Goal: Task Accomplishment & Management: Complete application form

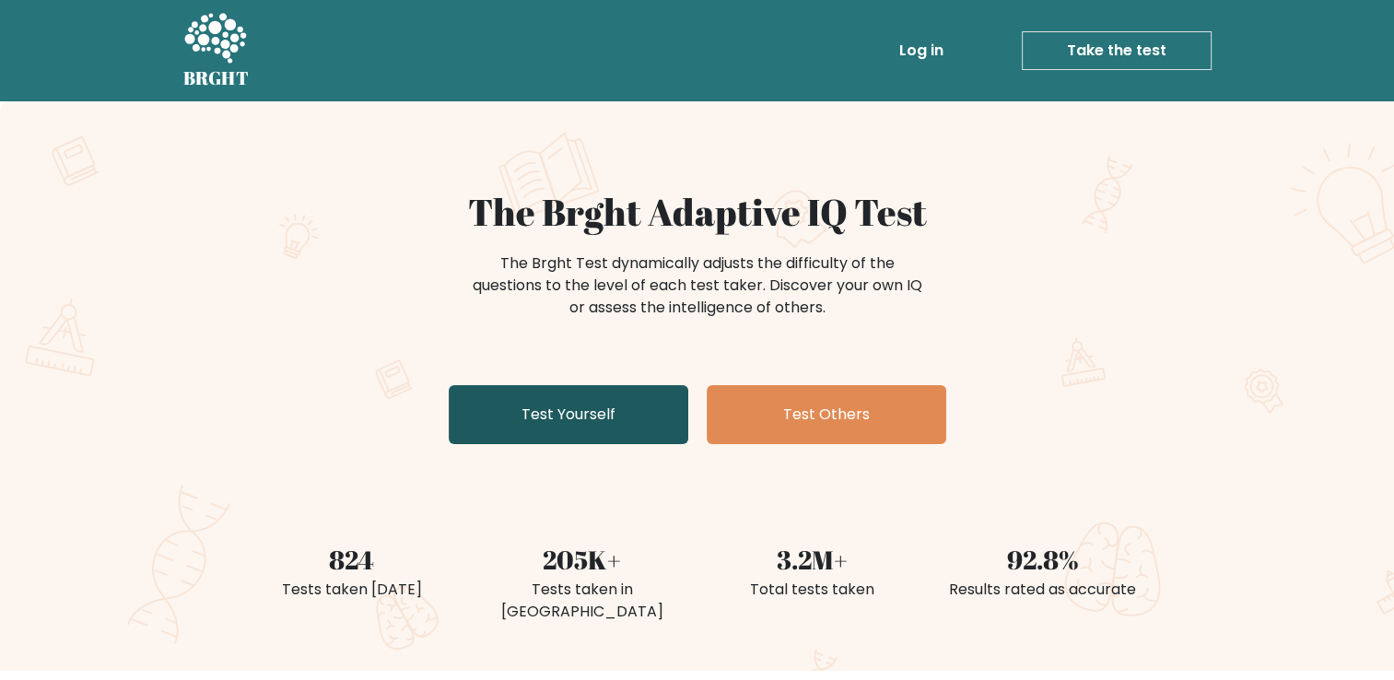
click at [559, 437] on link "Test Yourself" at bounding box center [569, 414] width 240 height 59
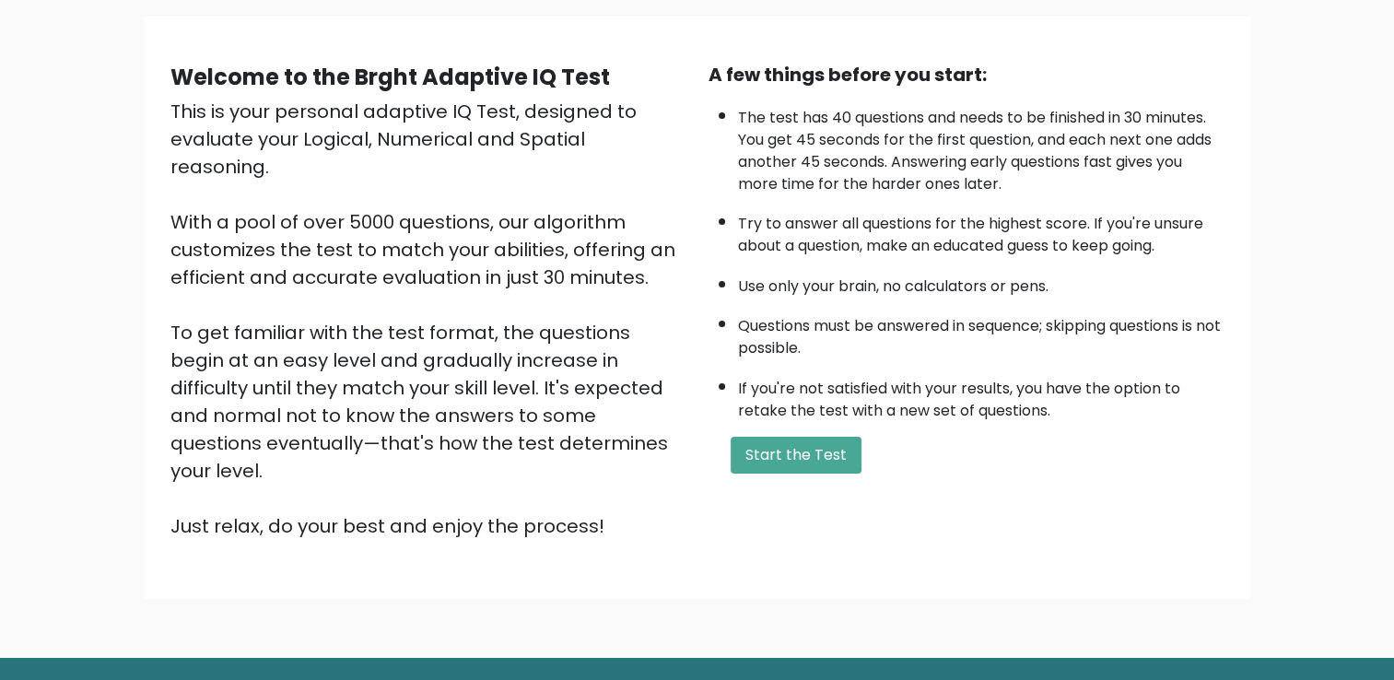
scroll to position [163, 0]
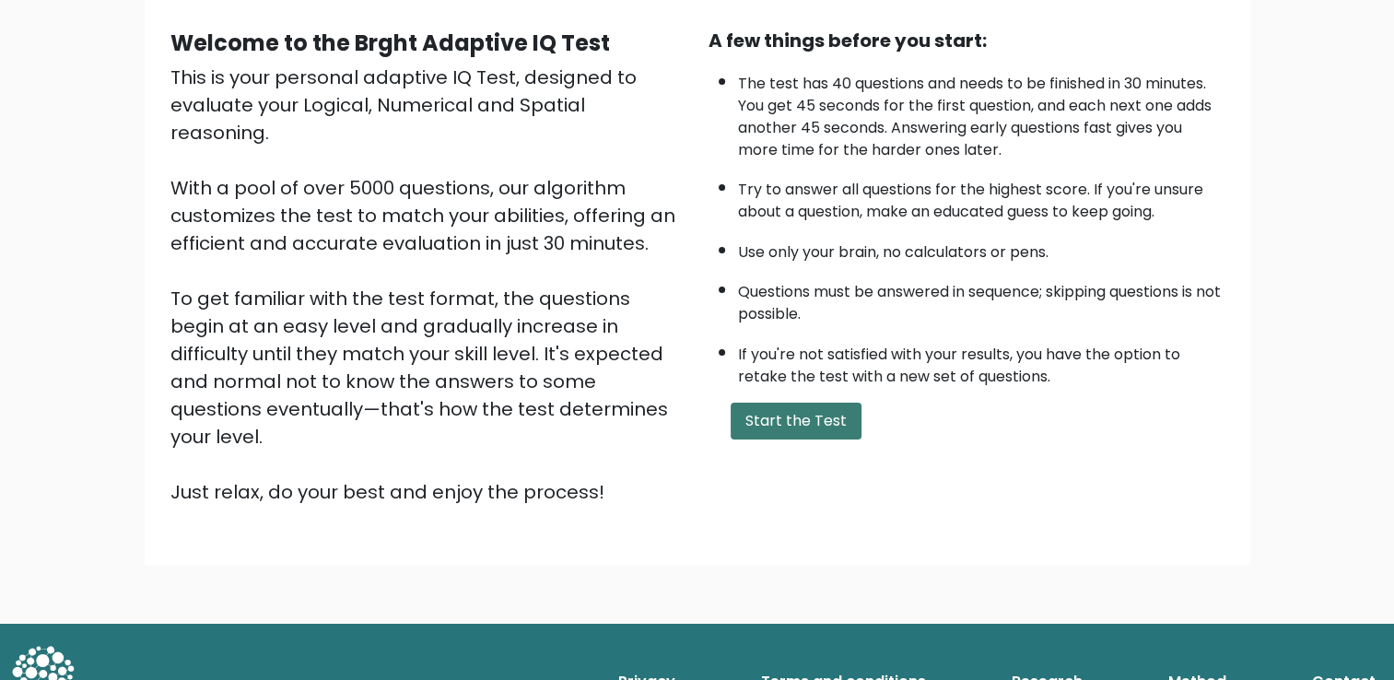
click at [788, 411] on button "Start the Test" at bounding box center [795, 421] width 131 height 37
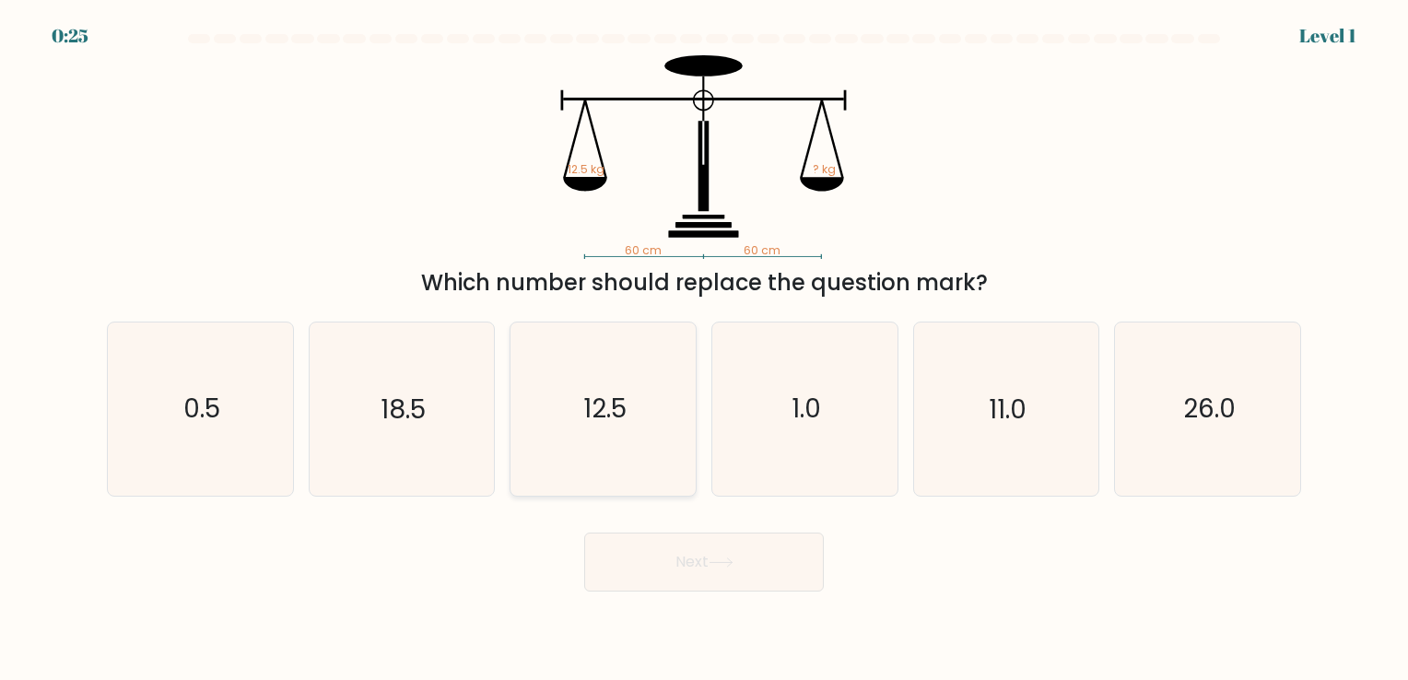
click at [615, 395] on text "12.5" at bounding box center [604, 409] width 43 height 36
click at [704, 349] on input "c. 12.5" at bounding box center [704, 344] width 1 height 9
radio input "true"
click at [695, 559] on button "Next" at bounding box center [704, 561] width 240 height 59
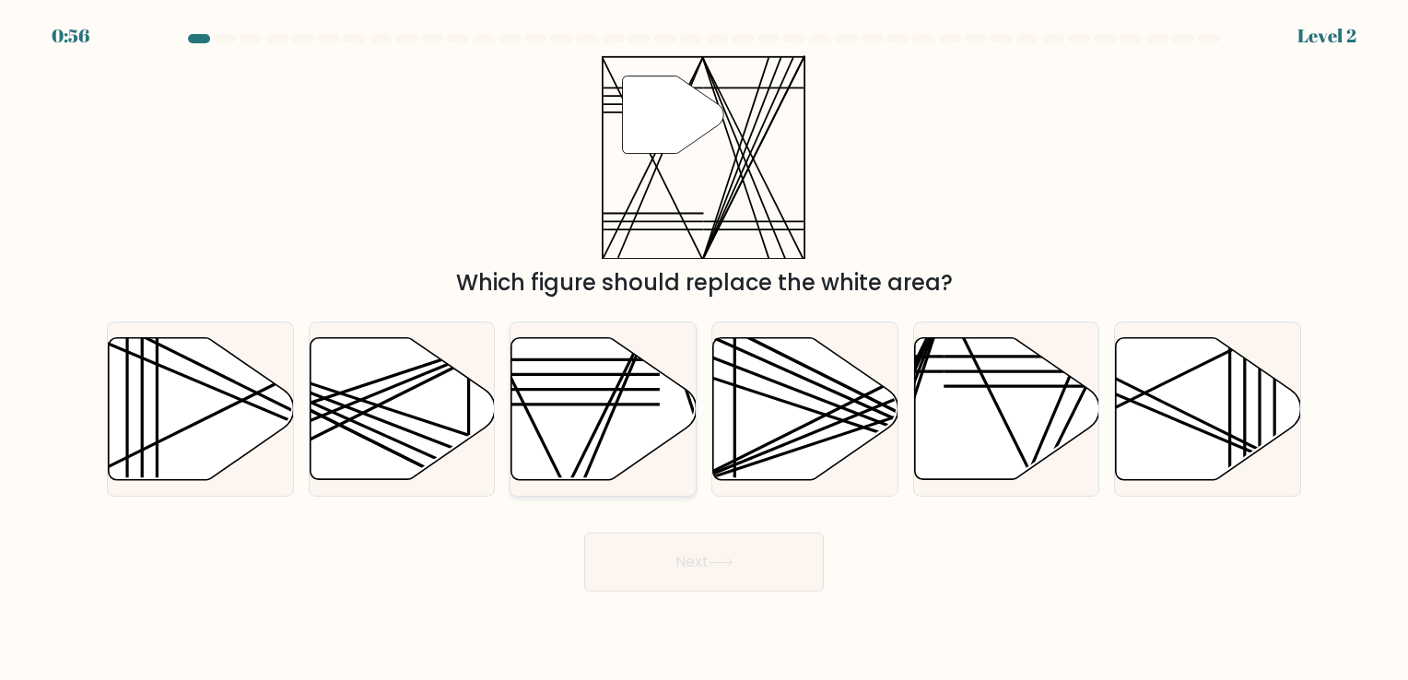
click at [592, 427] on icon at bounding box center [603, 408] width 185 height 142
click at [704, 349] on input "c." at bounding box center [704, 344] width 1 height 9
radio input "true"
click at [709, 559] on button "Next" at bounding box center [704, 561] width 240 height 59
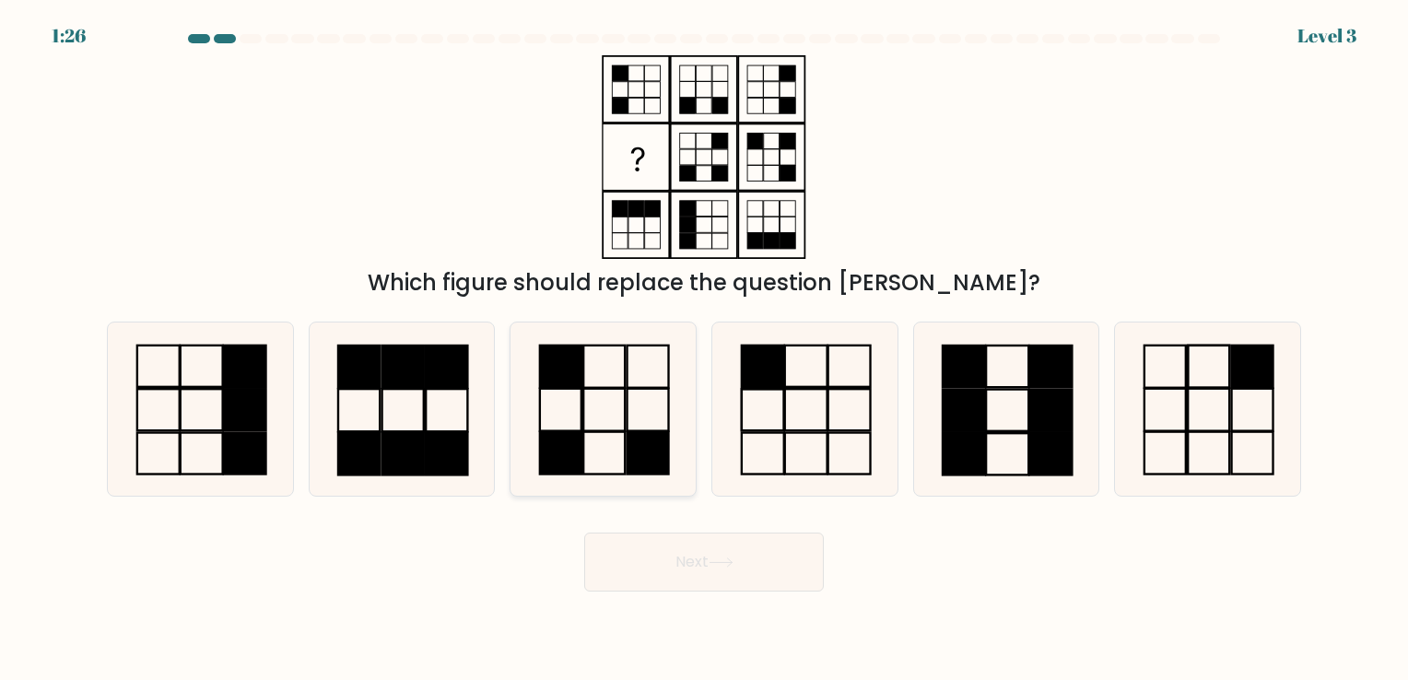
click at [608, 429] on icon at bounding box center [603, 408] width 172 height 172
click at [704, 349] on input "c." at bounding box center [704, 344] width 1 height 9
radio input "true"
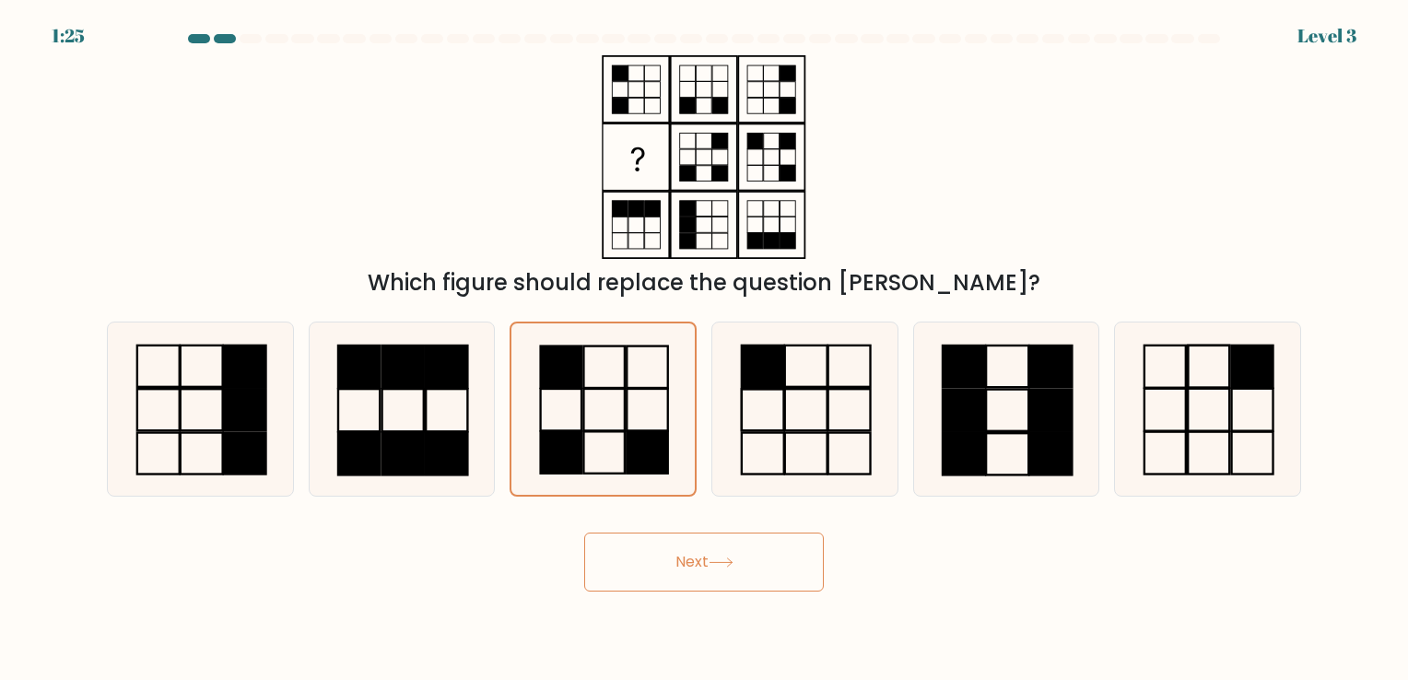
click at [672, 579] on button "Next" at bounding box center [704, 561] width 240 height 59
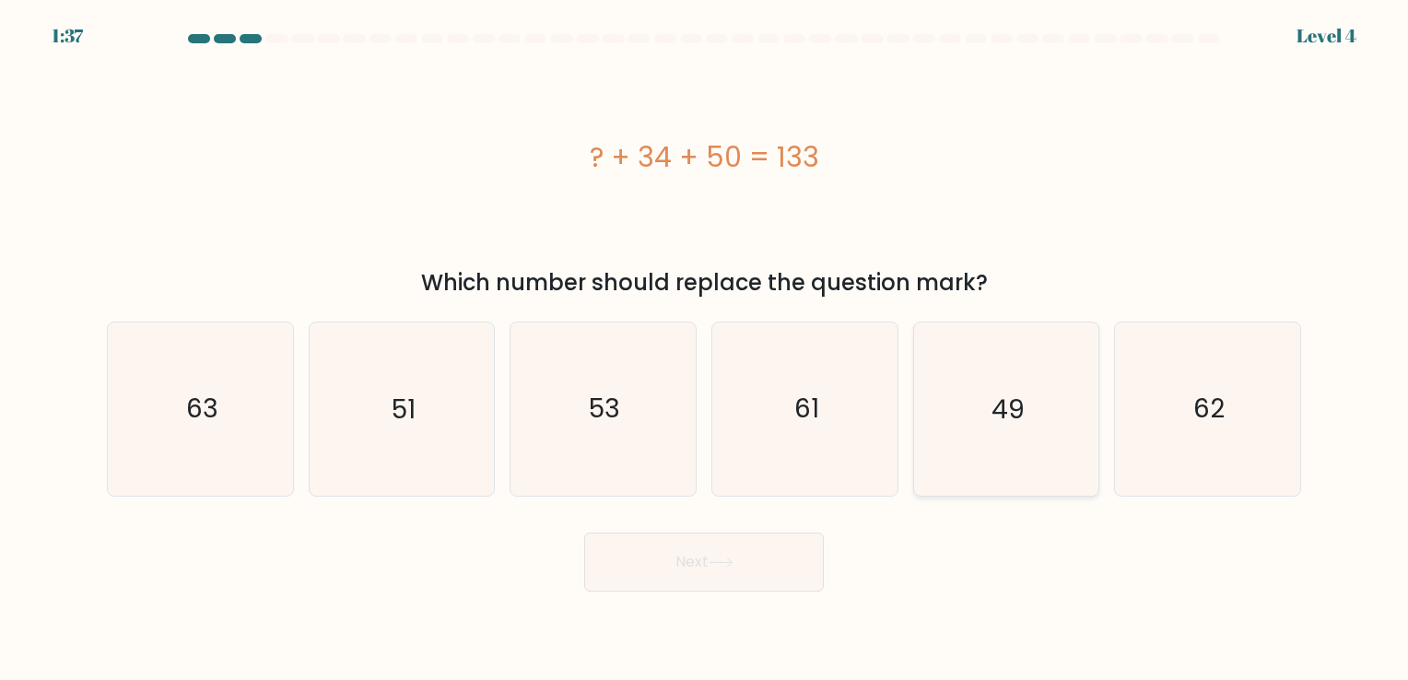
click at [1077, 391] on icon "49" at bounding box center [1005, 408] width 172 height 172
click at [705, 349] on input "e. 49" at bounding box center [704, 344] width 1 height 9
radio input "true"
click at [733, 591] on body "1:36 Level 4 a." at bounding box center [704, 340] width 1408 height 680
click at [734, 570] on button "Next" at bounding box center [704, 561] width 240 height 59
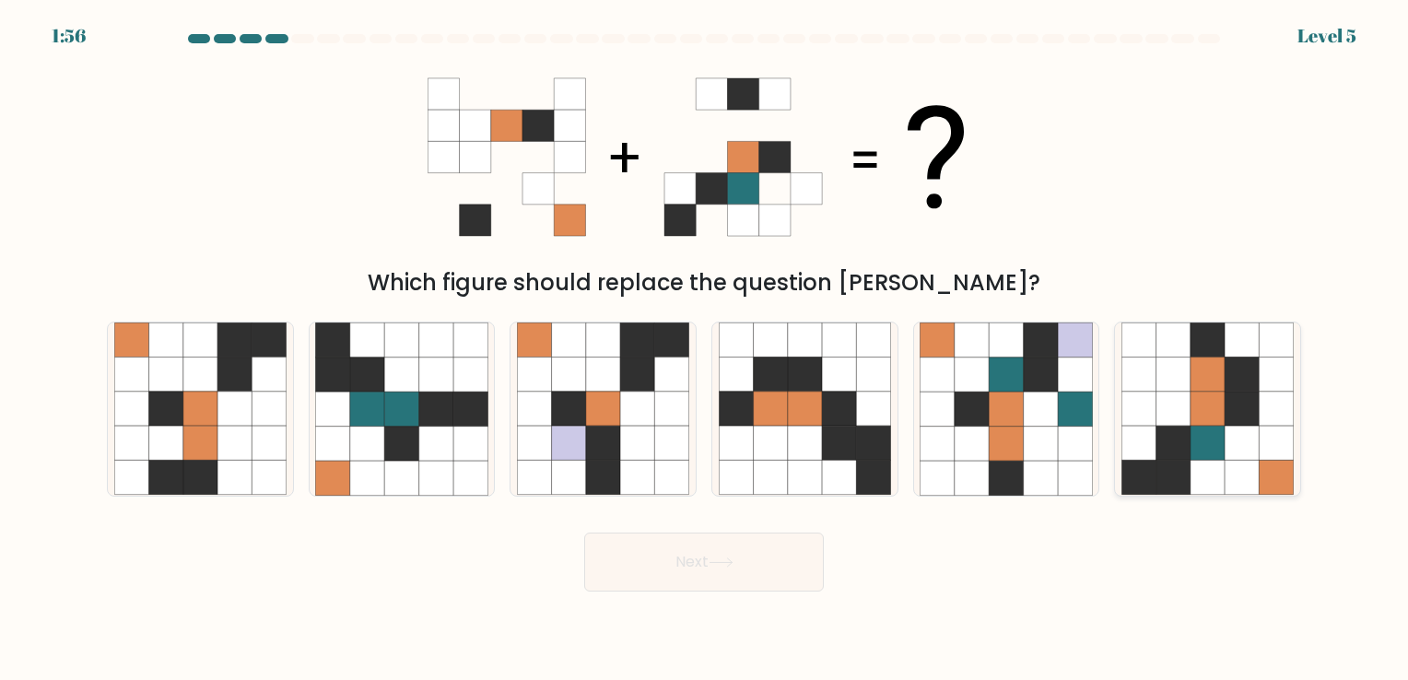
click at [1227, 470] on icon at bounding box center [1241, 478] width 34 height 34
click at [705, 349] on input "f." at bounding box center [704, 344] width 1 height 9
radio input "true"
click at [629, 564] on button "Next" at bounding box center [704, 561] width 240 height 59
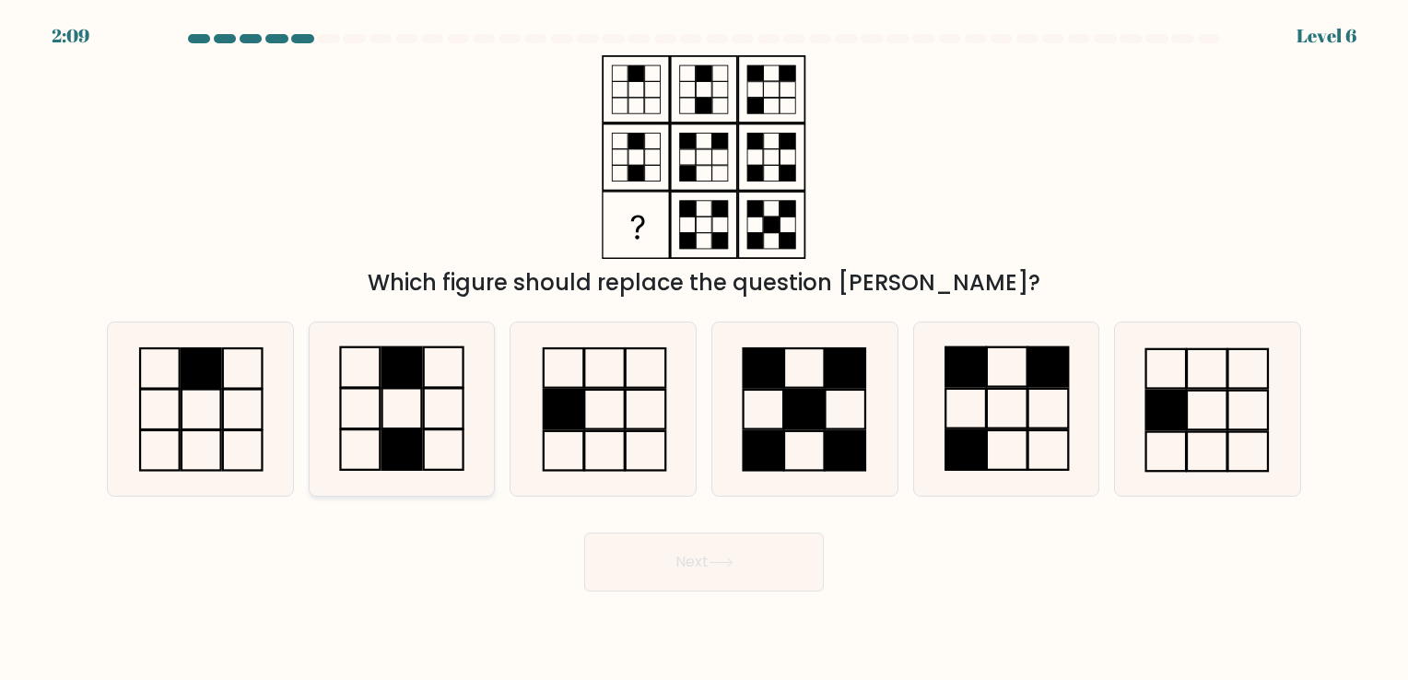
click at [385, 422] on icon at bounding box center [401, 408] width 172 height 172
click at [704, 349] on input "b." at bounding box center [704, 344] width 1 height 9
radio input "true"
click at [766, 576] on button "Next" at bounding box center [704, 561] width 240 height 59
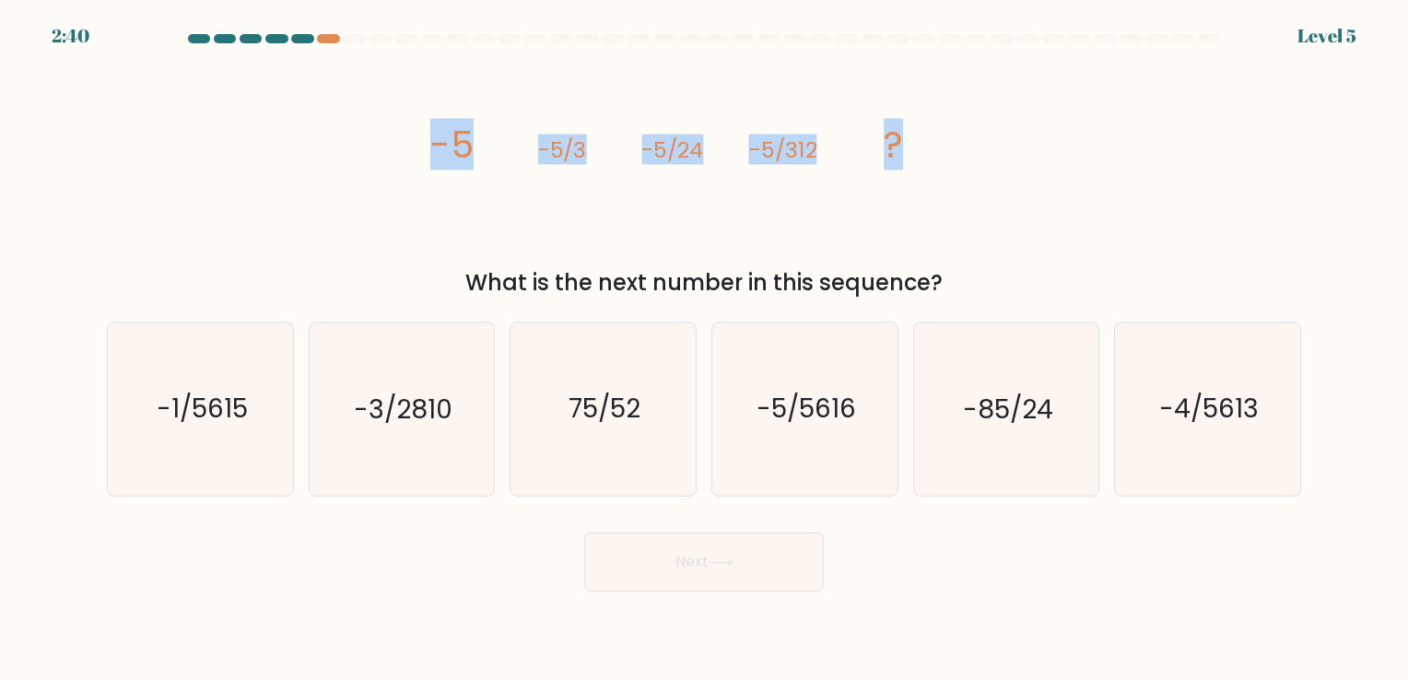
drag, startPoint x: 427, startPoint y: 142, endPoint x: 947, endPoint y: 137, distance: 519.6
click at [947, 137] on icon "image/svg+xml -5 -5/3 -5/24 -5/312 ?" at bounding box center [703, 157] width 553 height 204
copy g "-5 -5/3 -5/24 -5/312 ?"
click at [768, 414] on text "-5/5616" at bounding box center [805, 409] width 99 height 36
click at [705, 349] on input "d. -5/5616" at bounding box center [704, 344] width 1 height 9
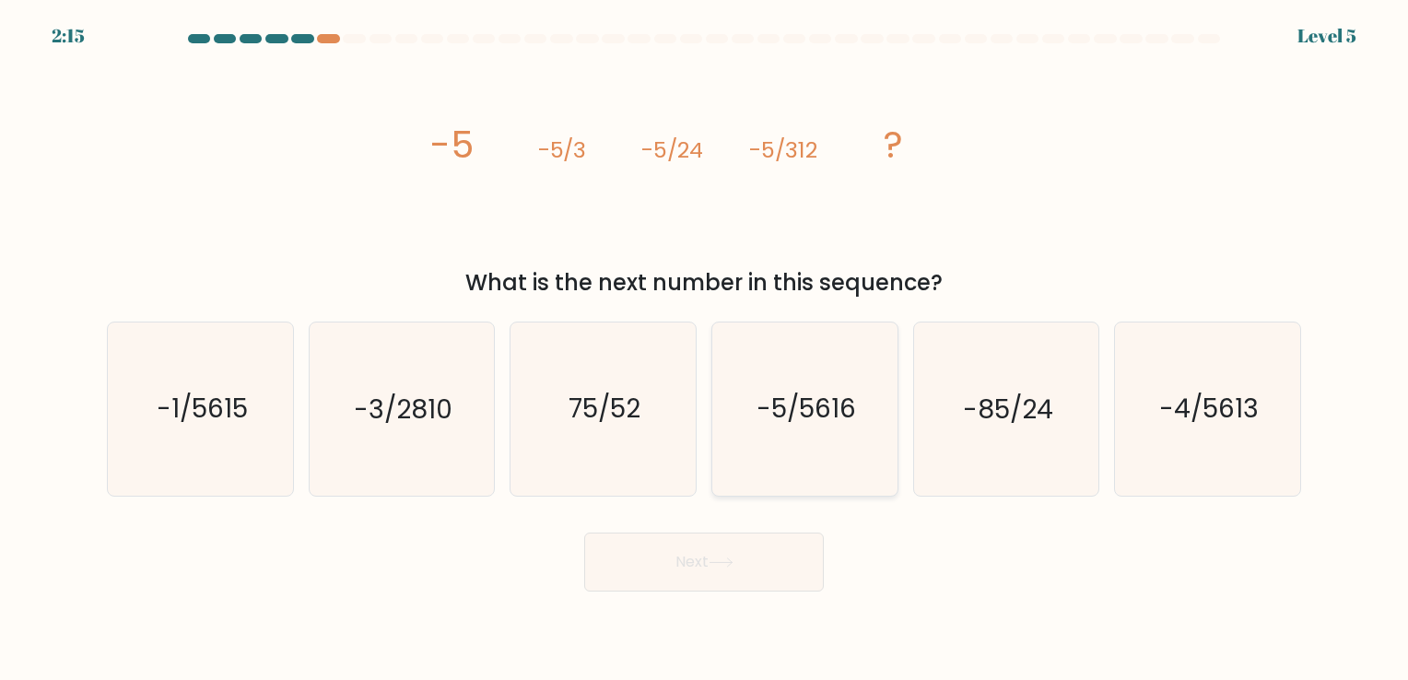
radio input "true"
click at [747, 546] on button "Next" at bounding box center [704, 561] width 240 height 59
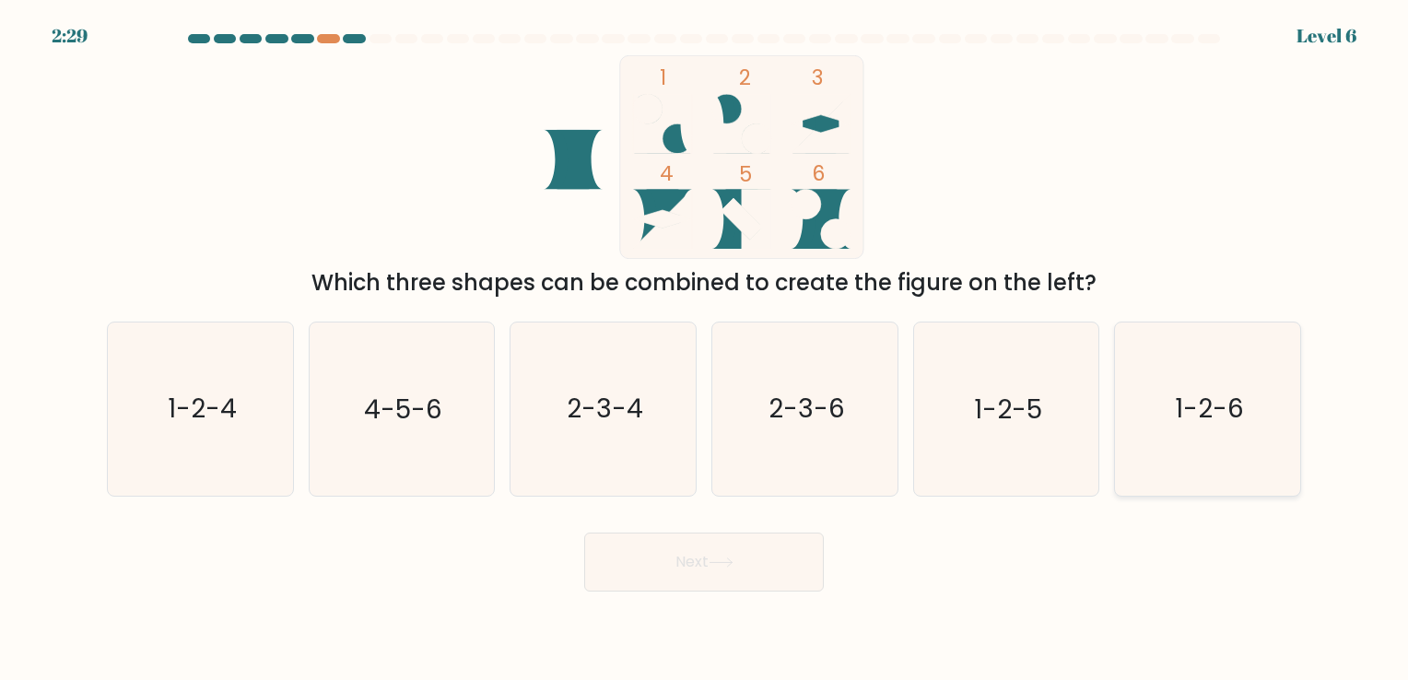
click at [1272, 445] on icon "1-2-6" at bounding box center [1207, 408] width 172 height 172
click at [705, 349] on input "f. 1-2-6" at bounding box center [704, 344] width 1 height 9
radio input "true"
click at [698, 557] on button "Next" at bounding box center [704, 561] width 240 height 59
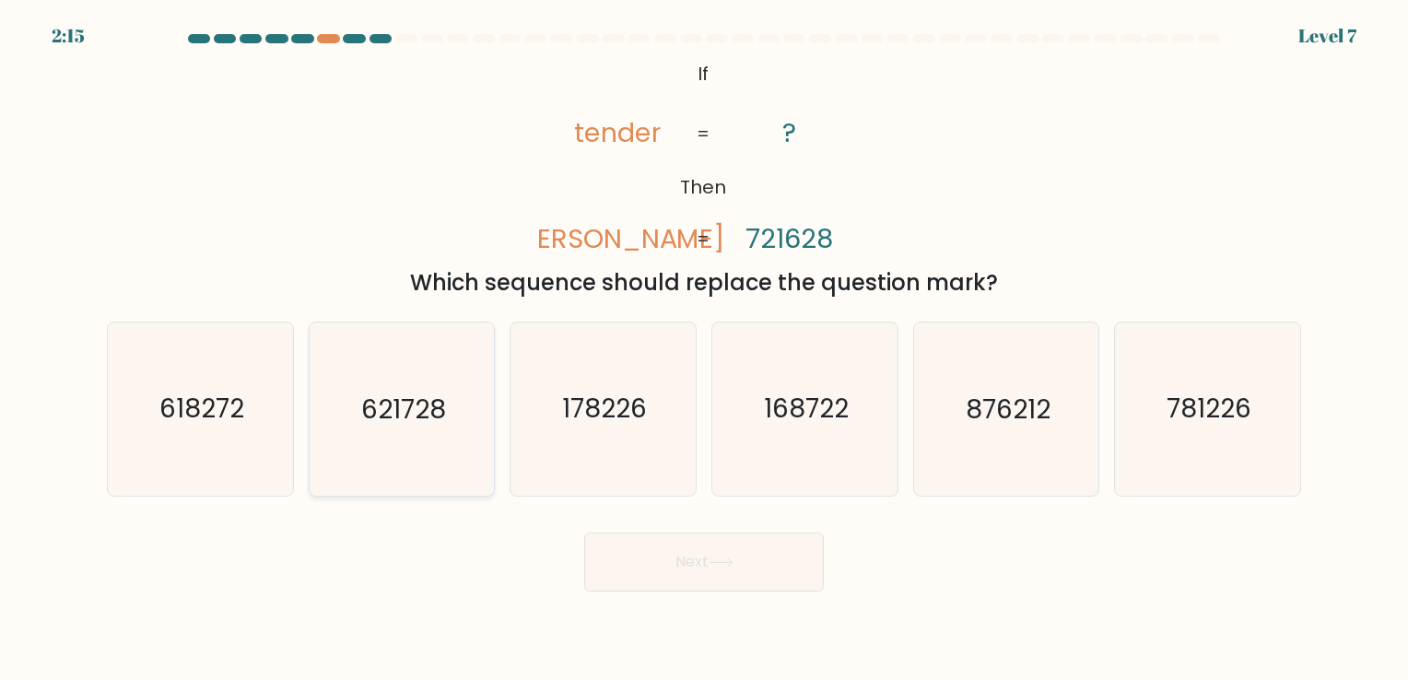
click at [410, 395] on text "621728" at bounding box center [403, 409] width 85 height 36
click at [704, 349] on input "b. 621728" at bounding box center [704, 344] width 1 height 9
radio input "true"
click at [700, 580] on button "Next" at bounding box center [704, 561] width 240 height 59
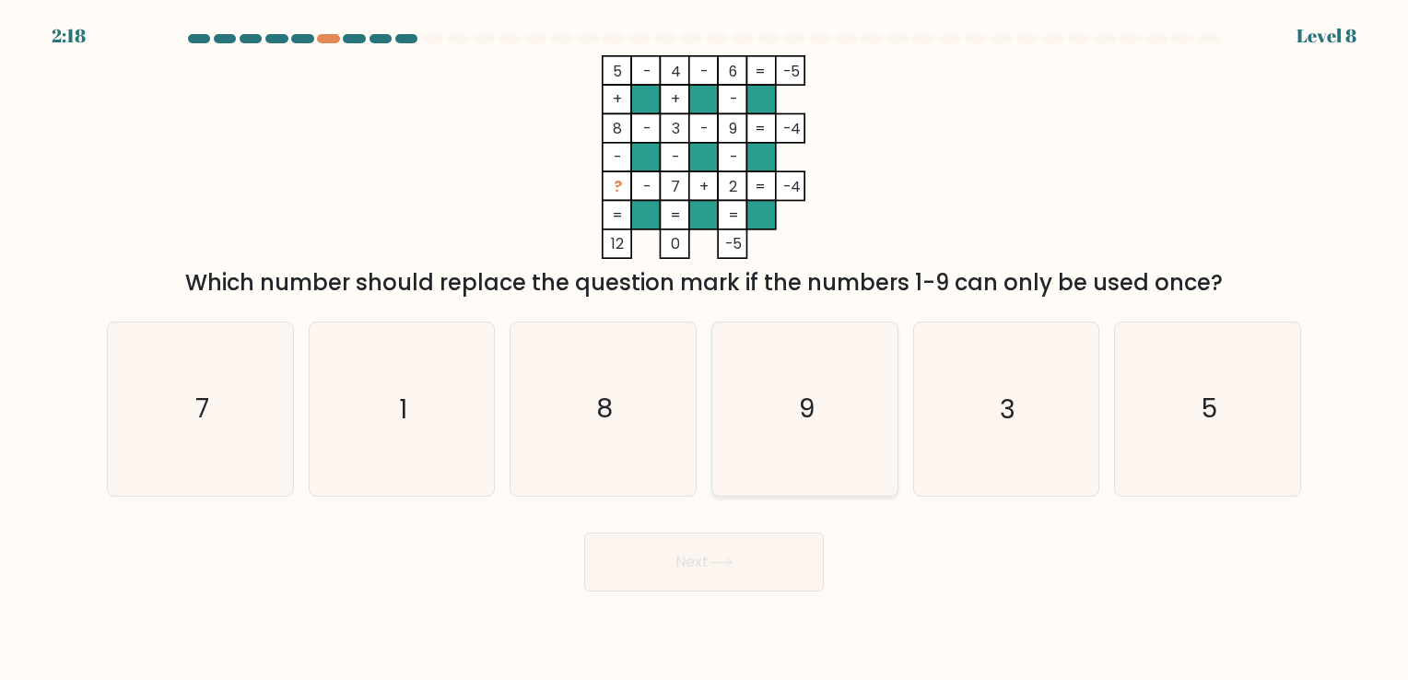
click at [799, 418] on text "9" at bounding box center [807, 409] width 16 height 36
click at [705, 349] on input "d. 9" at bounding box center [704, 344] width 1 height 9
radio input "true"
click at [726, 561] on icon at bounding box center [720, 562] width 25 height 10
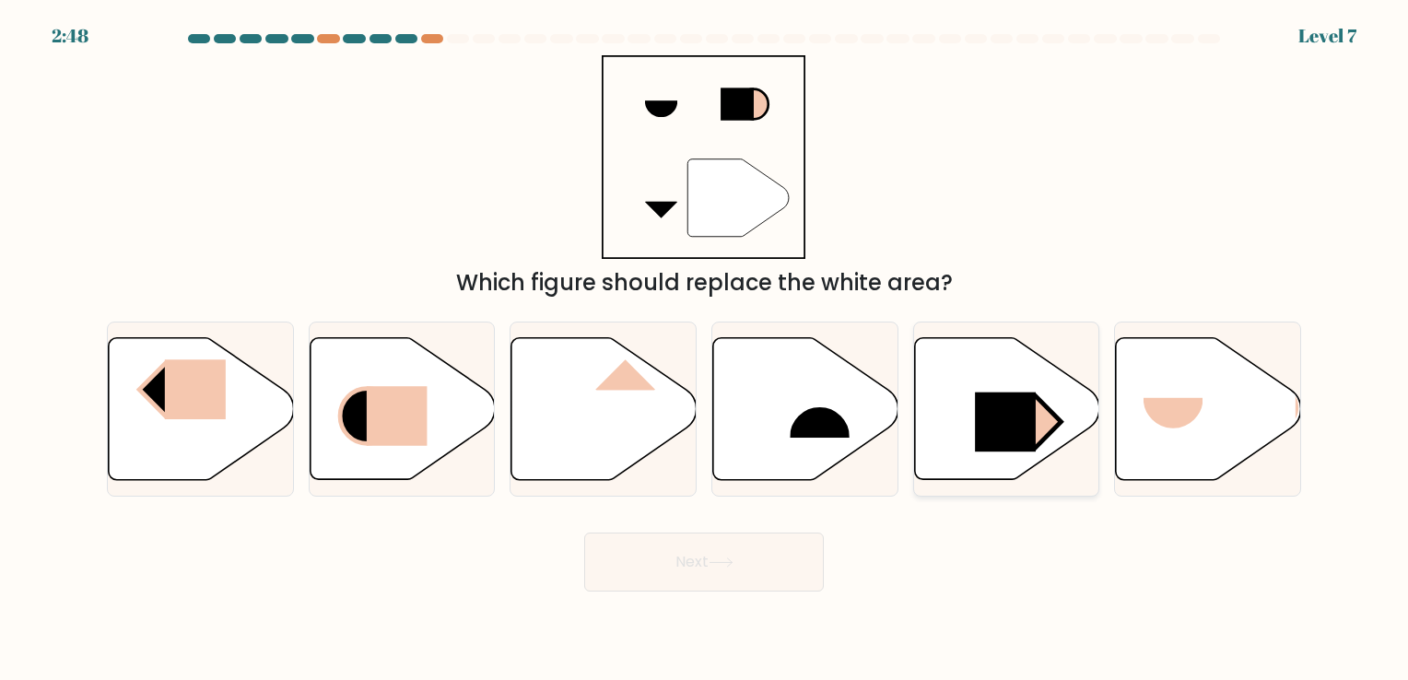
click at [953, 418] on icon at bounding box center [1006, 408] width 185 height 142
click at [705, 349] on input "e." at bounding box center [704, 344] width 1 height 9
radio input "true"
click at [711, 565] on button "Next" at bounding box center [704, 561] width 240 height 59
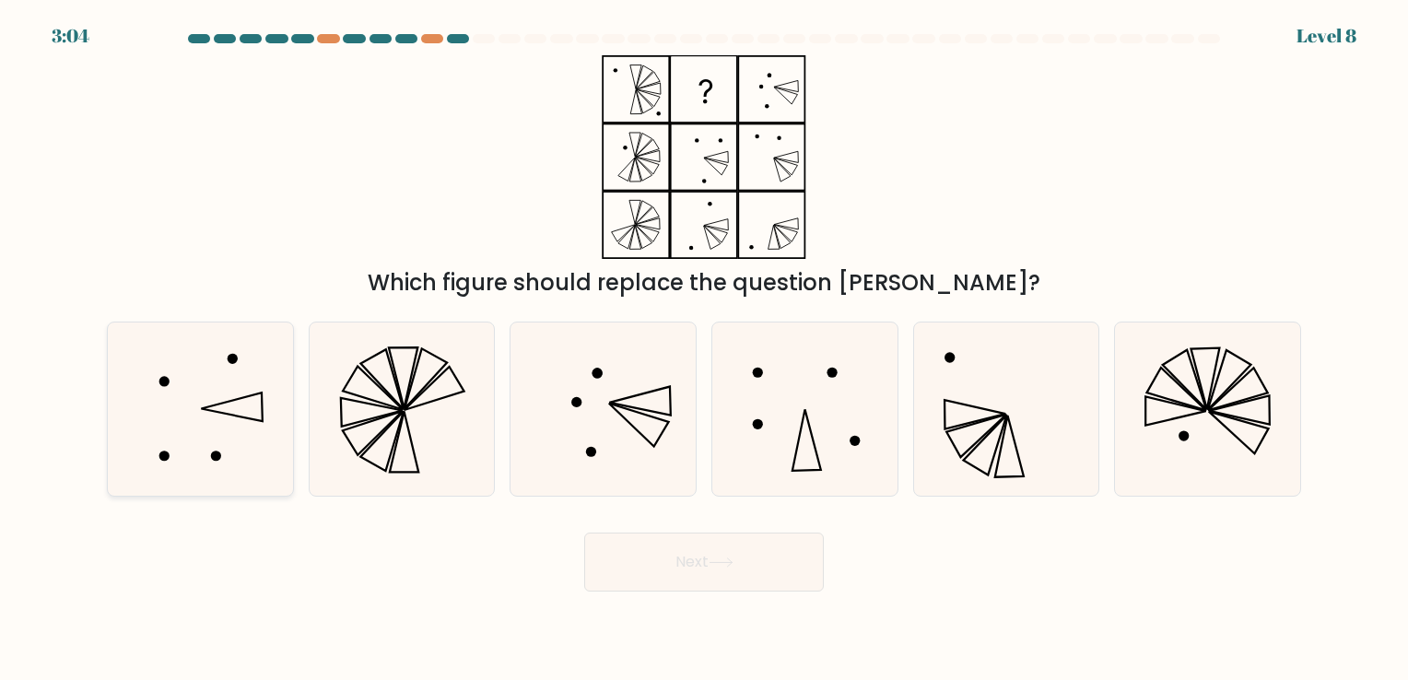
click at [231, 384] on icon at bounding box center [200, 408] width 172 height 172
click at [704, 349] on input "a." at bounding box center [704, 344] width 1 height 9
radio input "true"
click at [662, 558] on button "Next" at bounding box center [704, 561] width 240 height 59
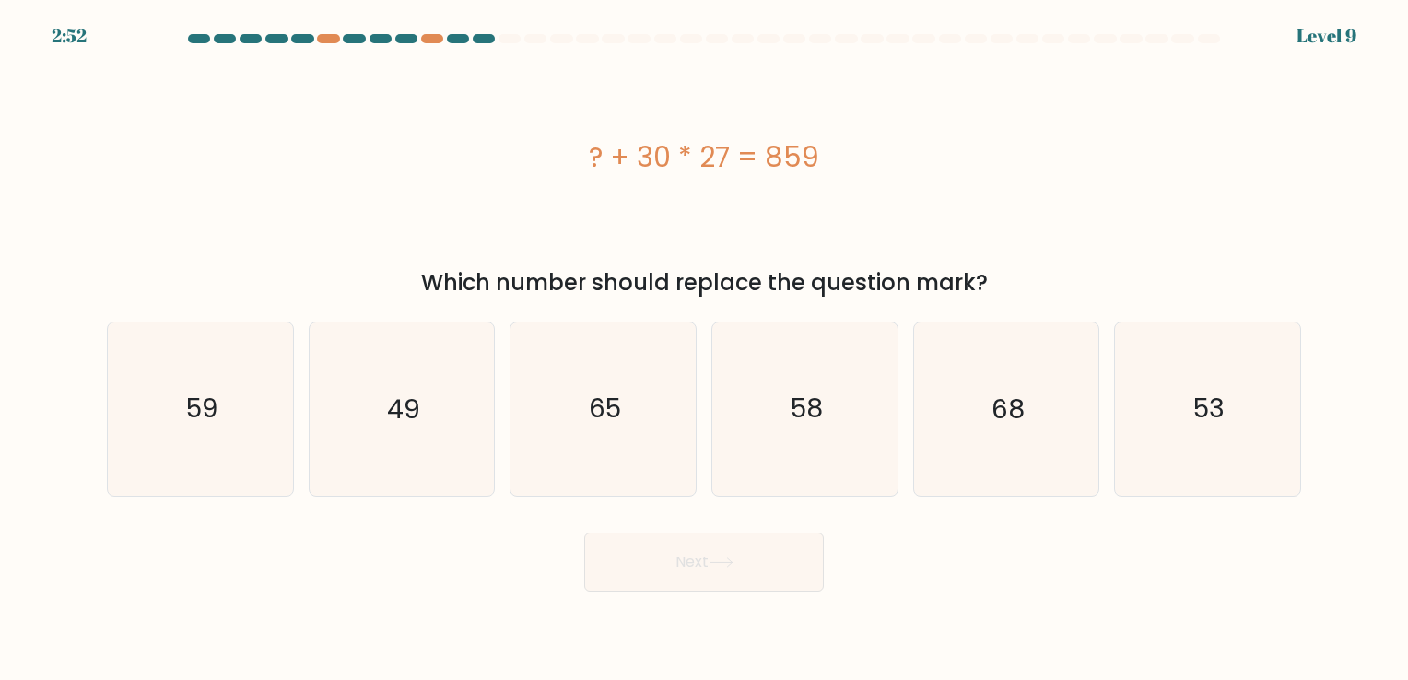
drag, startPoint x: 568, startPoint y: 160, endPoint x: 900, endPoint y: 181, distance: 332.2
click at [900, 181] on div "? + 30 * 27 = 859" at bounding box center [704, 157] width 1194 height 204
copy div "? + 30 * 27 = 859"
click at [425, 382] on icon "49" at bounding box center [401, 408] width 172 height 172
click at [704, 349] on input "b. 49" at bounding box center [704, 344] width 1 height 9
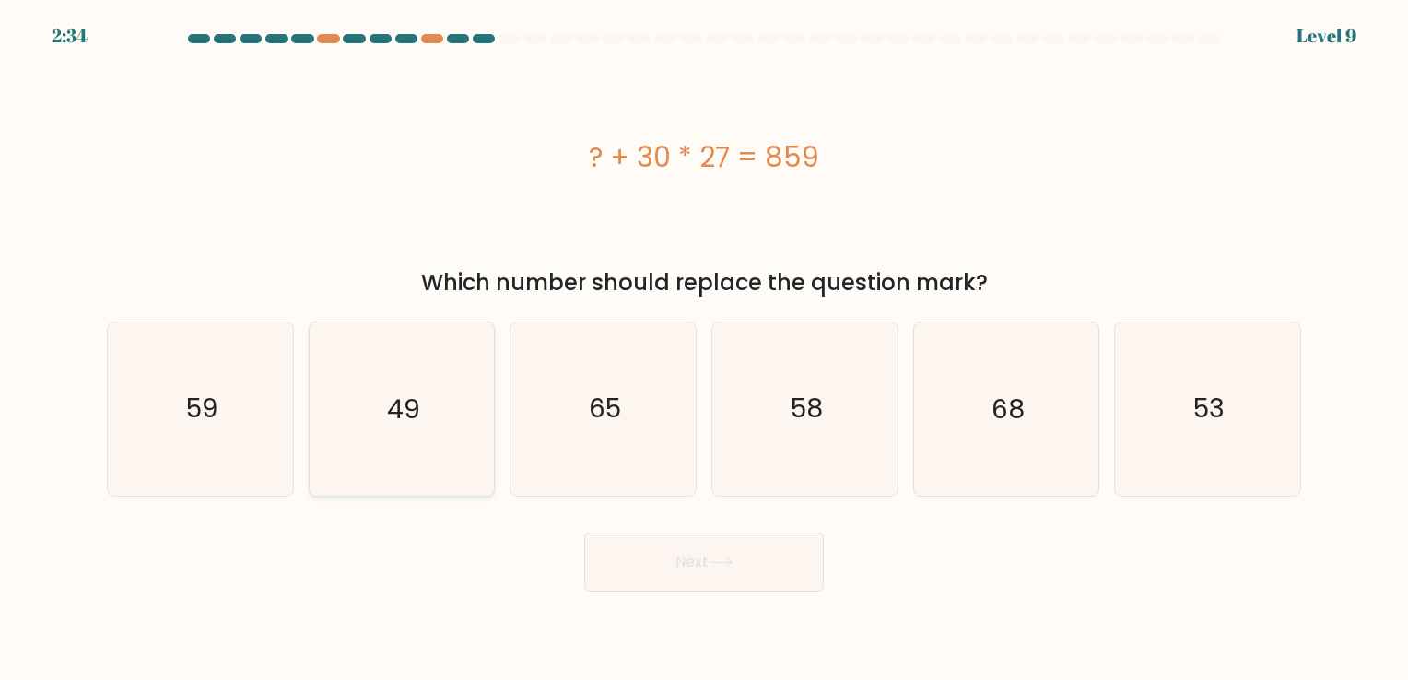
radio input "true"
click at [733, 580] on button "Next" at bounding box center [704, 561] width 240 height 59
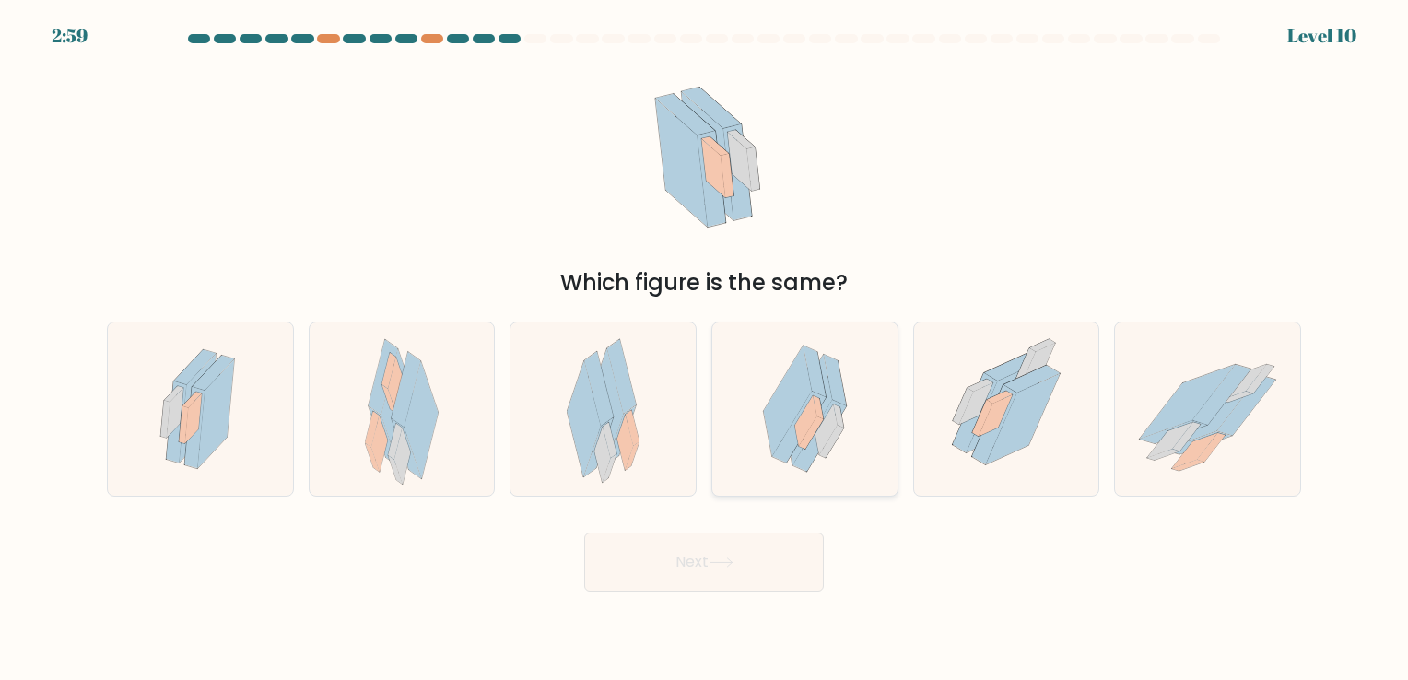
click at [792, 377] on icon at bounding box center [787, 401] width 48 height 111
click at [705, 349] on input "d." at bounding box center [704, 344] width 1 height 9
radio input "true"
click at [717, 565] on icon at bounding box center [720, 562] width 25 height 10
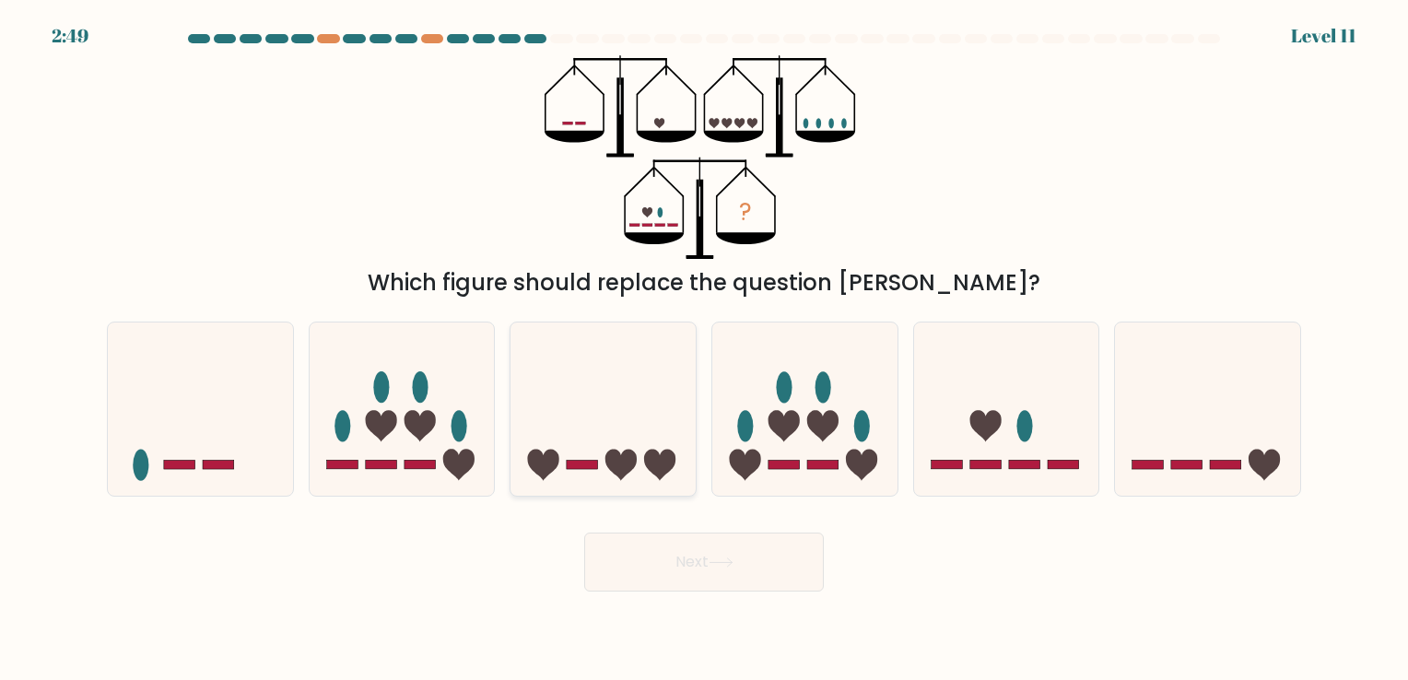
click at [613, 389] on icon at bounding box center [602, 409] width 185 height 153
click at [704, 349] on input "c." at bounding box center [704, 344] width 1 height 9
radio input "true"
click at [695, 582] on button "Next" at bounding box center [704, 561] width 240 height 59
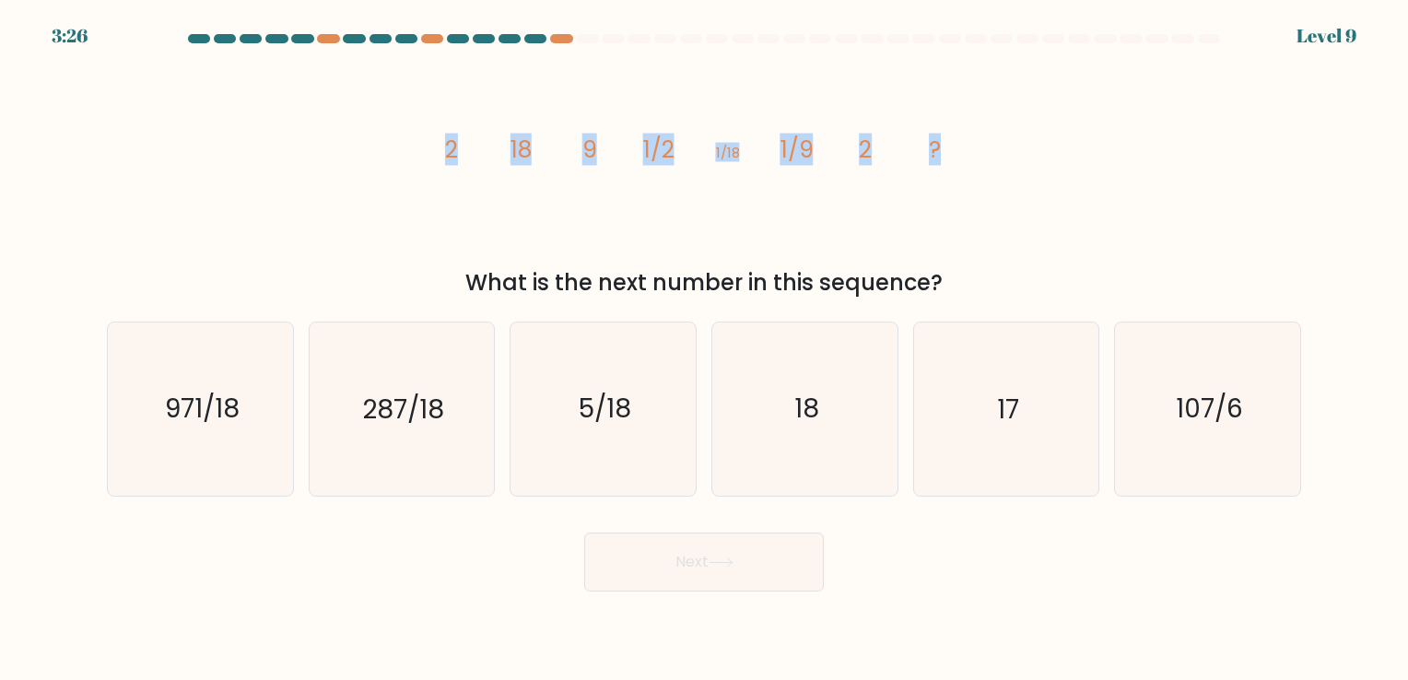
drag, startPoint x: 433, startPoint y: 156, endPoint x: 1011, endPoint y: 169, distance: 578.7
click at [1011, 169] on div "image/svg+xml 2 18 9 1/2 1/18 1/9 2 ? What is the next number in this sequence?" at bounding box center [704, 177] width 1216 height 244
copy g "2 18 9 1/2 1/18 1/9 2 ?"
drag, startPoint x: 945, startPoint y: 274, endPoint x: 471, endPoint y: 271, distance: 474.4
click at [471, 271] on div "What is the next number in this sequence?" at bounding box center [704, 282] width 1172 height 33
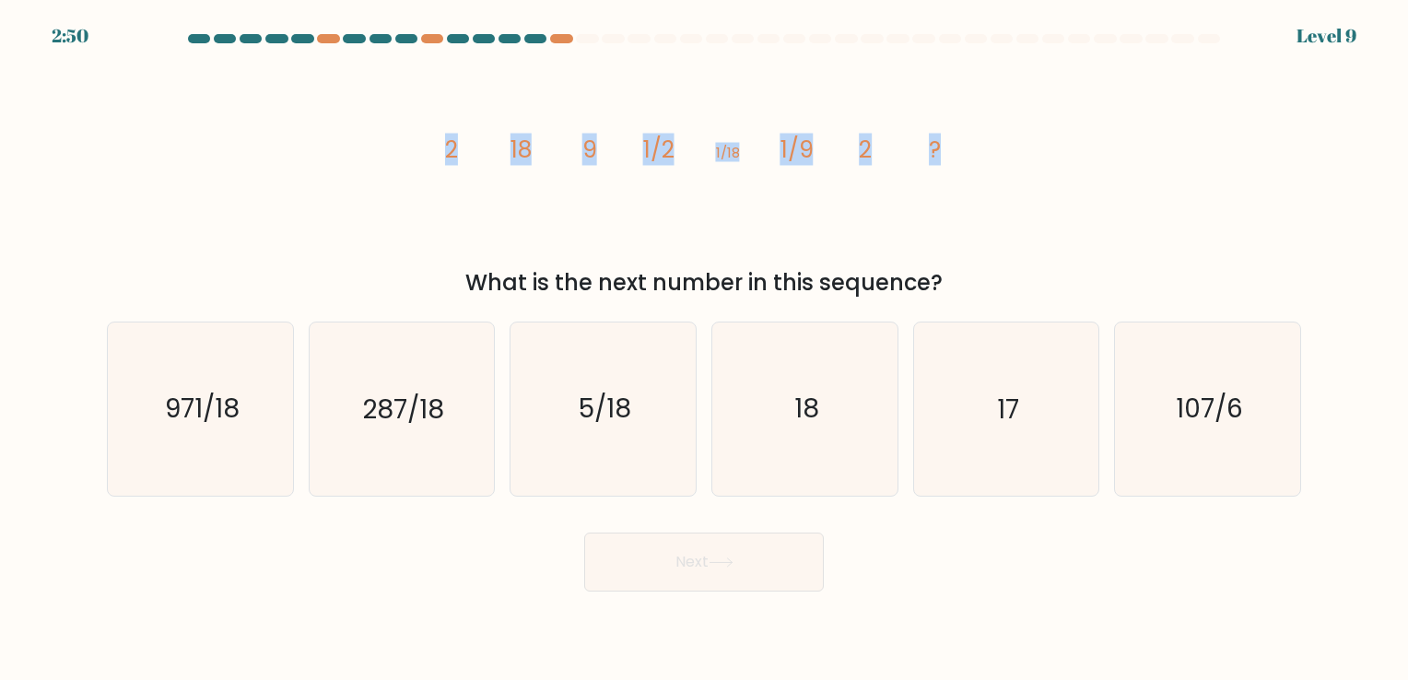
copy div "What is the next number in this sequence?"
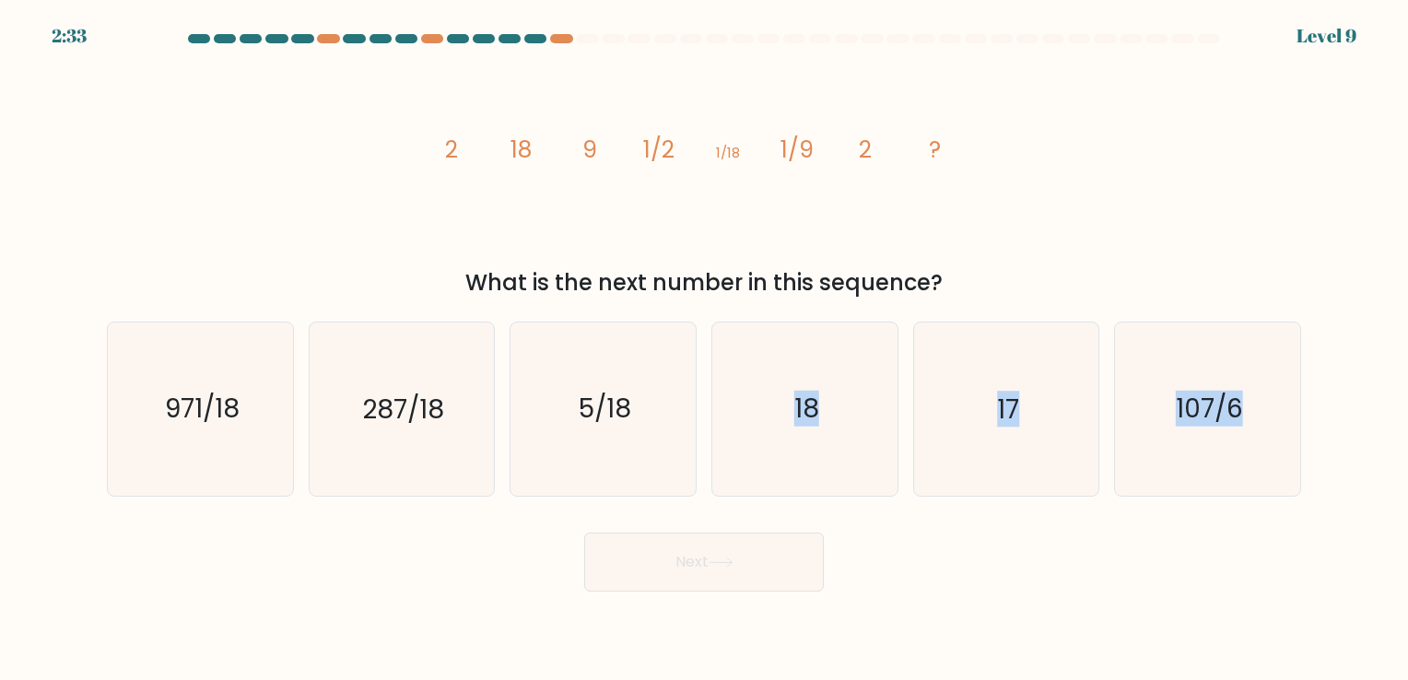
drag, startPoint x: 777, startPoint y: 451, endPoint x: 759, endPoint y: 555, distance: 105.6
click at [759, 555] on form at bounding box center [704, 312] width 1408 height 557
click at [759, 555] on button "Next" at bounding box center [704, 561] width 240 height 59
click at [823, 455] on icon "18" at bounding box center [805, 408] width 172 height 172
click at [705, 349] on input "d. 18" at bounding box center [704, 344] width 1 height 9
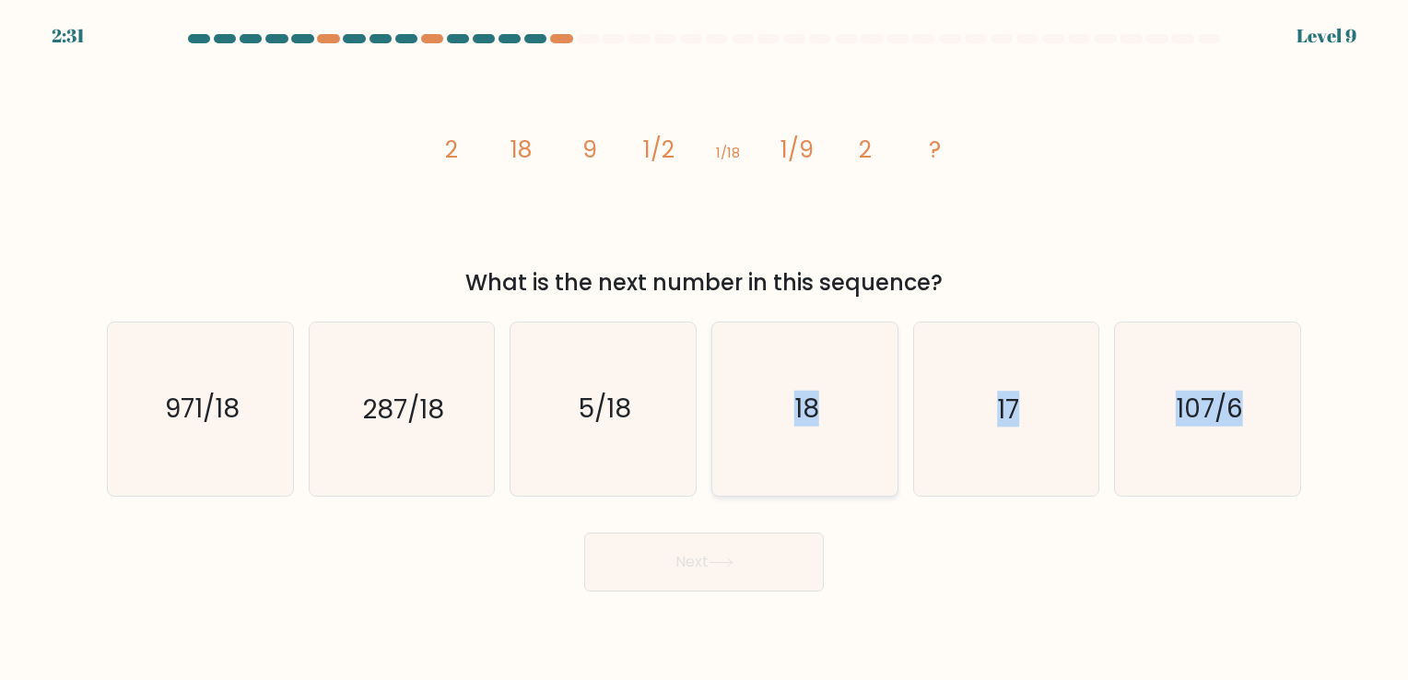
radio input "true"
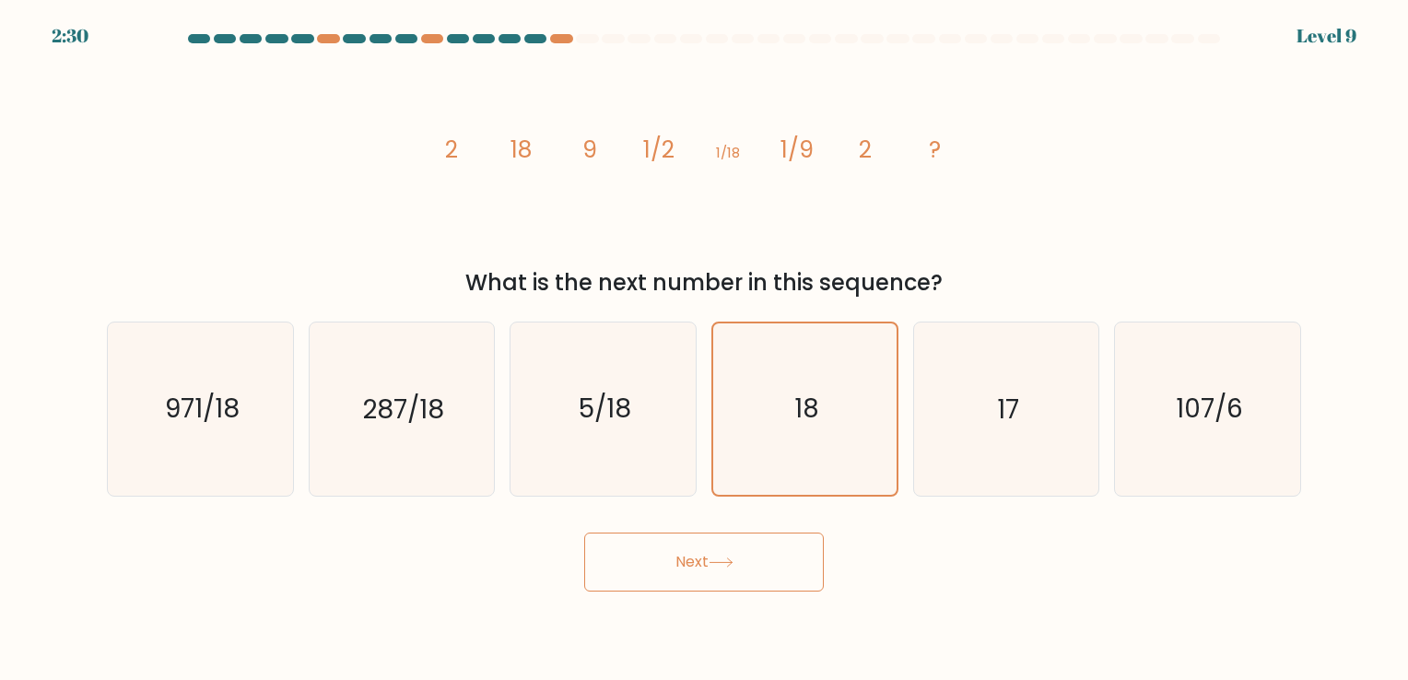
click at [770, 547] on button "Next" at bounding box center [704, 561] width 240 height 59
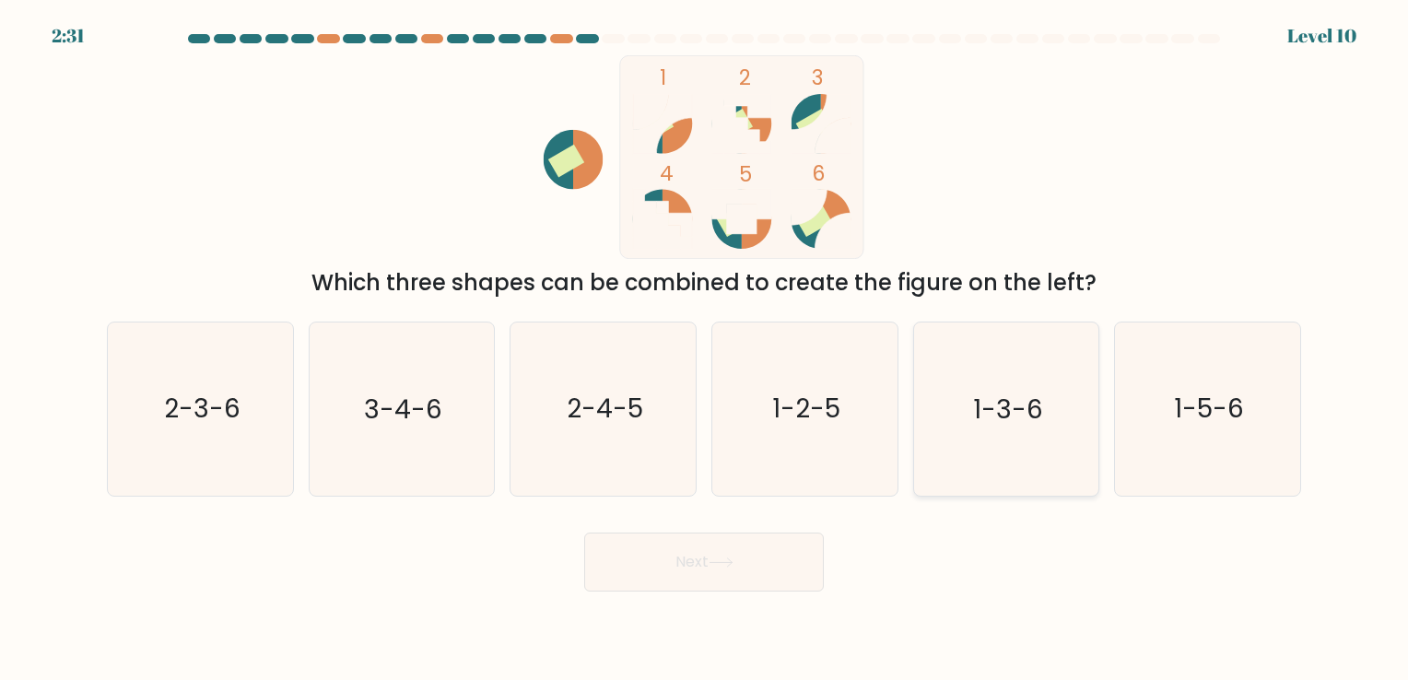
click at [1000, 406] on text "1-3-6" at bounding box center [1008, 409] width 70 height 36
click at [705, 349] on input "e. 1-3-6" at bounding box center [704, 344] width 1 height 9
radio input "true"
click at [697, 557] on button "Next" at bounding box center [704, 561] width 240 height 59
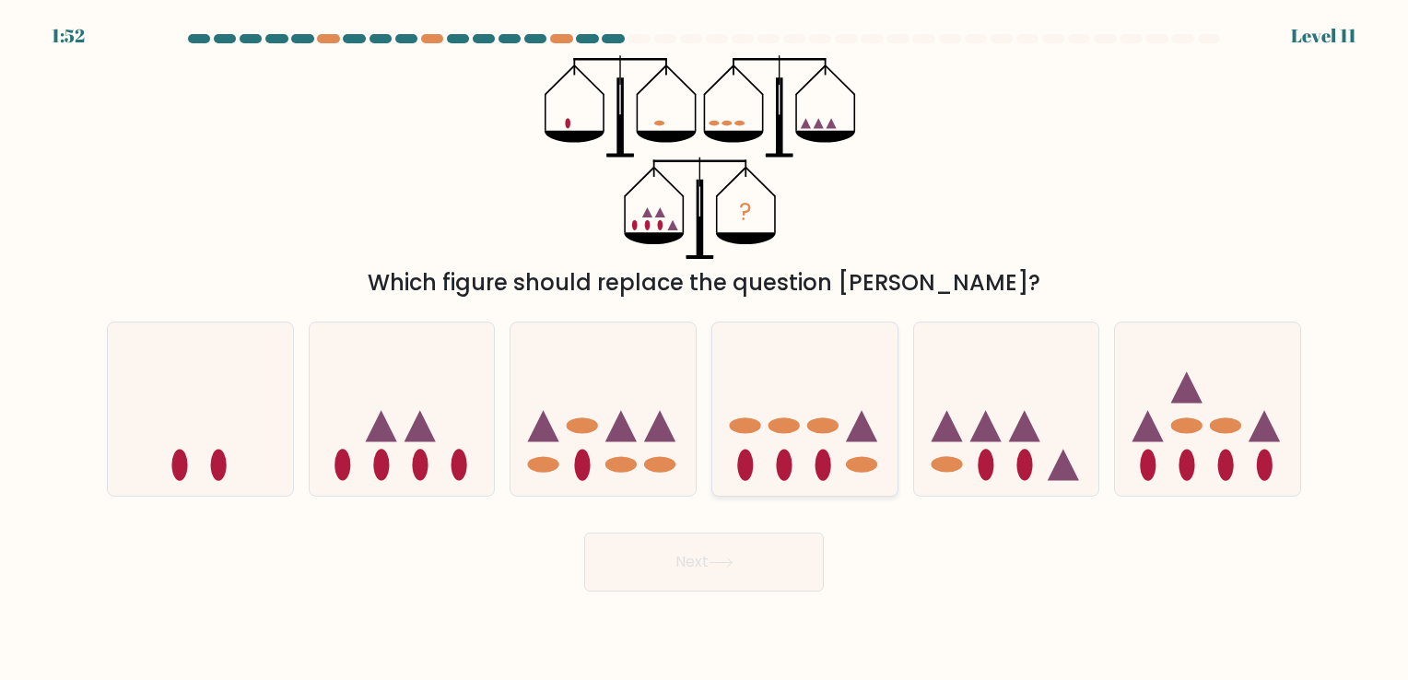
drag, startPoint x: 877, startPoint y: 444, endPoint x: 818, endPoint y: 425, distance: 62.0
click at [818, 425] on icon at bounding box center [804, 409] width 185 height 153
click at [705, 349] on input "d." at bounding box center [704, 344] width 1 height 9
radio input "true"
click at [818, 425] on ellipse at bounding box center [822, 425] width 31 height 16
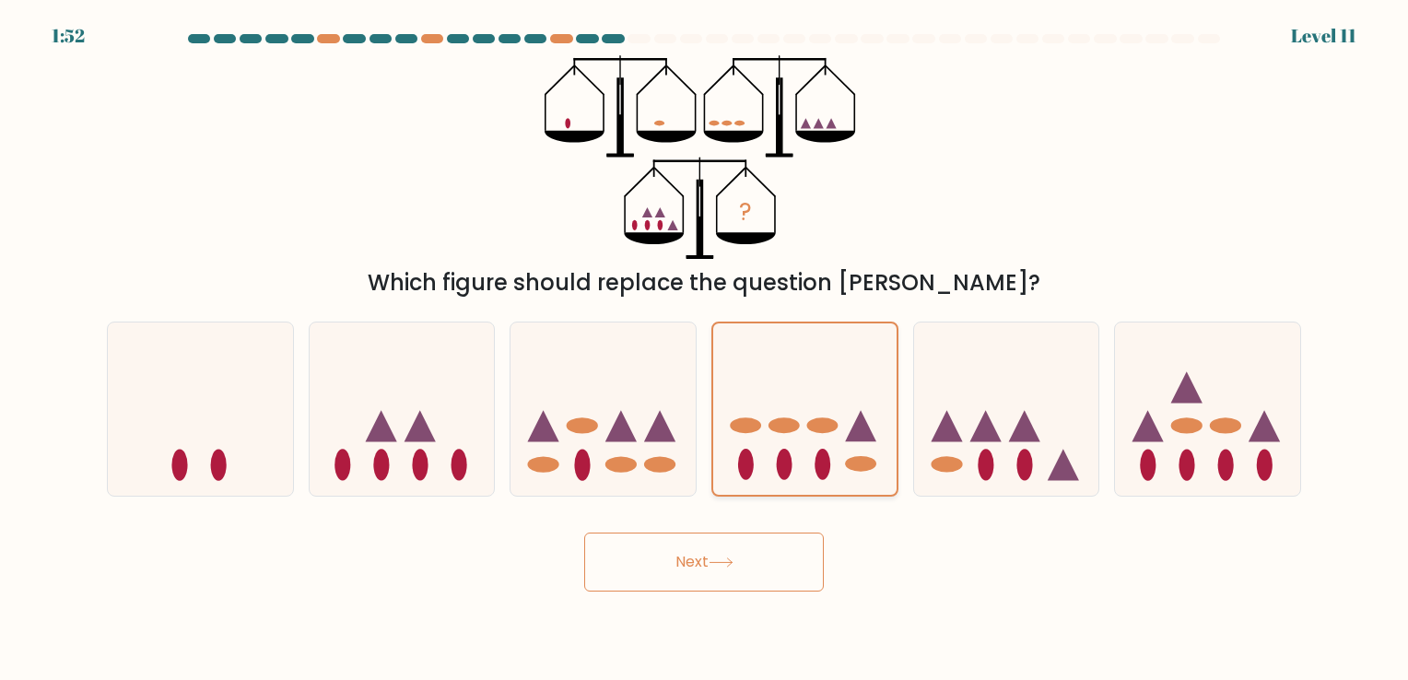
click at [705, 349] on input "d." at bounding box center [704, 344] width 1 height 9
click at [744, 565] on button "Next" at bounding box center [704, 561] width 240 height 59
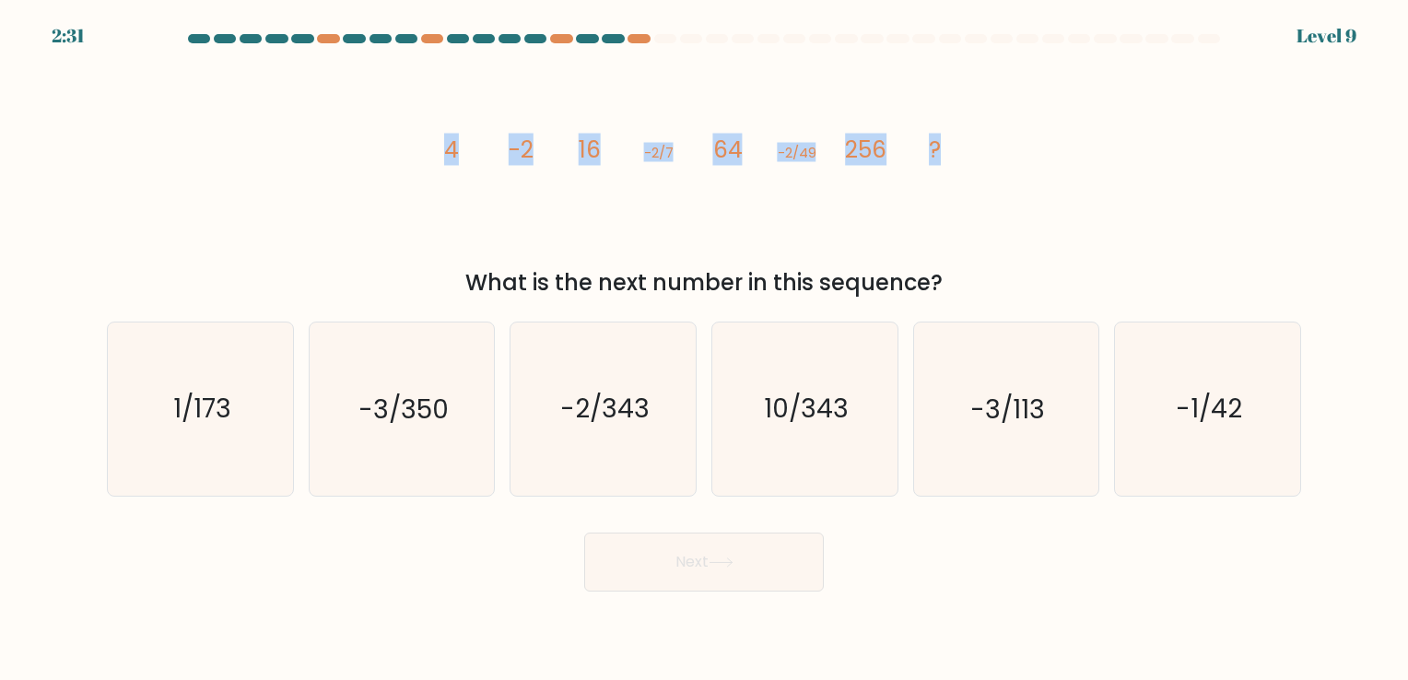
drag, startPoint x: 441, startPoint y: 142, endPoint x: 951, endPoint y: 145, distance: 509.4
click at [951, 145] on icon "image/svg+xml 4 -2 16 -2/7 64 -2/49 256 ?" at bounding box center [703, 157] width 553 height 204
copy g "4 -2 16 -2/7 64 -2/49 256 ?"
drag, startPoint x: 949, startPoint y: 278, endPoint x: 481, endPoint y: 294, distance: 468.2
click at [481, 294] on div "What is the next number in this sequence?" at bounding box center [704, 282] width 1172 height 33
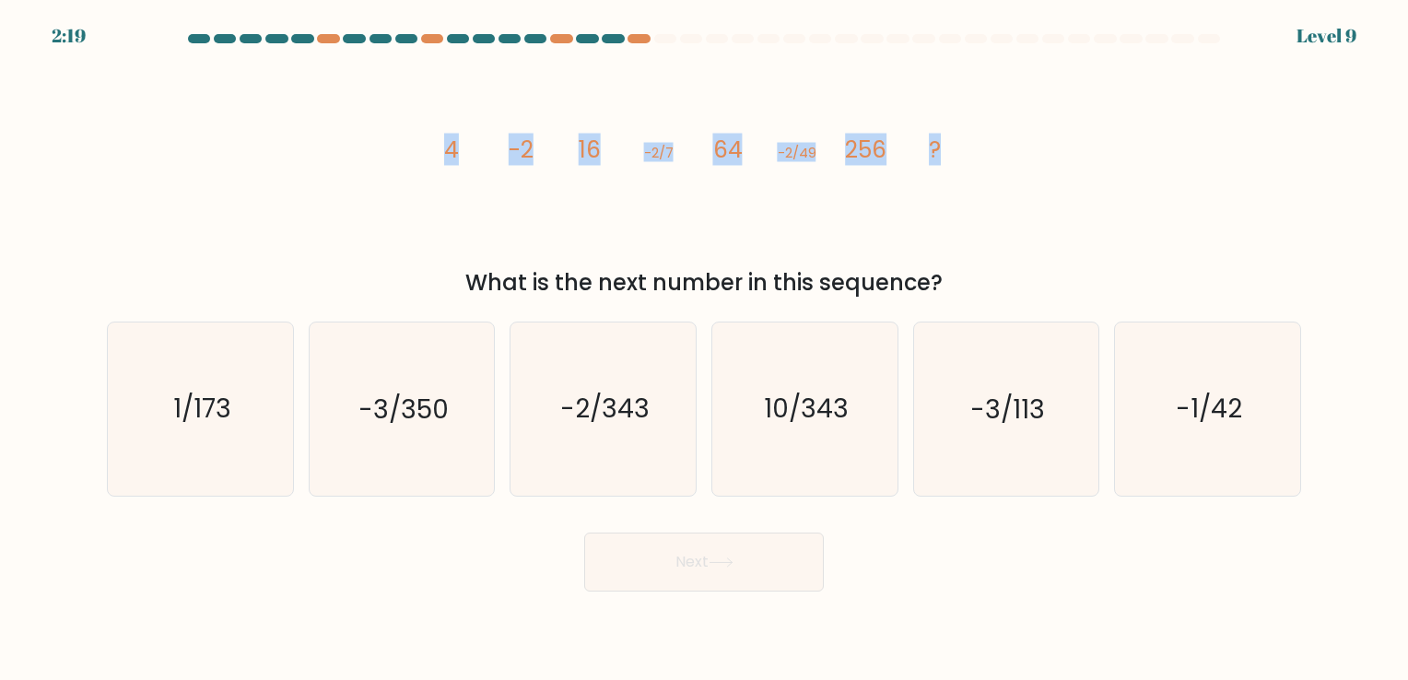
copy div "hat is the next number in this sequence?"
click at [605, 363] on icon "-2/343" at bounding box center [603, 408] width 172 height 172
click at [704, 349] on input "c. -2/343" at bounding box center [704, 344] width 1 height 9
radio input "true"
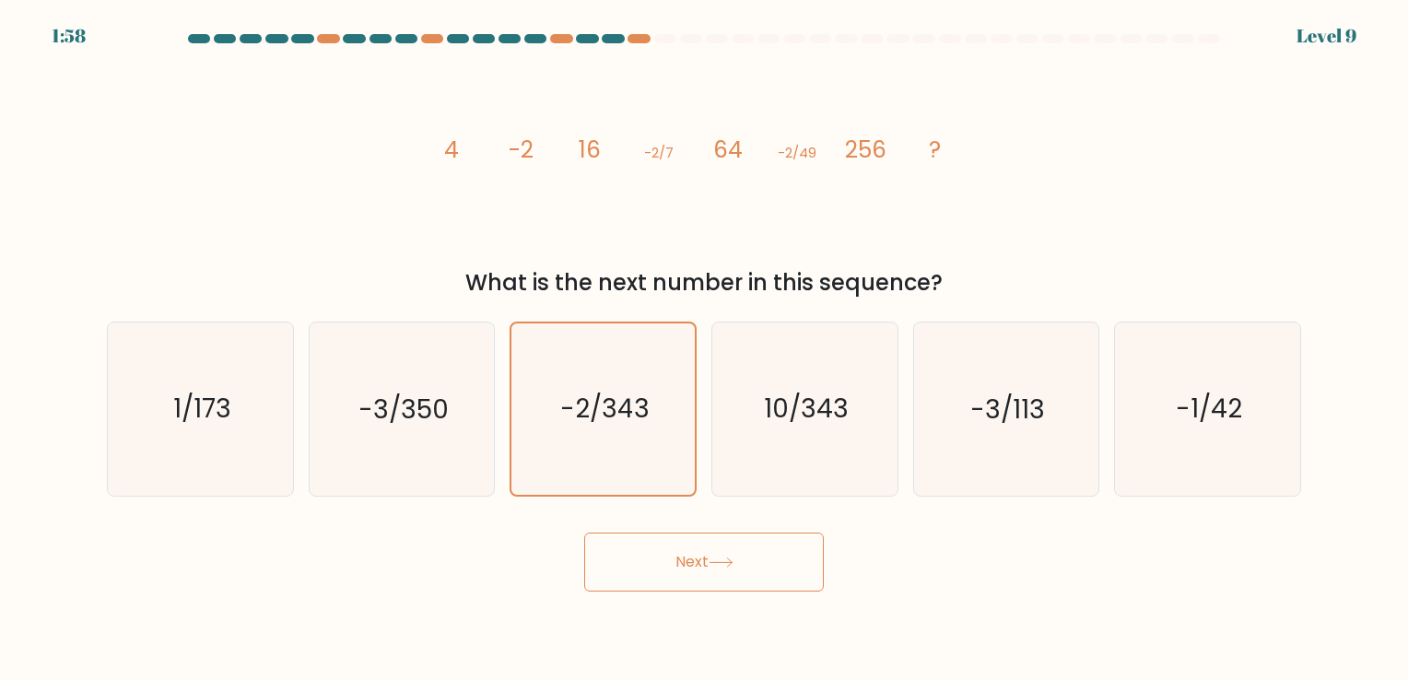
click at [682, 551] on button "Next" at bounding box center [704, 561] width 240 height 59
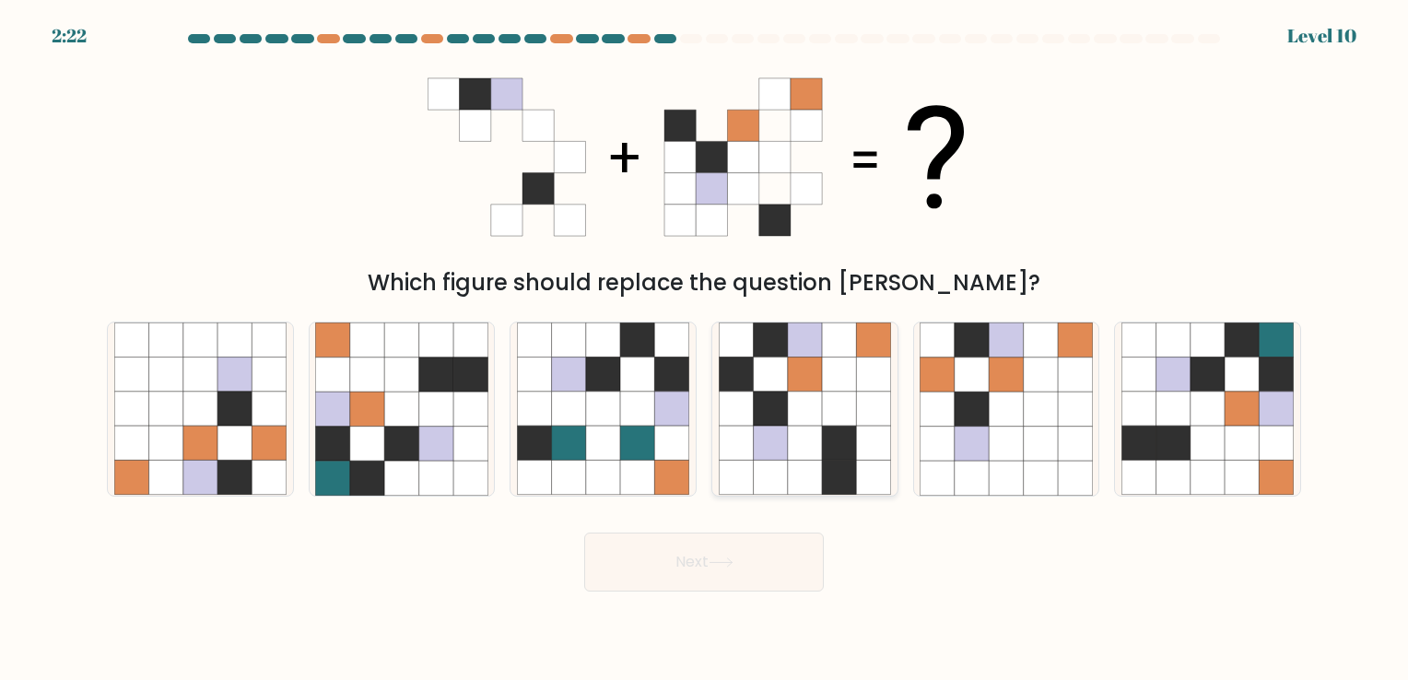
click at [826, 412] on icon at bounding box center [839, 408] width 34 height 34
click at [705, 349] on input "d." at bounding box center [704, 344] width 1 height 9
radio input "true"
click at [759, 584] on button "Next" at bounding box center [704, 561] width 240 height 59
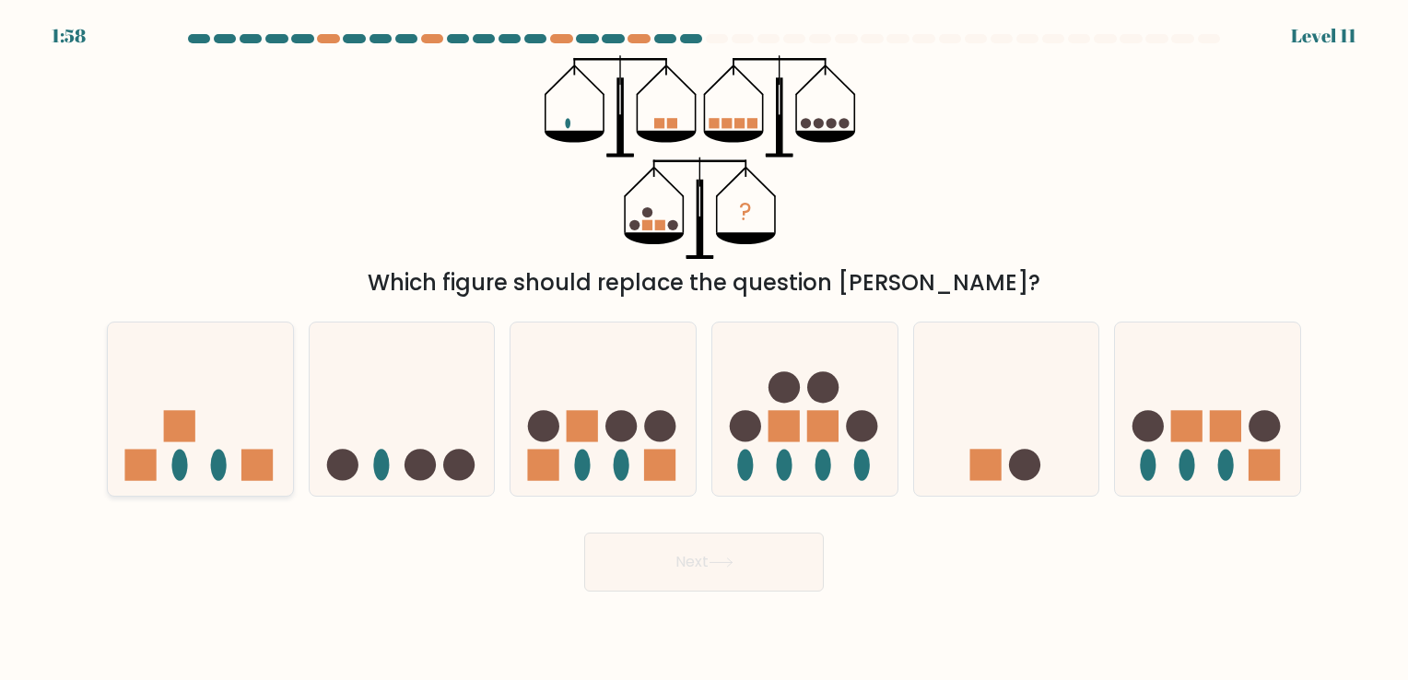
click at [215, 423] on icon at bounding box center [200, 409] width 185 height 153
click at [704, 349] on input "a." at bounding box center [704, 344] width 1 height 9
radio input "true"
click at [728, 591] on body "1:55 Level 11" at bounding box center [704, 340] width 1408 height 680
click at [728, 579] on button "Next" at bounding box center [704, 561] width 240 height 59
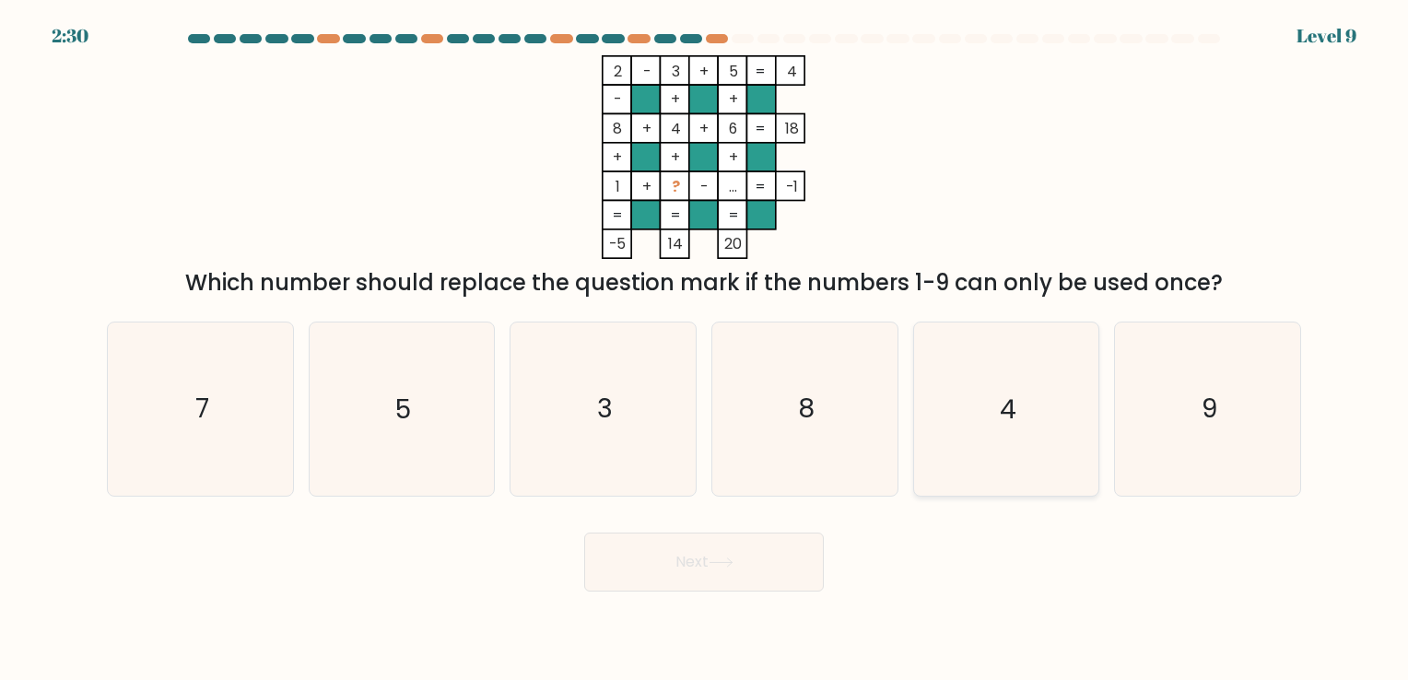
click at [941, 411] on icon "4" at bounding box center [1005, 408] width 172 height 172
click at [705, 349] on input "e. 4" at bounding box center [704, 344] width 1 height 9
radio input "true"
click at [707, 577] on button "Next" at bounding box center [704, 561] width 240 height 59
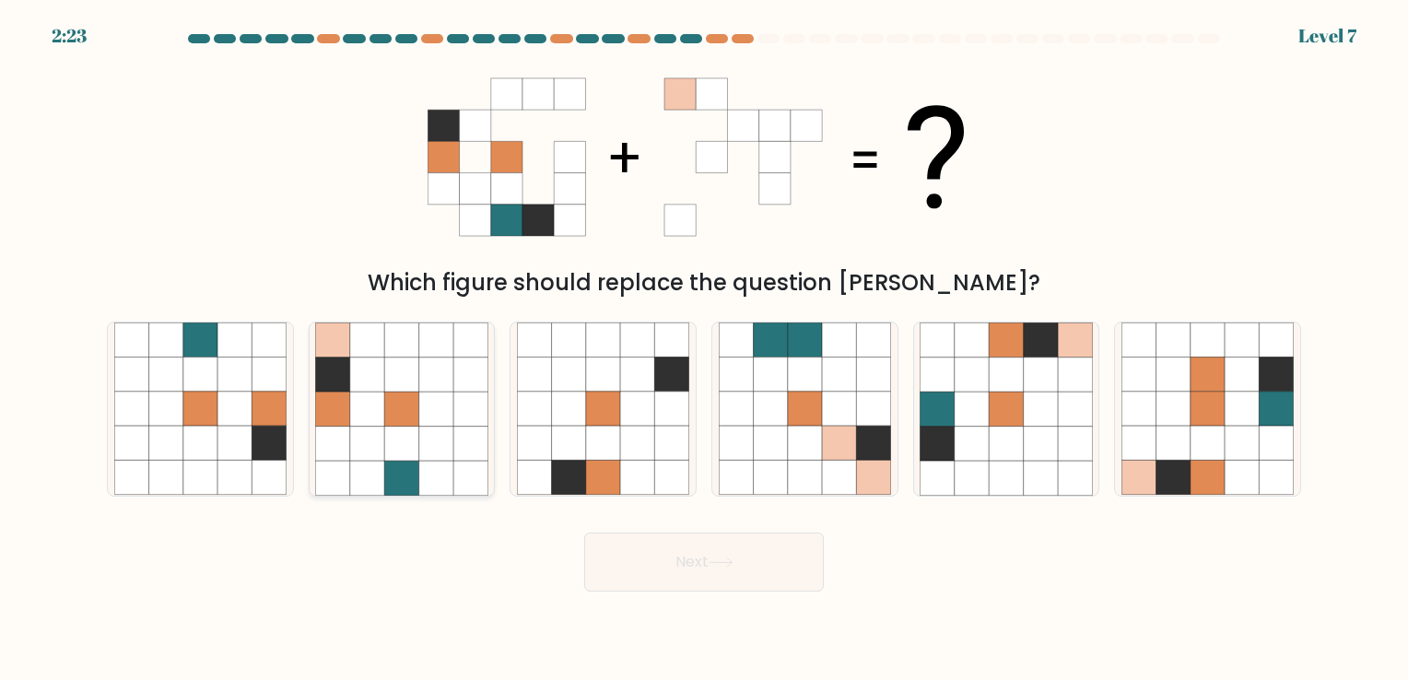
click at [368, 433] on icon at bounding box center [367, 443] width 34 height 34
click at [704, 349] on input "b." at bounding box center [704, 344] width 1 height 9
radio input "true"
click at [757, 577] on button "Next" at bounding box center [704, 561] width 240 height 59
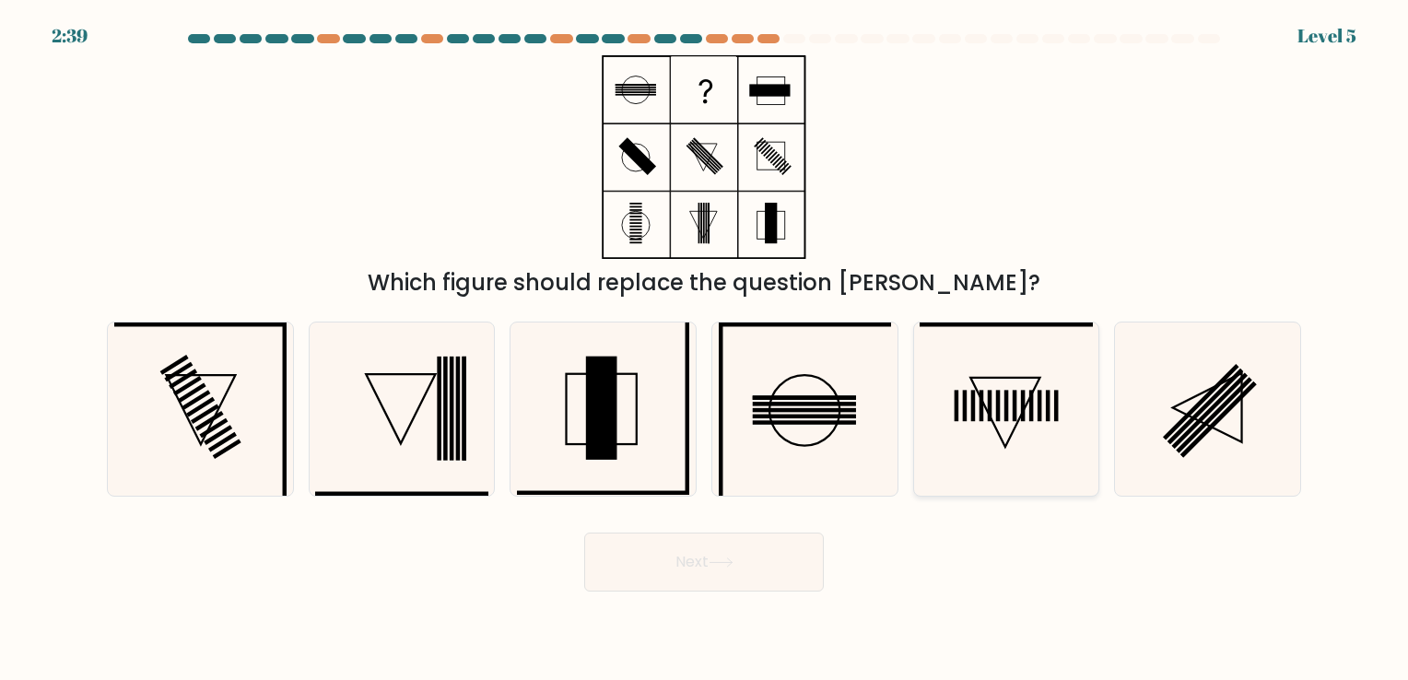
click at [1045, 374] on icon at bounding box center [1005, 408] width 172 height 172
click at [705, 349] on input "e." at bounding box center [704, 344] width 1 height 9
radio input "true"
click at [685, 564] on button "Next" at bounding box center [704, 561] width 240 height 59
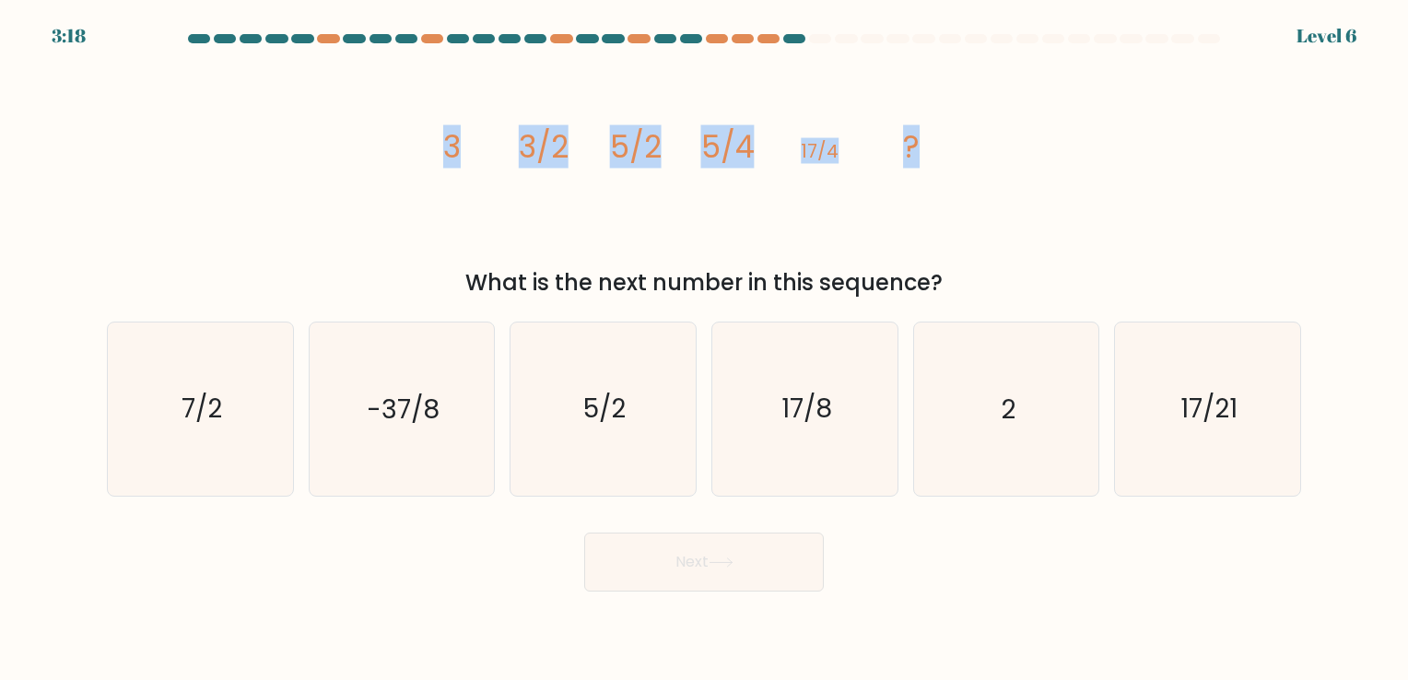
drag, startPoint x: 442, startPoint y: 153, endPoint x: 976, endPoint y: 122, distance: 535.2
click at [976, 122] on icon "image/svg+xml 3 3/2 5/2 5/4 17/4 ?" at bounding box center [703, 157] width 553 height 204
copy g "3 3/2 5/2 5/4 17/4 ?"
drag, startPoint x: 464, startPoint y: 282, endPoint x: 943, endPoint y: 267, distance: 479.2
click at [943, 267] on div "What is the next number in this sequence?" at bounding box center [704, 282] width 1172 height 33
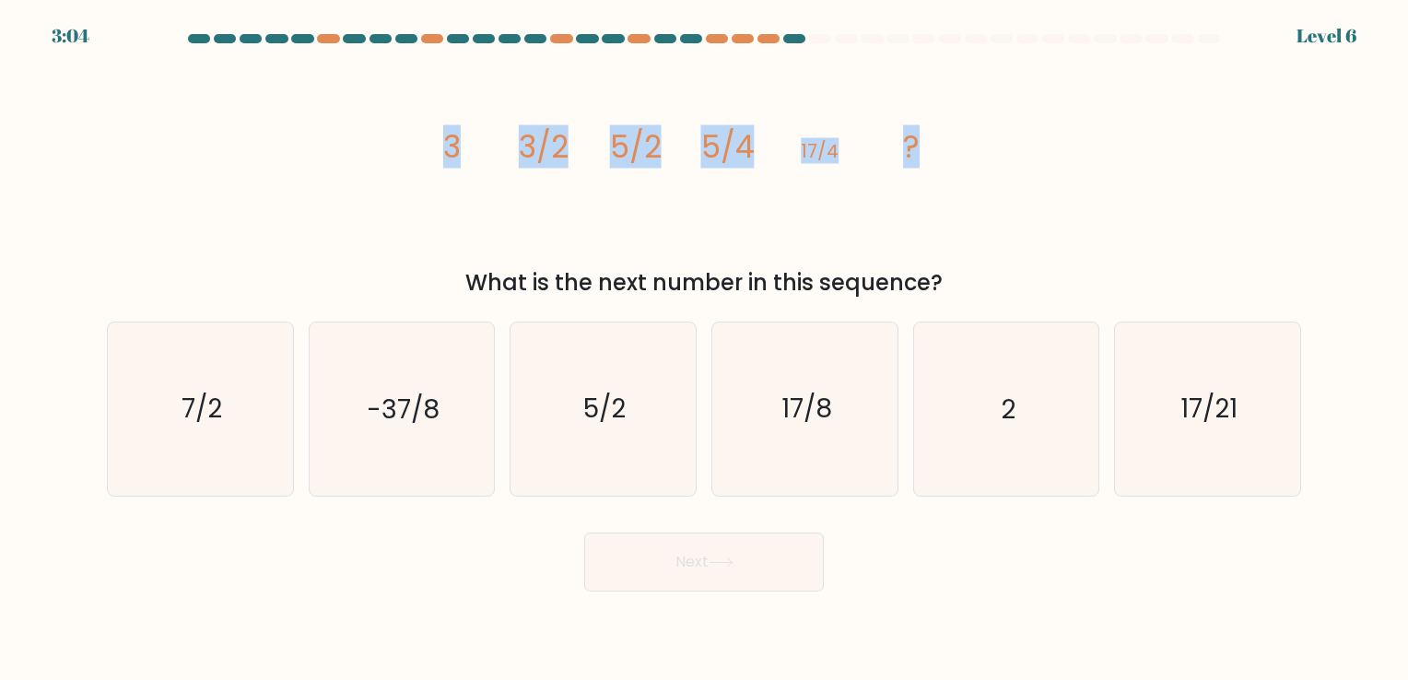
copy div "What is the next number in this sequence?"
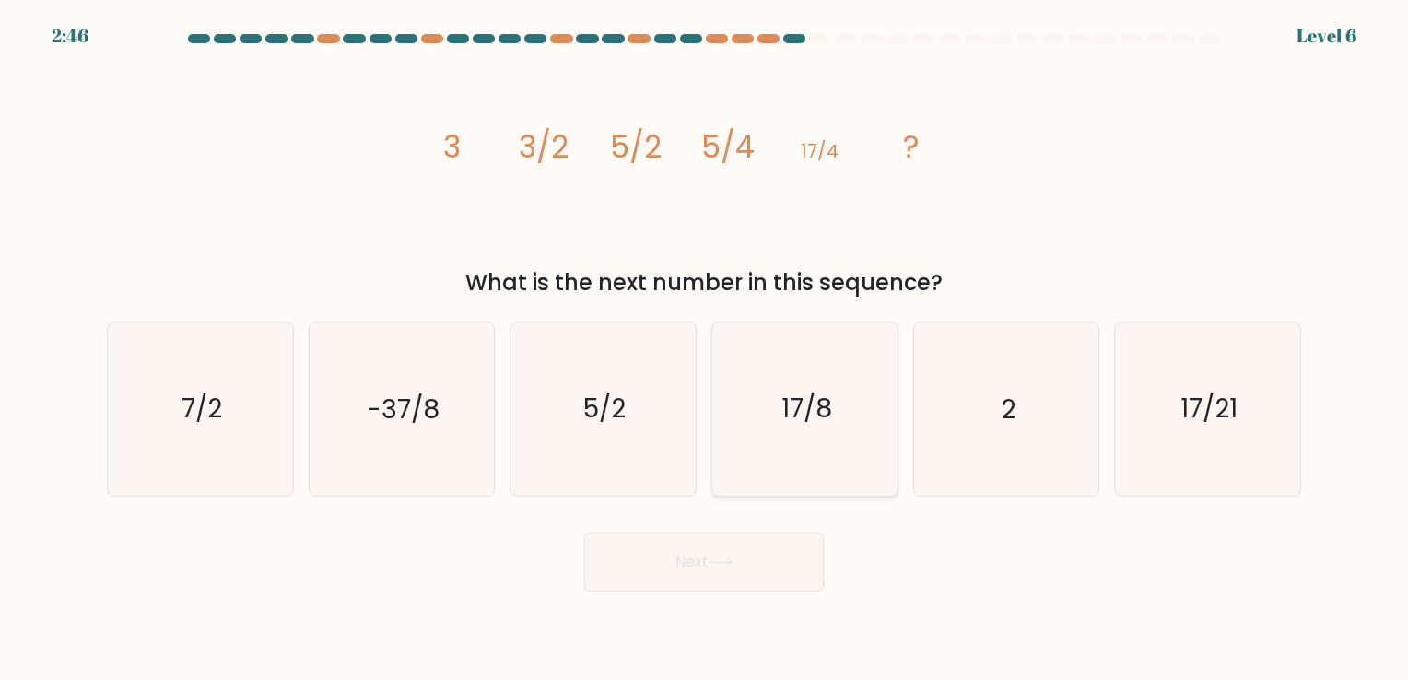
click at [761, 410] on icon "17/8" at bounding box center [805, 408] width 172 height 172
click at [705, 349] on input "d. 17/8" at bounding box center [704, 344] width 1 height 9
radio input "true"
click at [707, 553] on button "Next" at bounding box center [704, 561] width 240 height 59
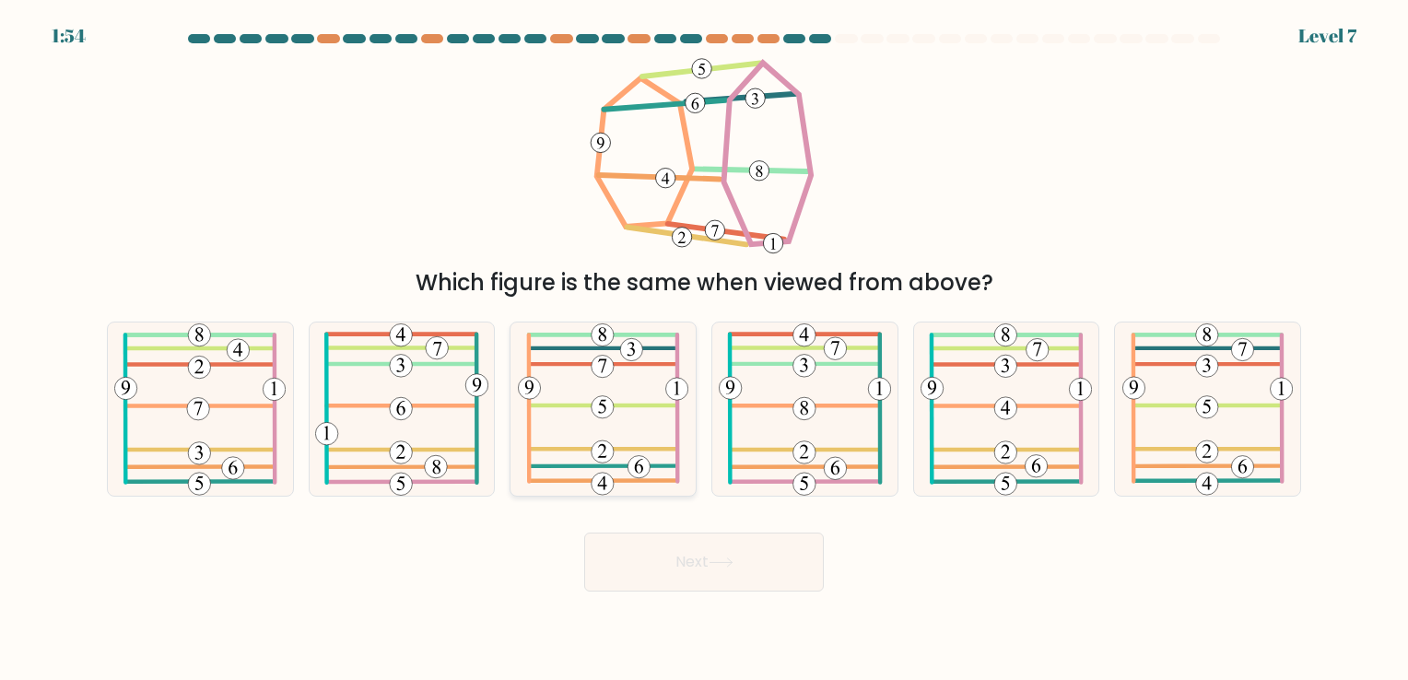
click at [607, 415] on 811 at bounding box center [602, 407] width 22 height 22
click at [704, 349] on input "c." at bounding box center [704, 344] width 1 height 9
radio input "true"
click at [667, 550] on button "Next" at bounding box center [704, 561] width 240 height 59
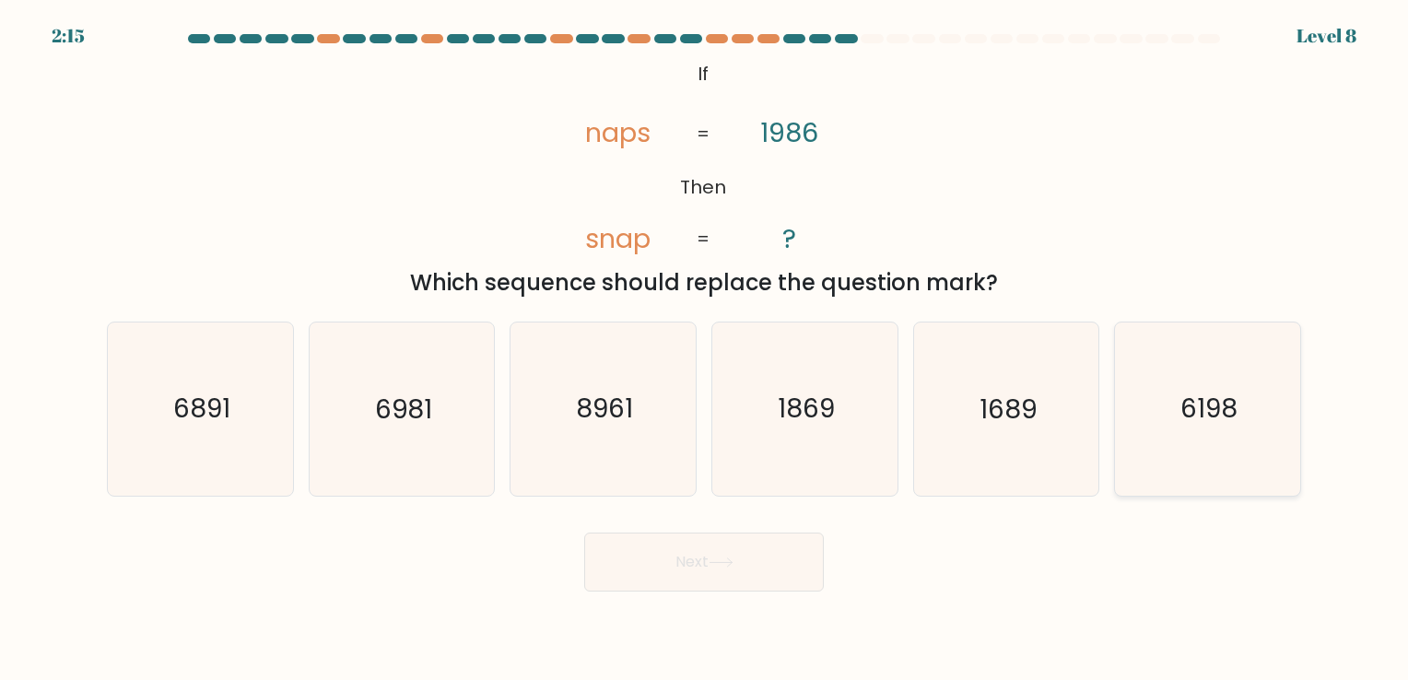
click at [1190, 409] on text "6198" at bounding box center [1208, 409] width 57 height 36
click at [705, 349] on input "f. 6198" at bounding box center [704, 344] width 1 height 9
radio input "true"
click at [774, 566] on button "Next" at bounding box center [704, 561] width 240 height 59
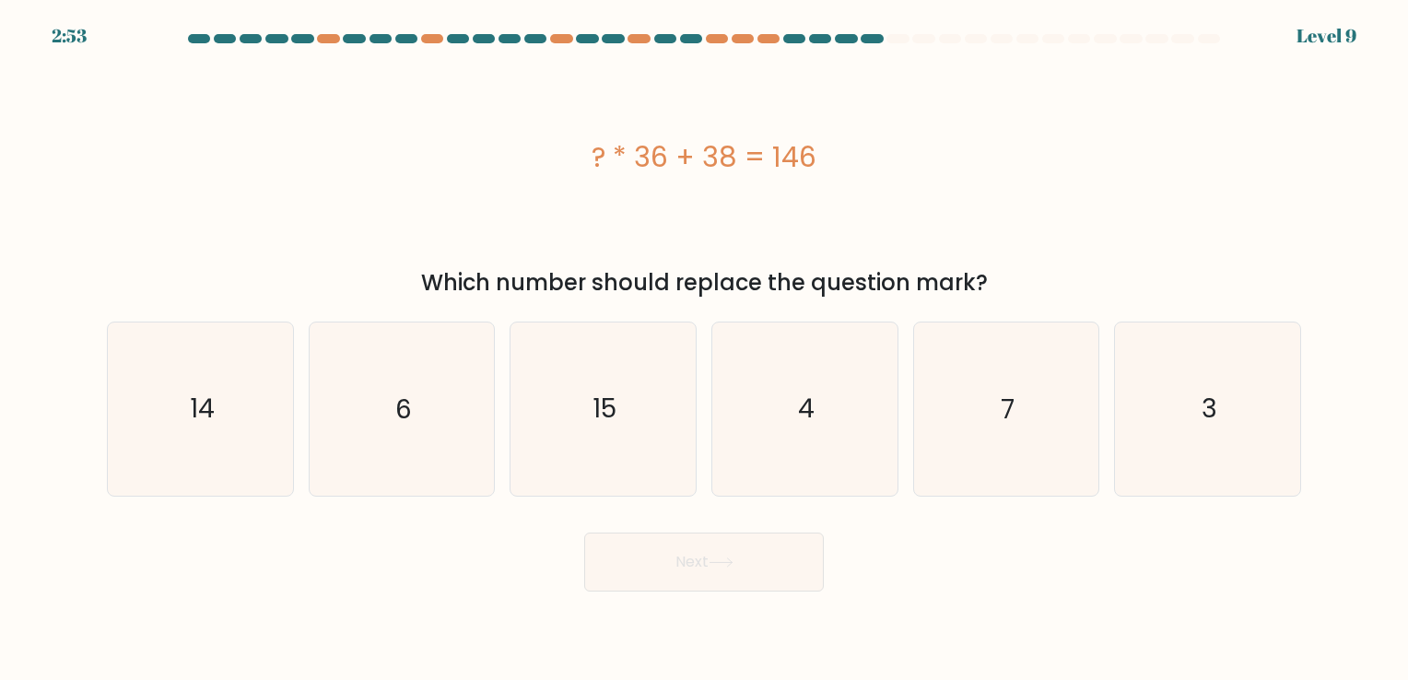
drag, startPoint x: 593, startPoint y: 158, endPoint x: 898, endPoint y: 157, distance: 304.9
click at [898, 157] on div "? * 36 + 38 = 146" at bounding box center [704, 156] width 1194 height 41
copy div "? * 36 + 38 = 146"
click at [1193, 380] on icon "3" at bounding box center [1207, 408] width 172 height 172
click at [705, 349] on input "f. 3" at bounding box center [704, 344] width 1 height 9
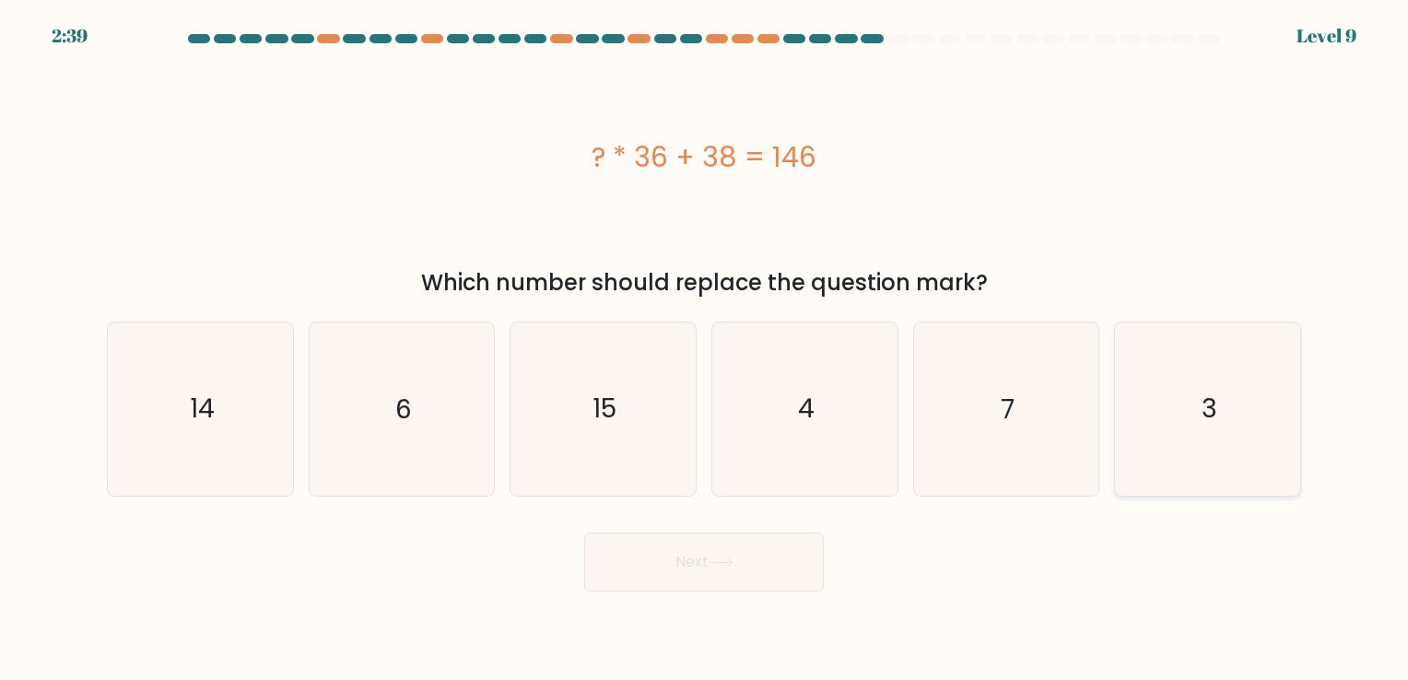
radio input "true"
click at [728, 577] on button "Next" at bounding box center [704, 561] width 240 height 59
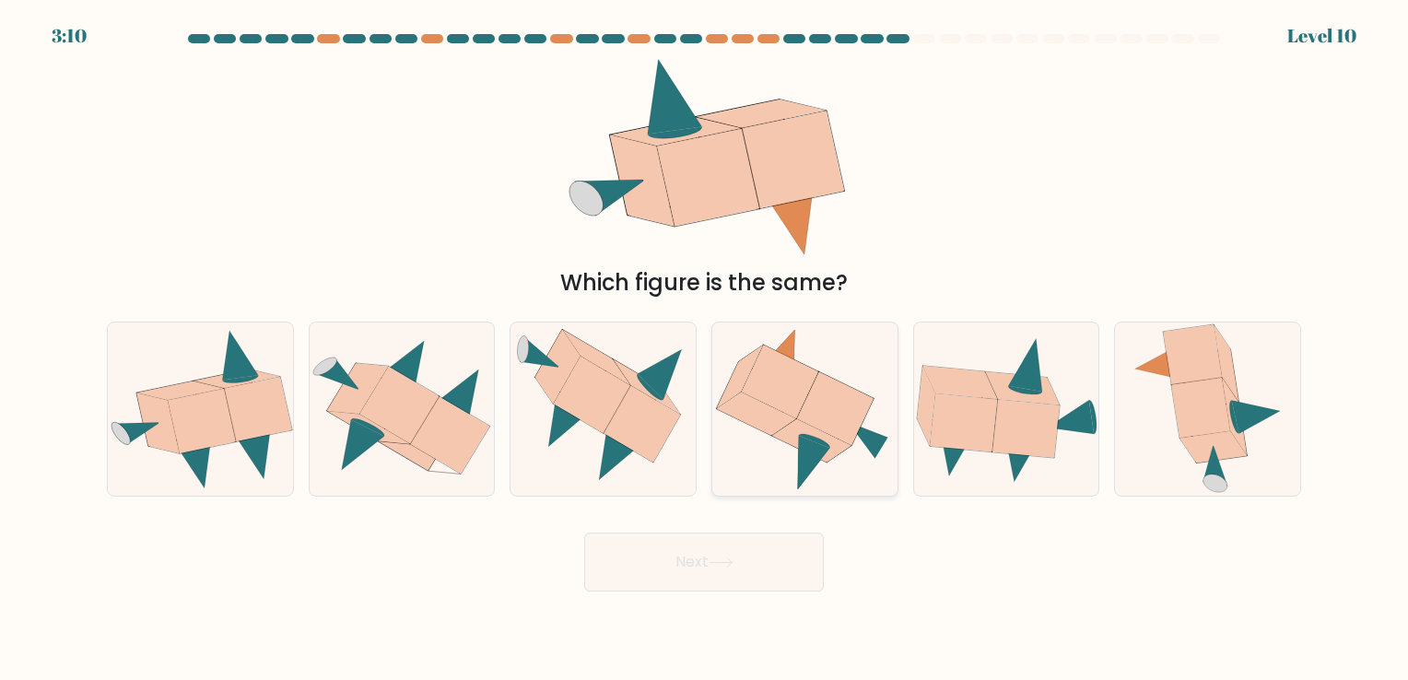
click at [845, 426] on icon at bounding box center [835, 408] width 76 height 73
click at [705, 349] on input "d." at bounding box center [704, 344] width 1 height 9
radio input "true"
click at [780, 562] on button "Next" at bounding box center [704, 561] width 240 height 59
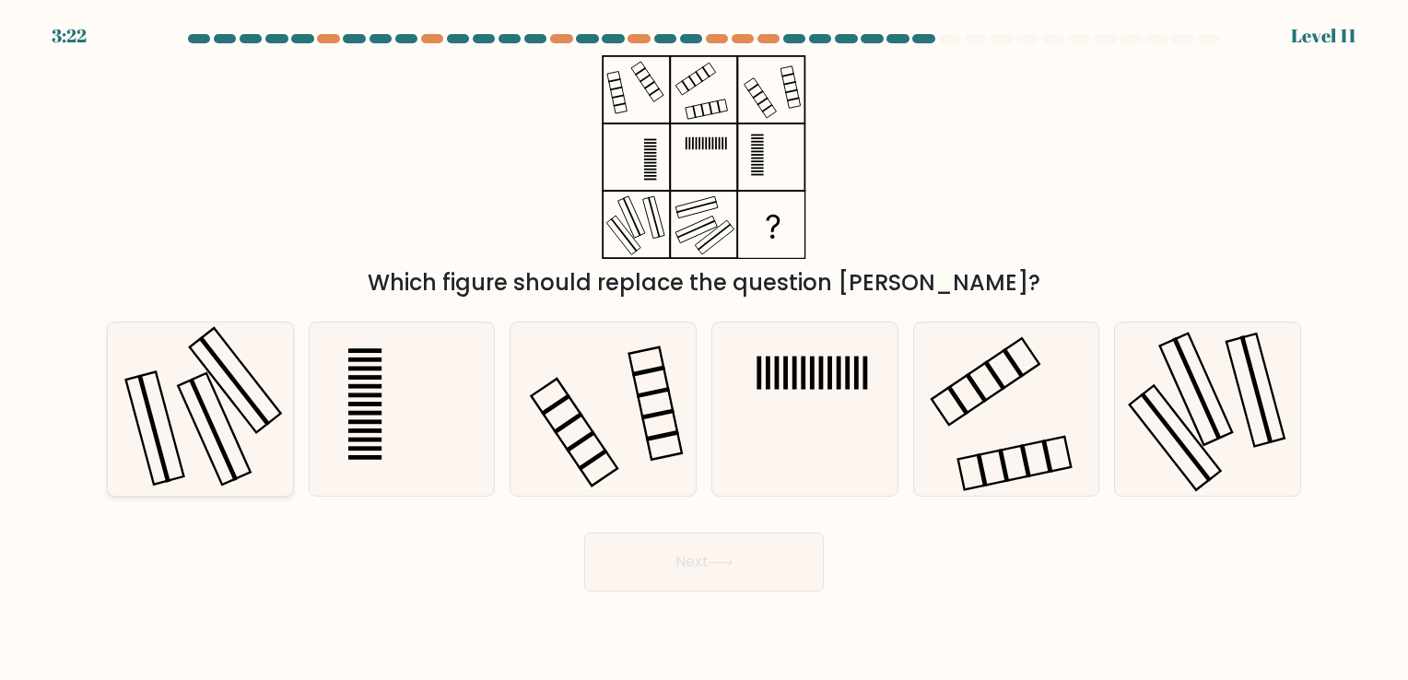
click at [178, 386] on rect at bounding box center [214, 429] width 73 height 111
click at [704, 349] on input "a." at bounding box center [704, 344] width 1 height 9
radio input "true"
click at [648, 558] on button "Next" at bounding box center [704, 561] width 240 height 59
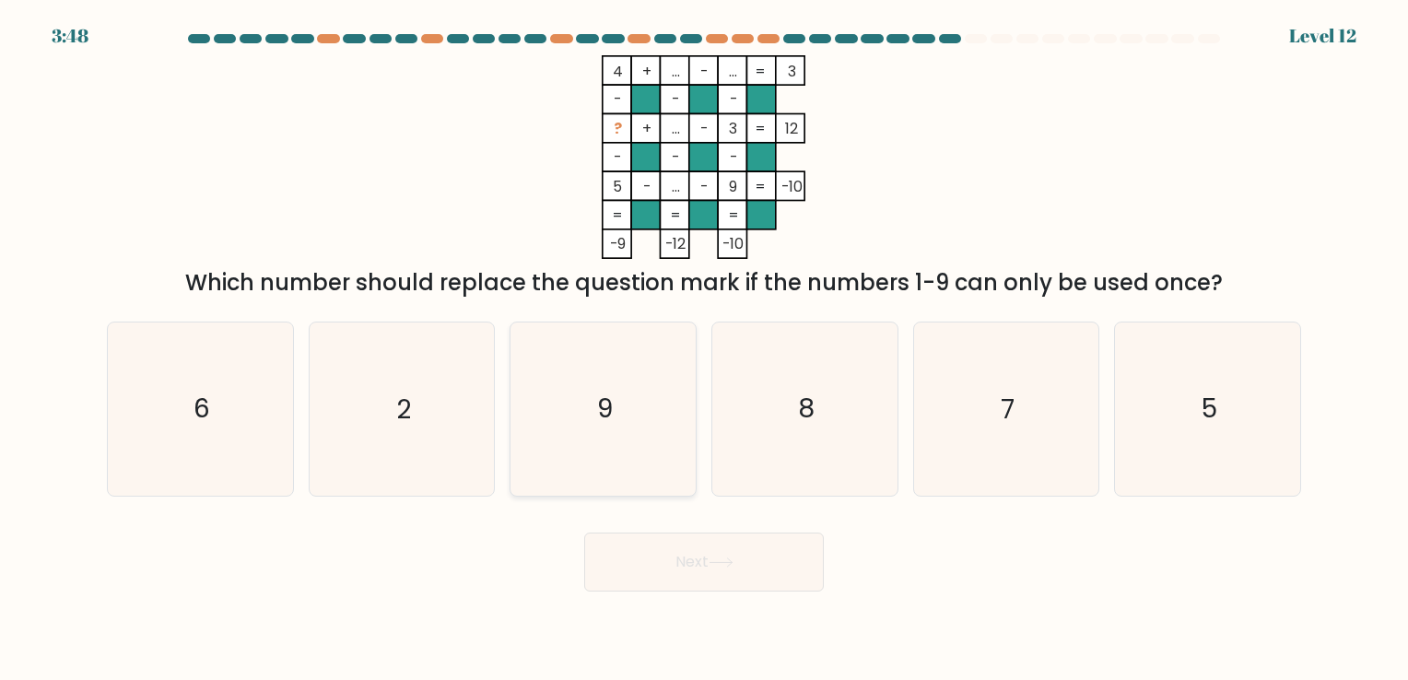
click at [582, 426] on icon "9" at bounding box center [603, 408] width 172 height 172
click at [704, 349] on input "c. 9" at bounding box center [704, 344] width 1 height 9
radio input "true"
click at [707, 567] on button "Next" at bounding box center [704, 561] width 240 height 59
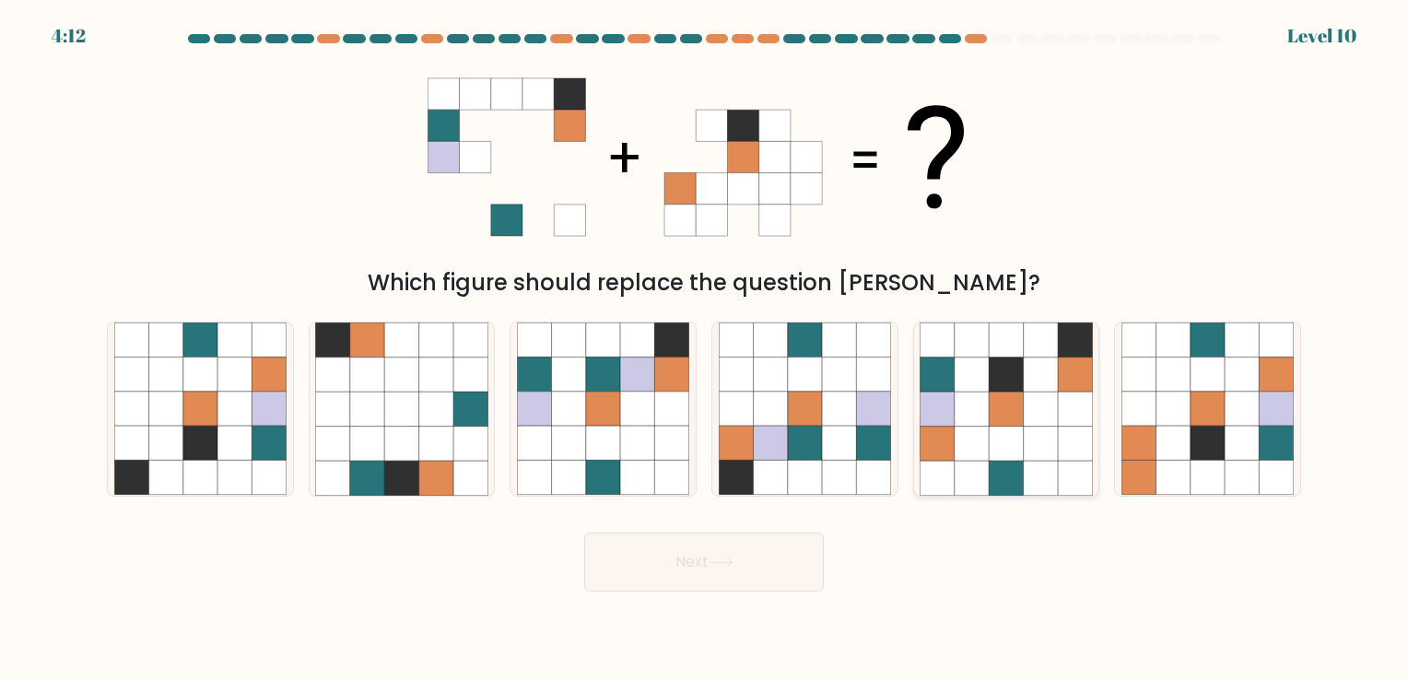
click at [1071, 426] on icon at bounding box center [1074, 408] width 34 height 34
click at [705, 349] on input "e." at bounding box center [704, 344] width 1 height 9
radio input "true"
click at [779, 559] on button "Next" at bounding box center [704, 561] width 240 height 59
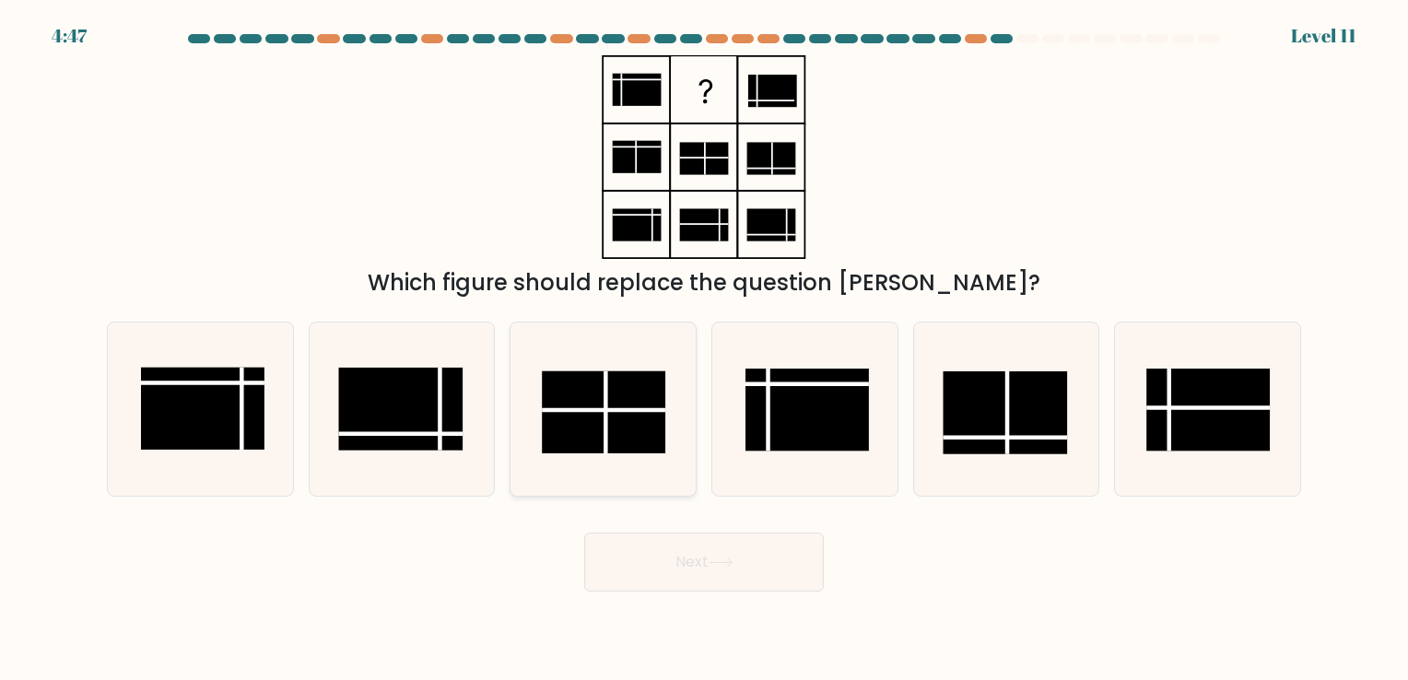
click at [610, 397] on rect at bounding box center [603, 412] width 123 height 82
click at [704, 349] on input "c." at bounding box center [704, 344] width 1 height 9
radio input "true"
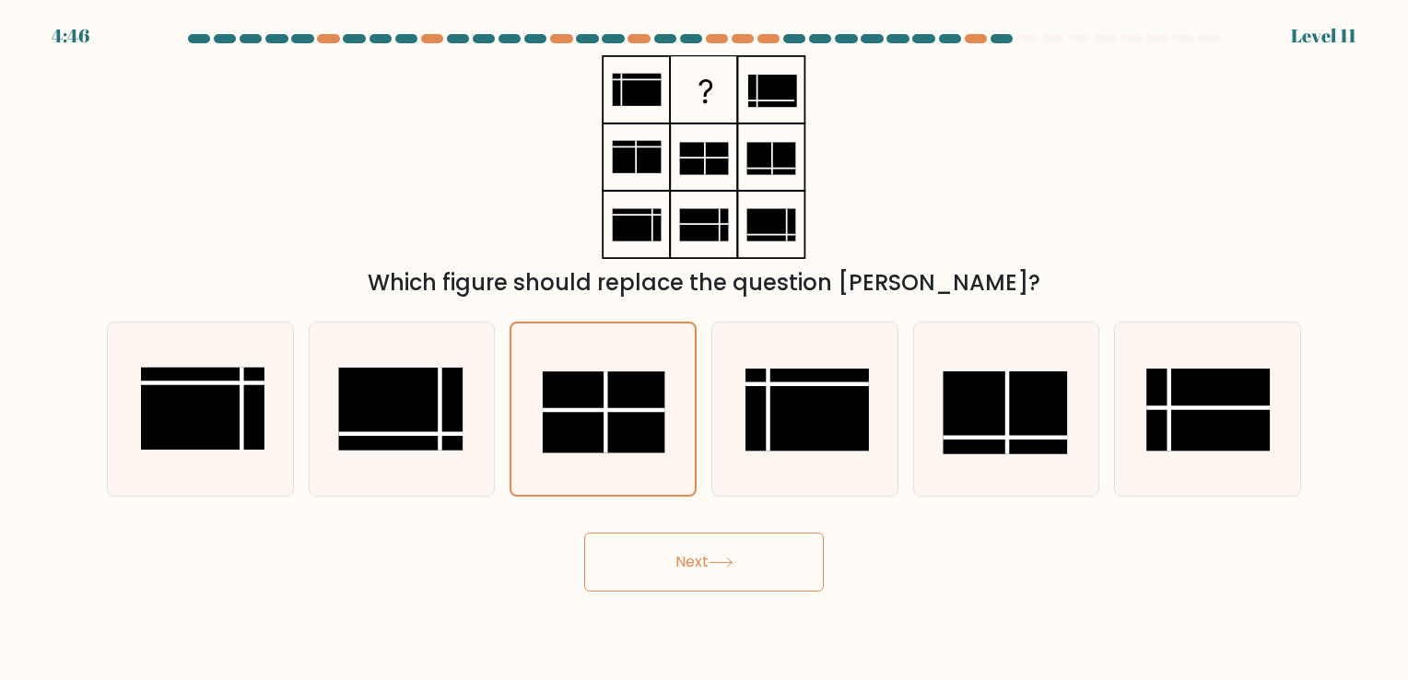
click at [688, 580] on button "Next" at bounding box center [704, 561] width 240 height 59
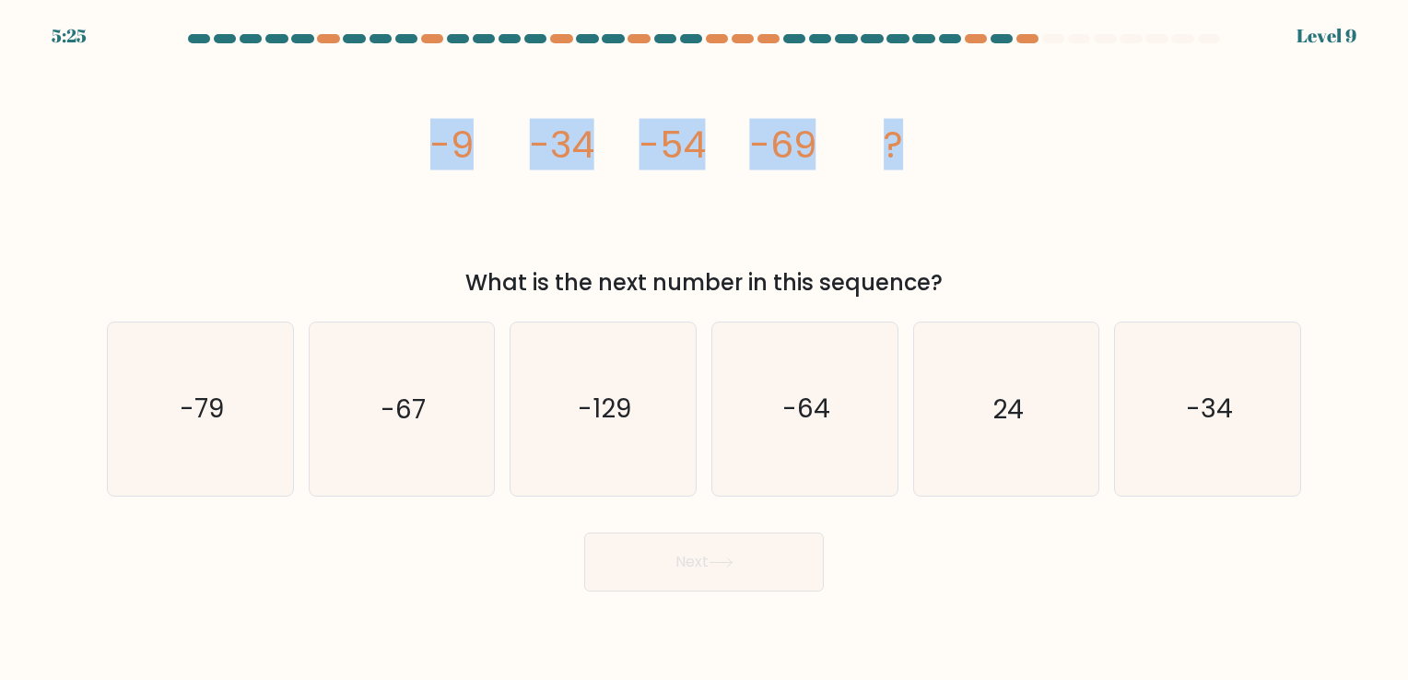
drag, startPoint x: 412, startPoint y: 140, endPoint x: 938, endPoint y: 139, distance: 526.0
click at [938, 139] on div "image/svg+xml -9 -34 -54 -69 ? What is the next number in this sequence?" at bounding box center [704, 177] width 1216 height 244
copy g "-9 -34 -54 -69 ?"
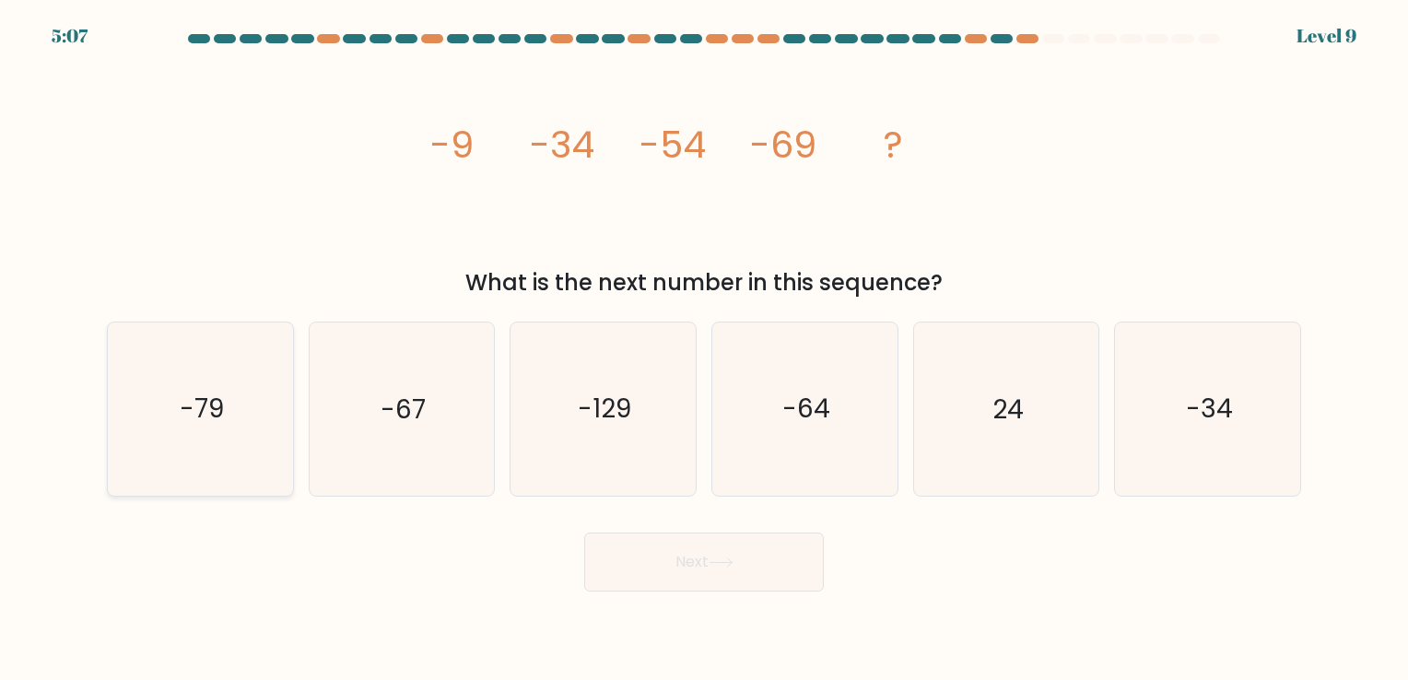
click at [247, 433] on icon "-79" at bounding box center [200, 408] width 172 height 172
click at [704, 349] on input "a. -79" at bounding box center [704, 344] width 1 height 9
radio input "true"
click at [759, 562] on button "Next" at bounding box center [704, 561] width 240 height 59
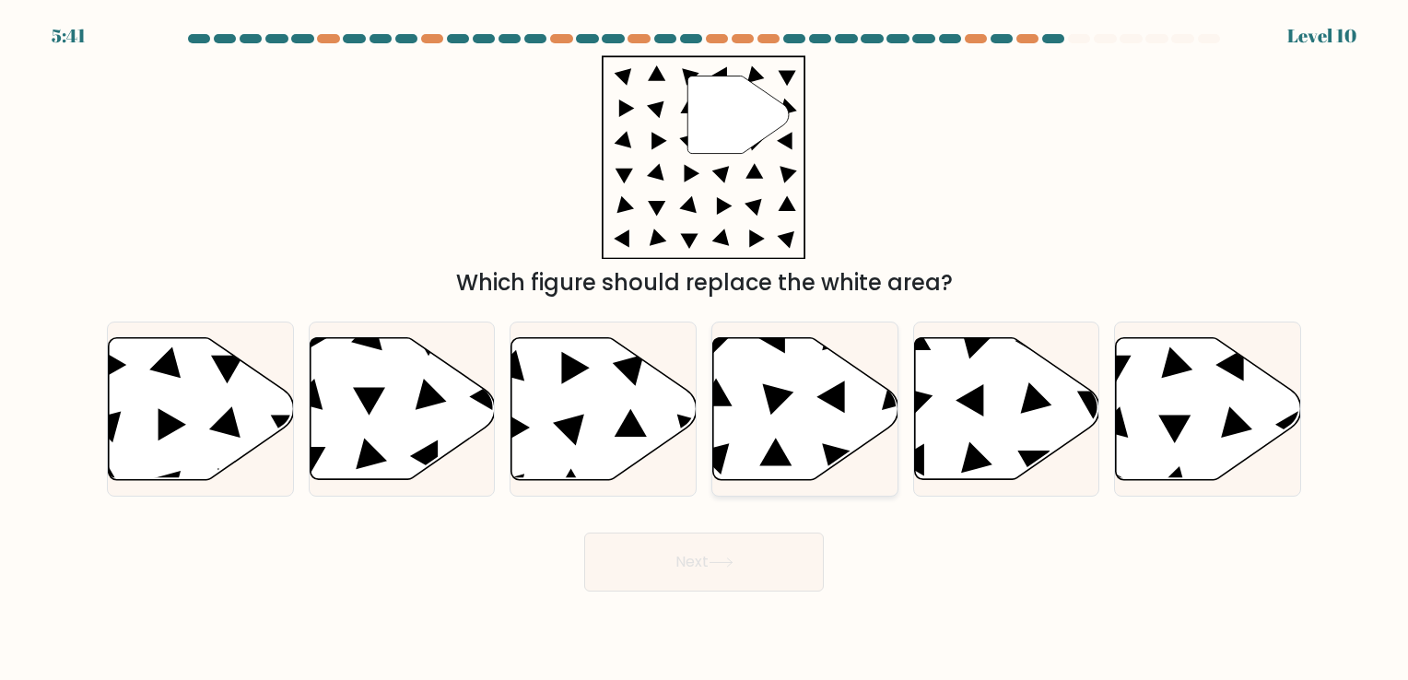
click at [882, 397] on icon at bounding box center [805, 408] width 185 height 142
click at [705, 349] on input "d." at bounding box center [704, 344] width 1 height 9
radio input "true"
click at [749, 561] on button "Next" at bounding box center [704, 561] width 240 height 59
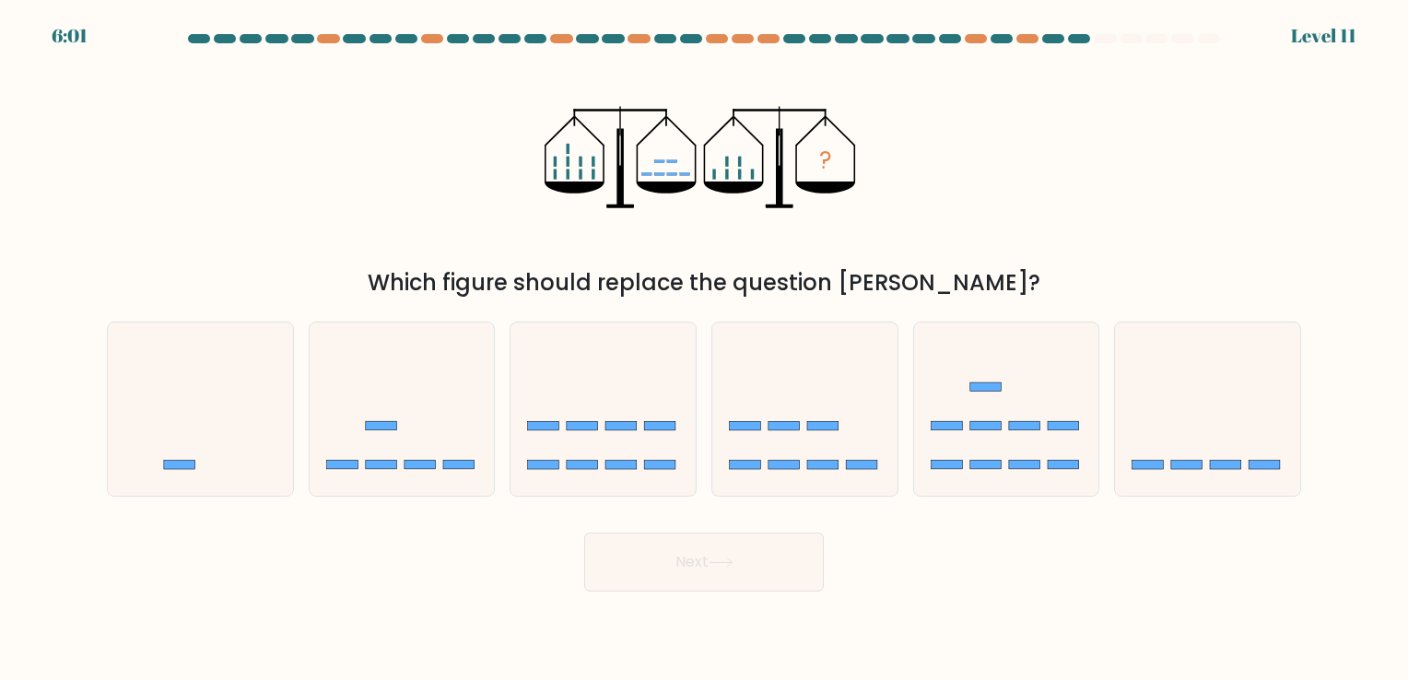
drag, startPoint x: 751, startPoint y: 176, endPoint x: 707, endPoint y: 197, distance: 48.2
click at [707, 197] on icon "?" at bounding box center [703, 157] width 319 height 204
click at [433, 176] on div "? Which figure should replace the question mark?" at bounding box center [704, 177] width 1216 height 244
click at [1275, 459] on icon at bounding box center [1207, 409] width 185 height 153
click at [705, 349] on input "f." at bounding box center [704, 344] width 1 height 9
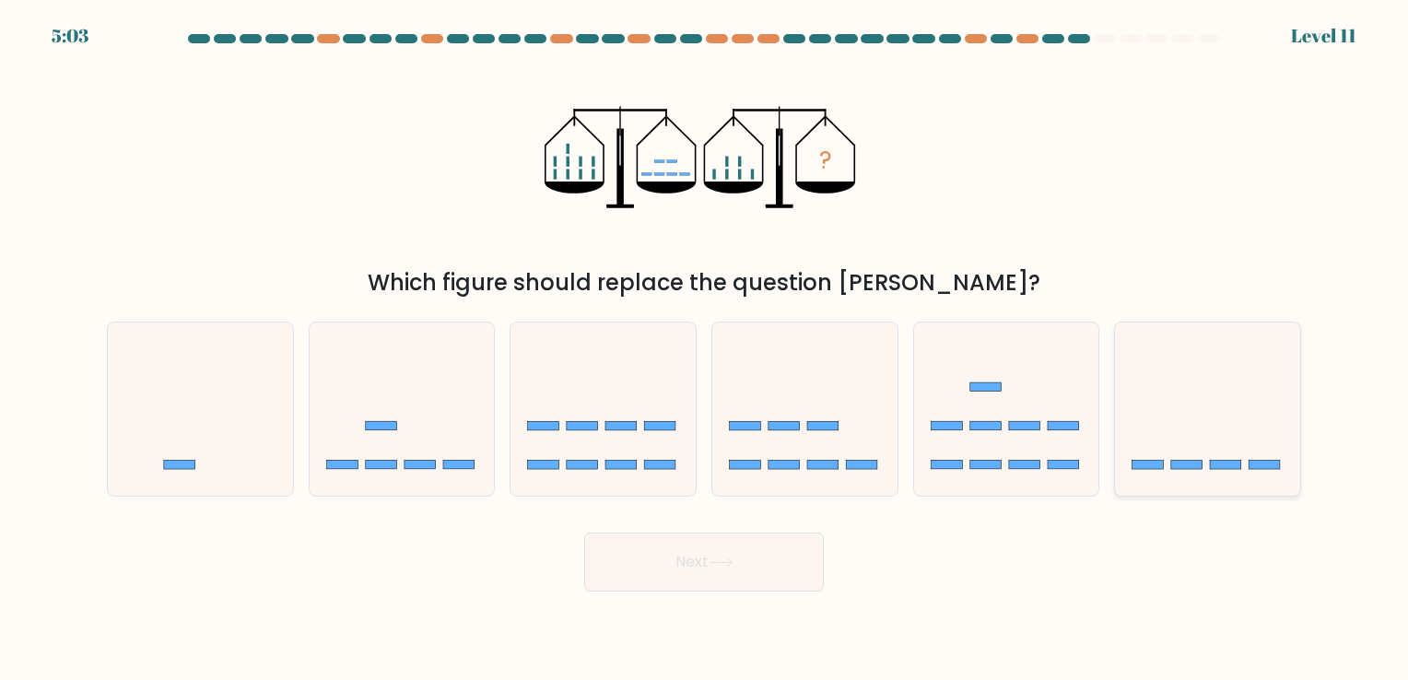
radio input "true"
click at [685, 558] on button "Next" at bounding box center [704, 561] width 240 height 59
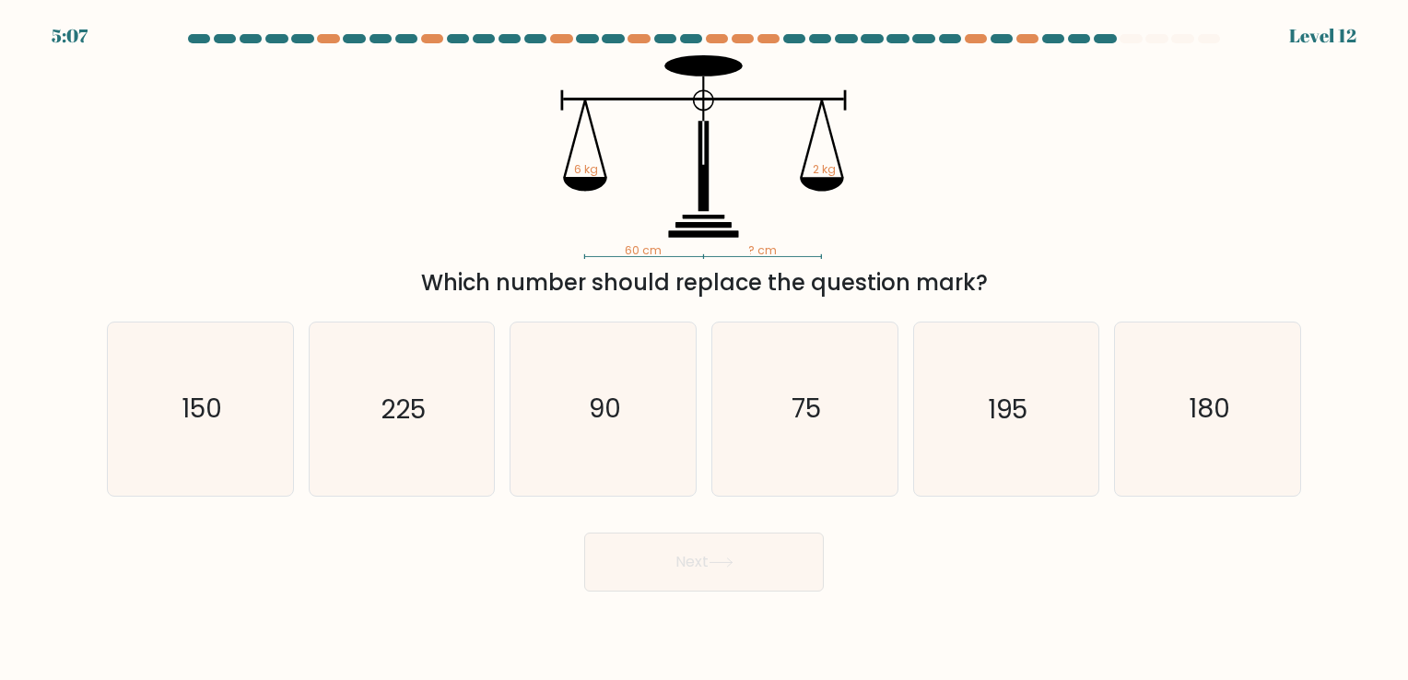
drag, startPoint x: 524, startPoint y: 134, endPoint x: 1029, endPoint y: 261, distance: 520.3
click at [1029, 261] on div "60 cm ? cm 6 kg 2 kg Which number should replace the question mark?" at bounding box center [704, 177] width 1216 height 244
drag, startPoint x: 1029, startPoint y: 261, endPoint x: 979, endPoint y: 243, distance: 52.7
click at [979, 243] on icon "60 cm ? cm 6 kg 2 kg" at bounding box center [703, 157] width 553 height 204
click at [989, 207] on div "60 cm ? cm 6 kg 2 kg Which number should replace the question mark?" at bounding box center [704, 177] width 1216 height 244
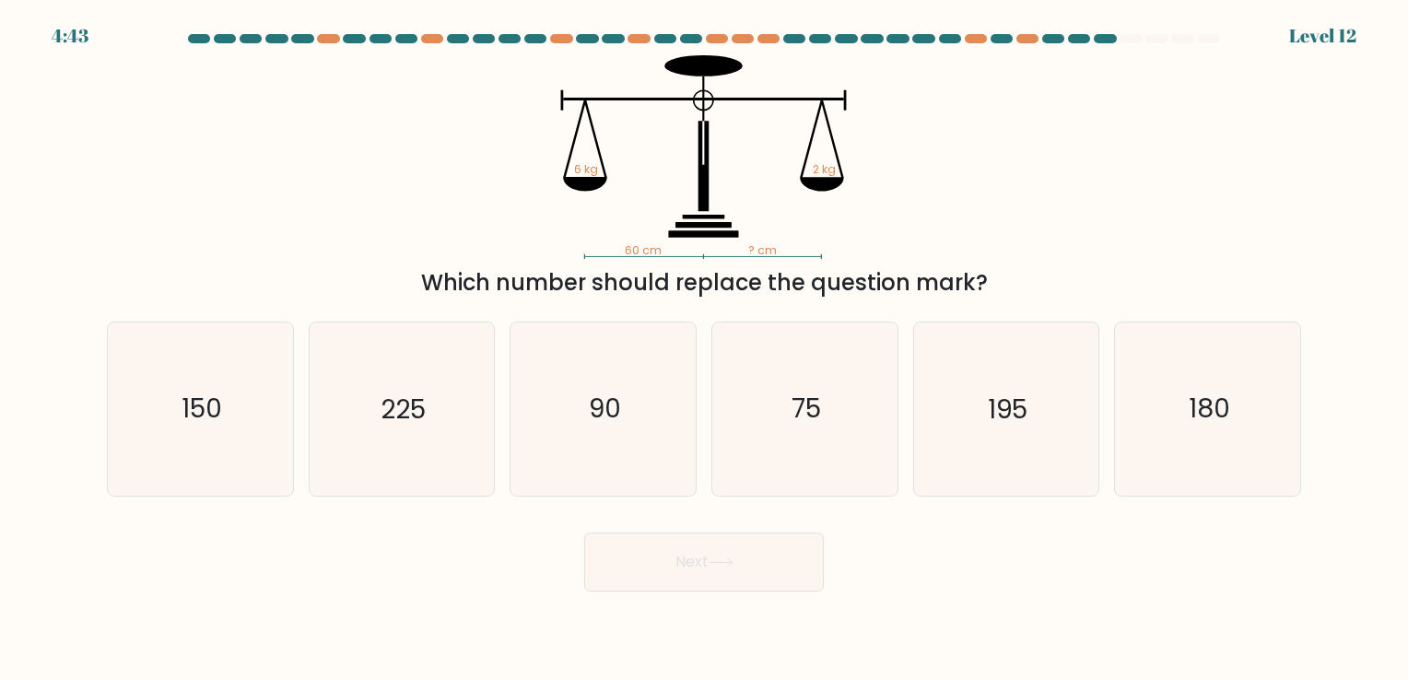
drag, startPoint x: 429, startPoint y: 272, endPoint x: 995, endPoint y: 270, distance: 565.6
click at [995, 270] on div "Which number should replace the question mark?" at bounding box center [704, 282] width 1172 height 33
click at [1190, 414] on text "180" at bounding box center [1208, 409] width 41 height 36
click at [705, 349] on input "f. 180" at bounding box center [704, 344] width 1 height 9
radio input "true"
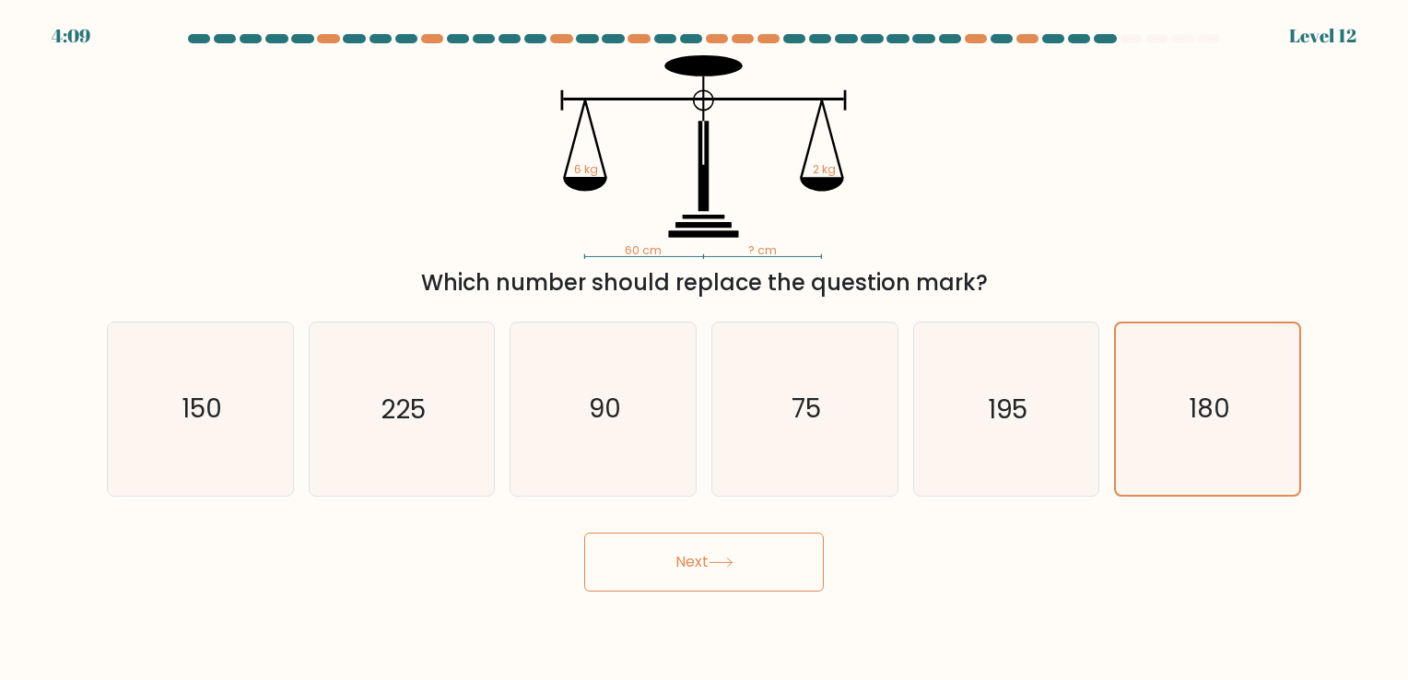
click at [744, 576] on button "Next" at bounding box center [704, 561] width 240 height 59
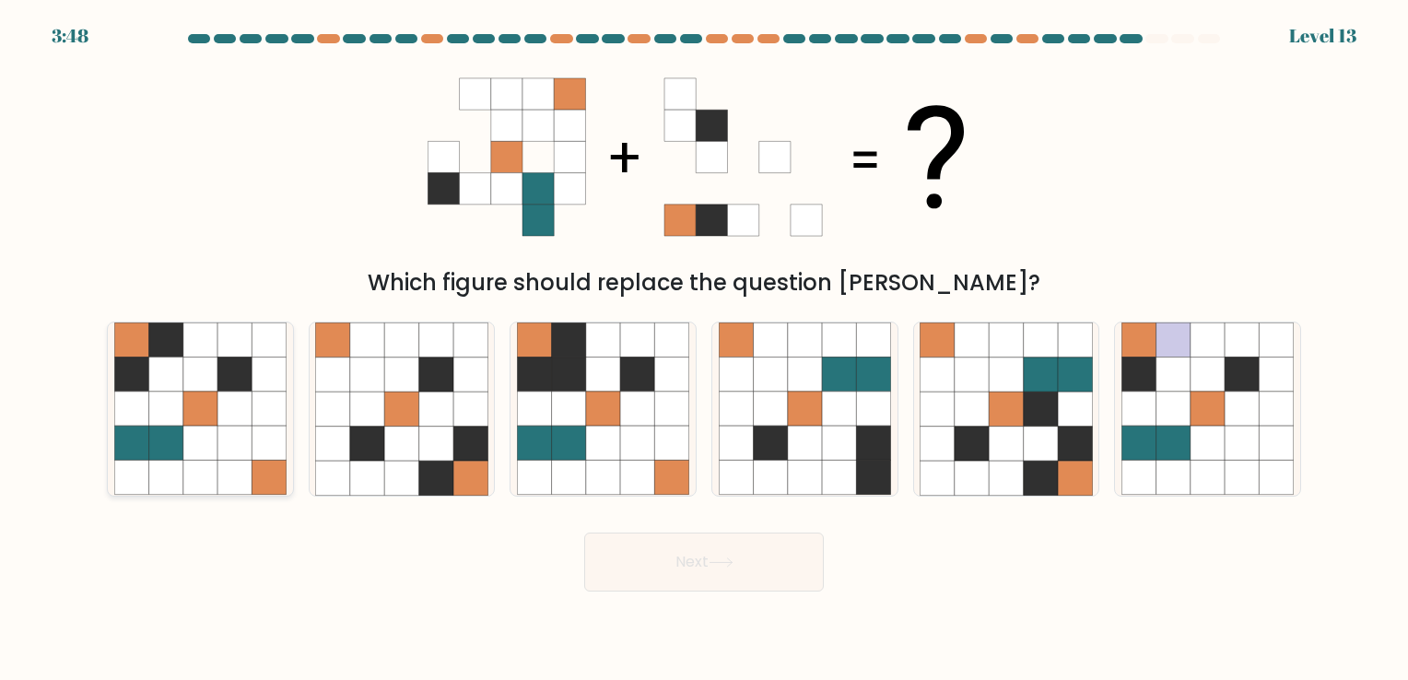
click at [195, 367] on icon at bounding box center [200, 374] width 34 height 34
click at [704, 349] on input "a." at bounding box center [704, 344] width 1 height 9
radio input "true"
click at [789, 555] on button "Next" at bounding box center [704, 561] width 240 height 59
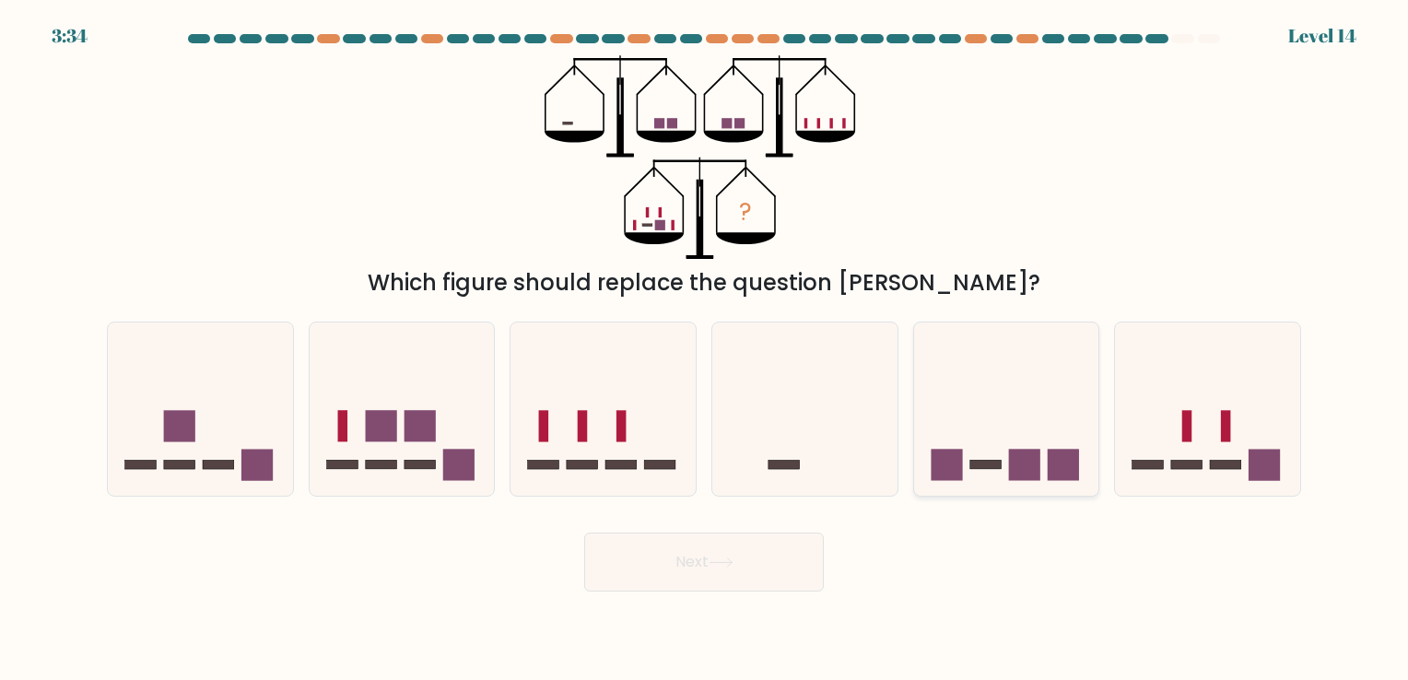
click at [1015, 426] on icon at bounding box center [1006, 409] width 185 height 153
click at [705, 349] on input "e." at bounding box center [704, 344] width 1 height 9
radio input "true"
click at [709, 567] on button "Next" at bounding box center [704, 561] width 240 height 59
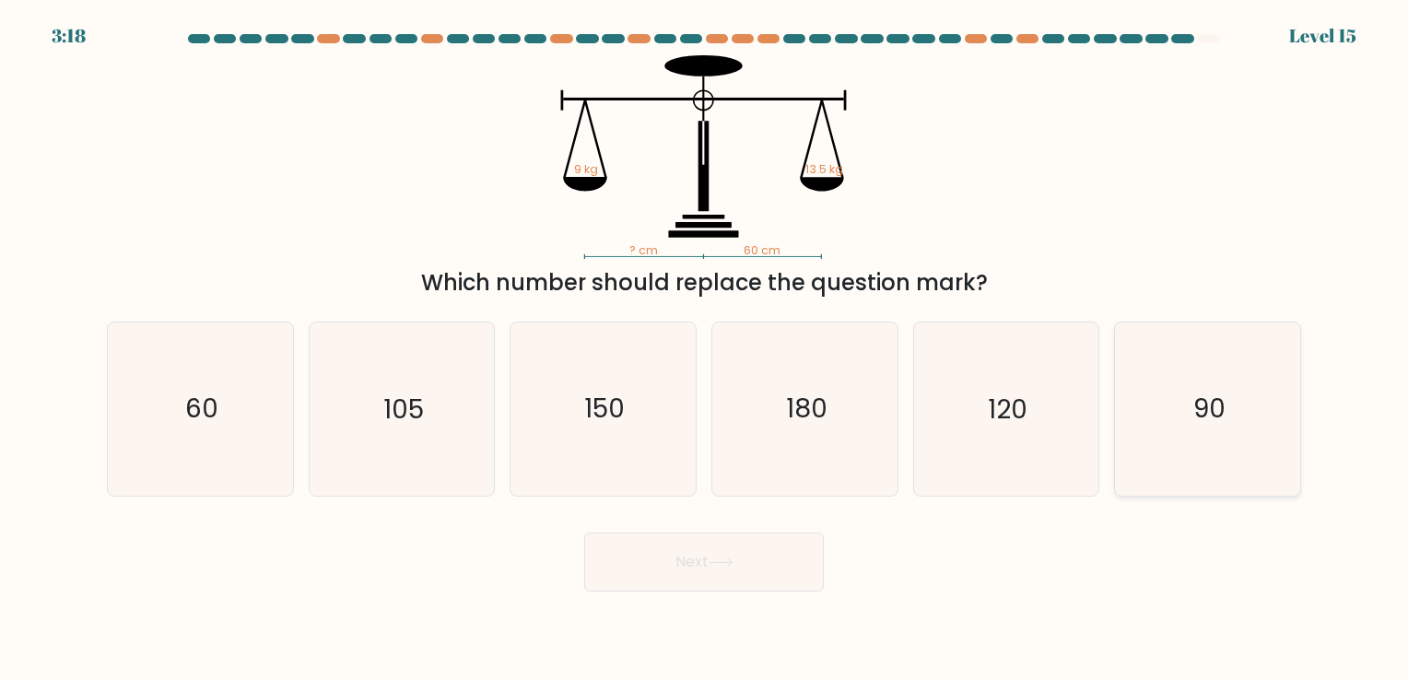
click at [1183, 409] on icon "90" at bounding box center [1207, 408] width 172 height 172
click at [705, 349] on input "f. 90" at bounding box center [704, 344] width 1 height 9
radio input "true"
click at [693, 578] on button "Next" at bounding box center [704, 561] width 240 height 59
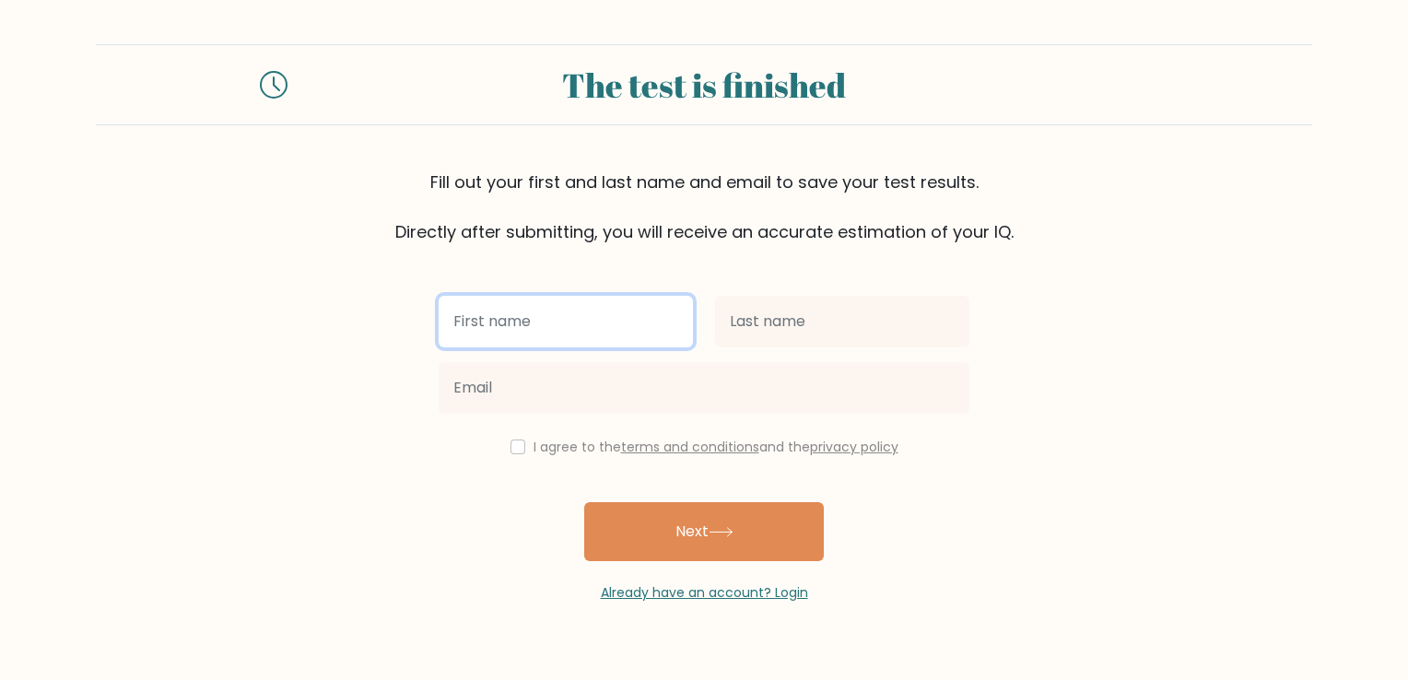
click at [538, 330] on input "text" at bounding box center [565, 322] width 254 height 52
type input "Ornel"
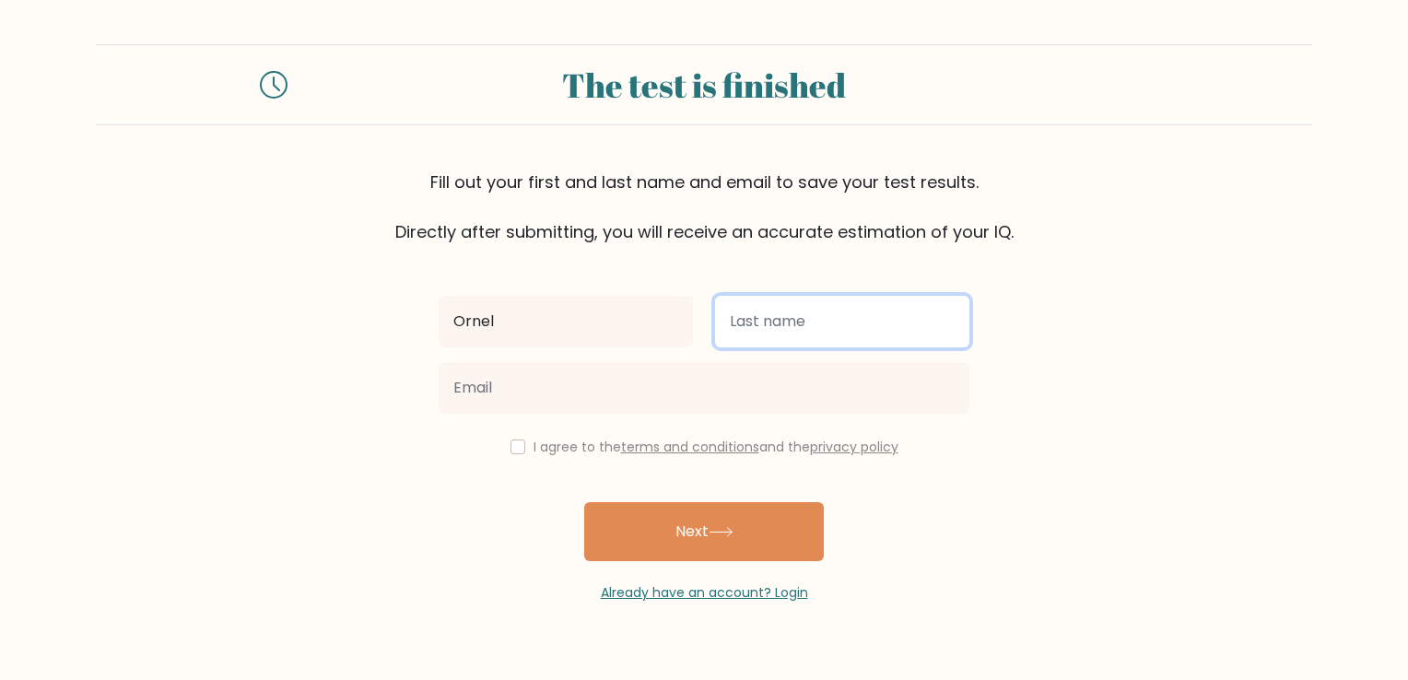
type input "Espinas"
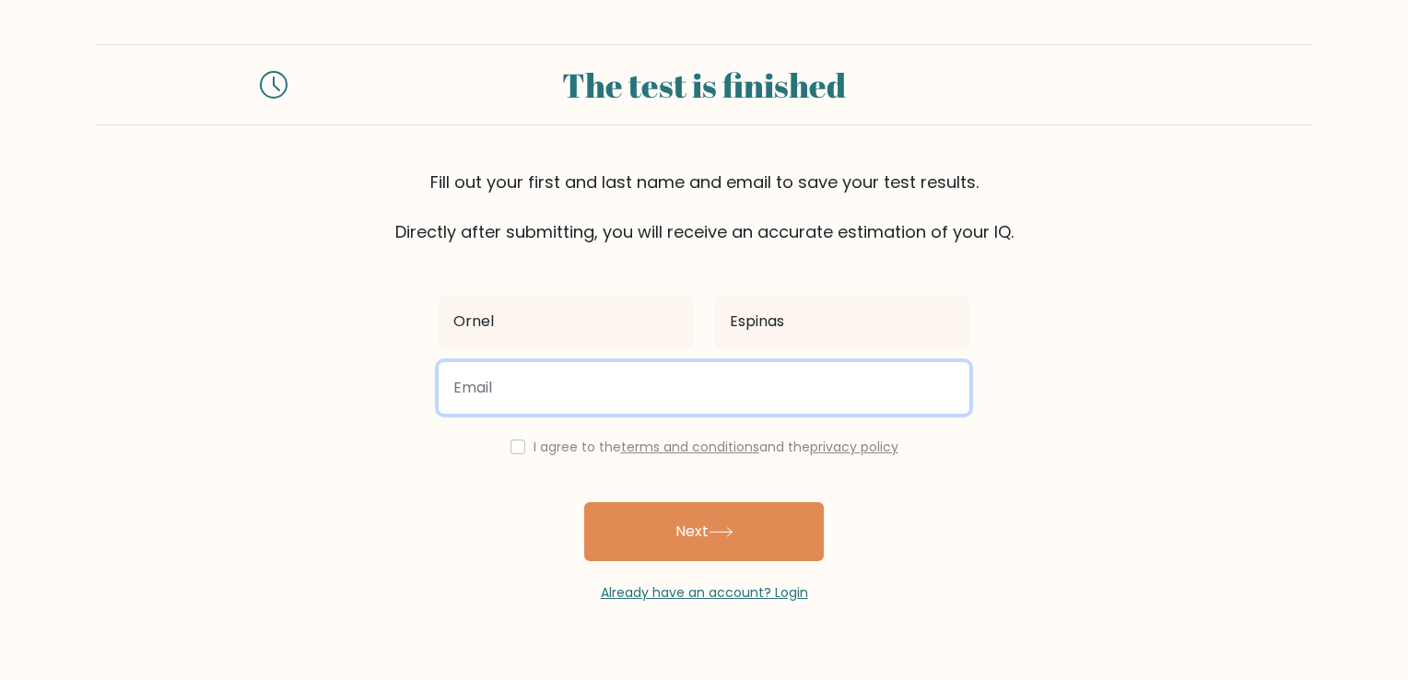
type input "speynaz.va@gmail.com"
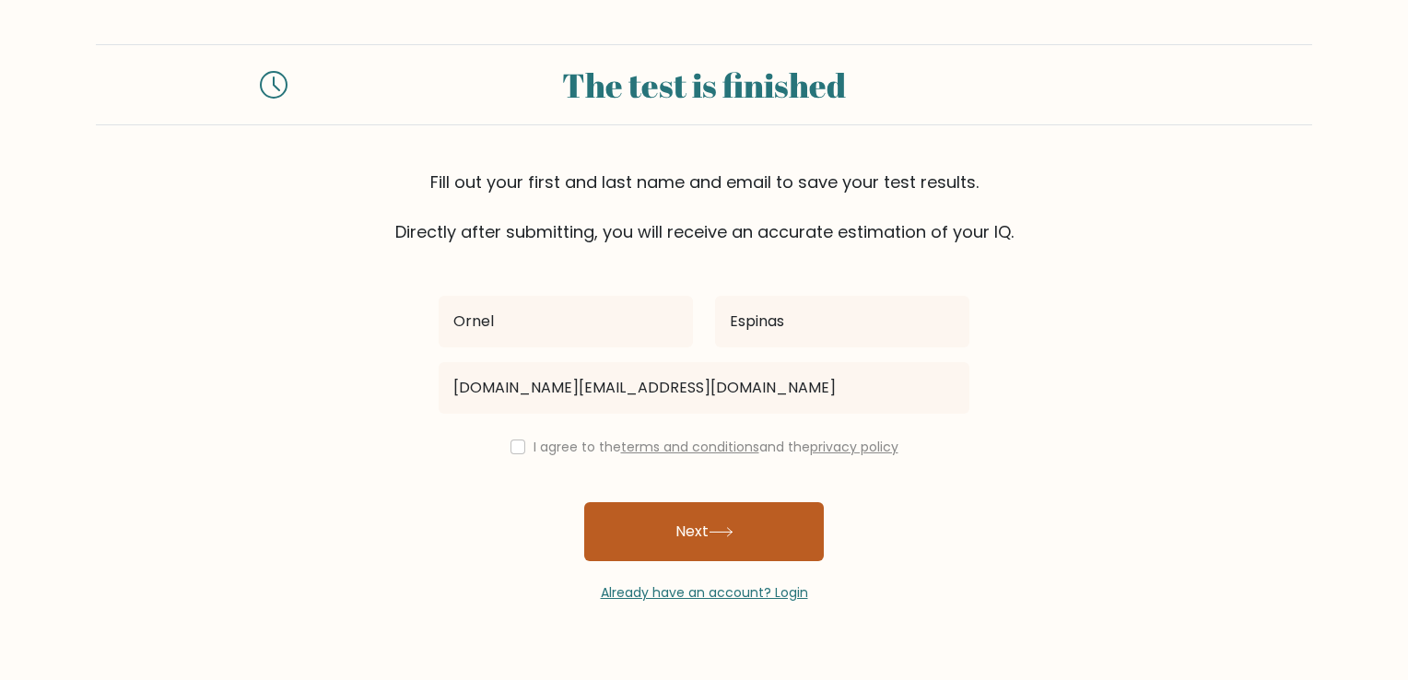
click at [685, 547] on button "Next" at bounding box center [704, 531] width 240 height 59
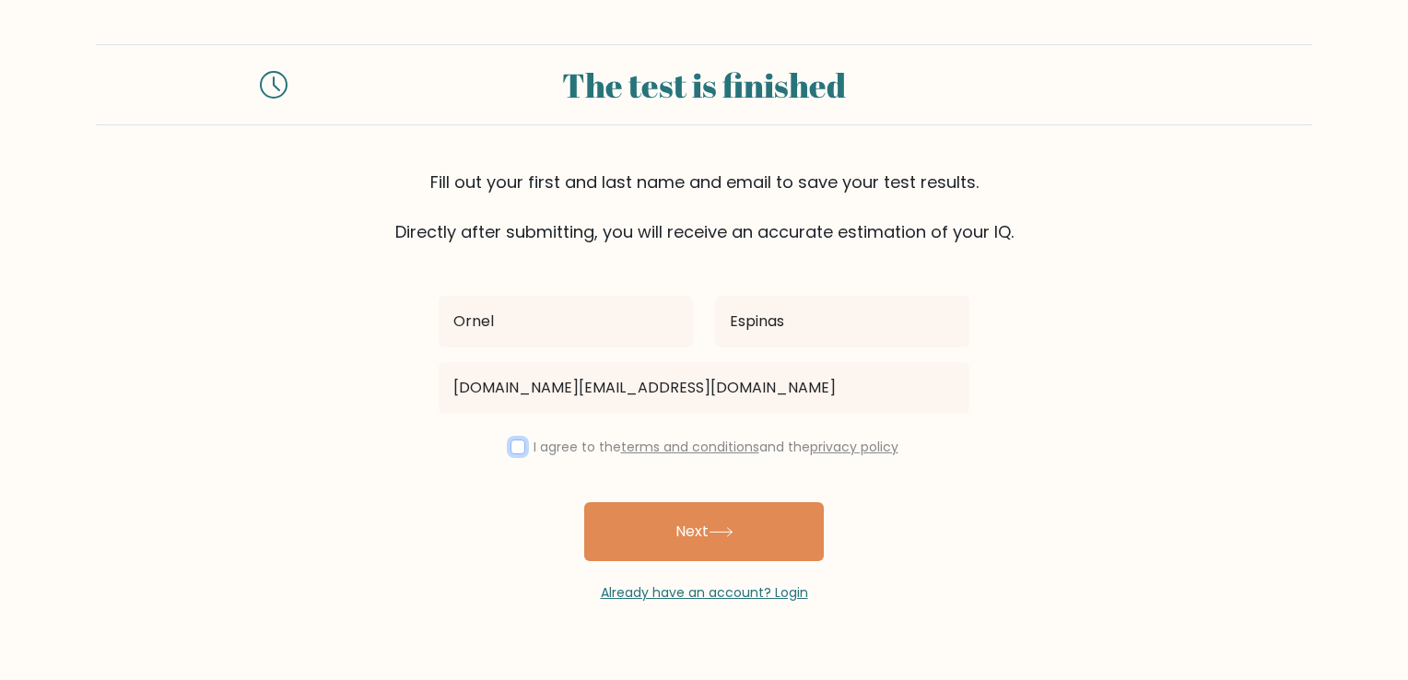
click at [513, 441] on input "checkbox" at bounding box center [517, 446] width 15 height 15
checkbox input "true"
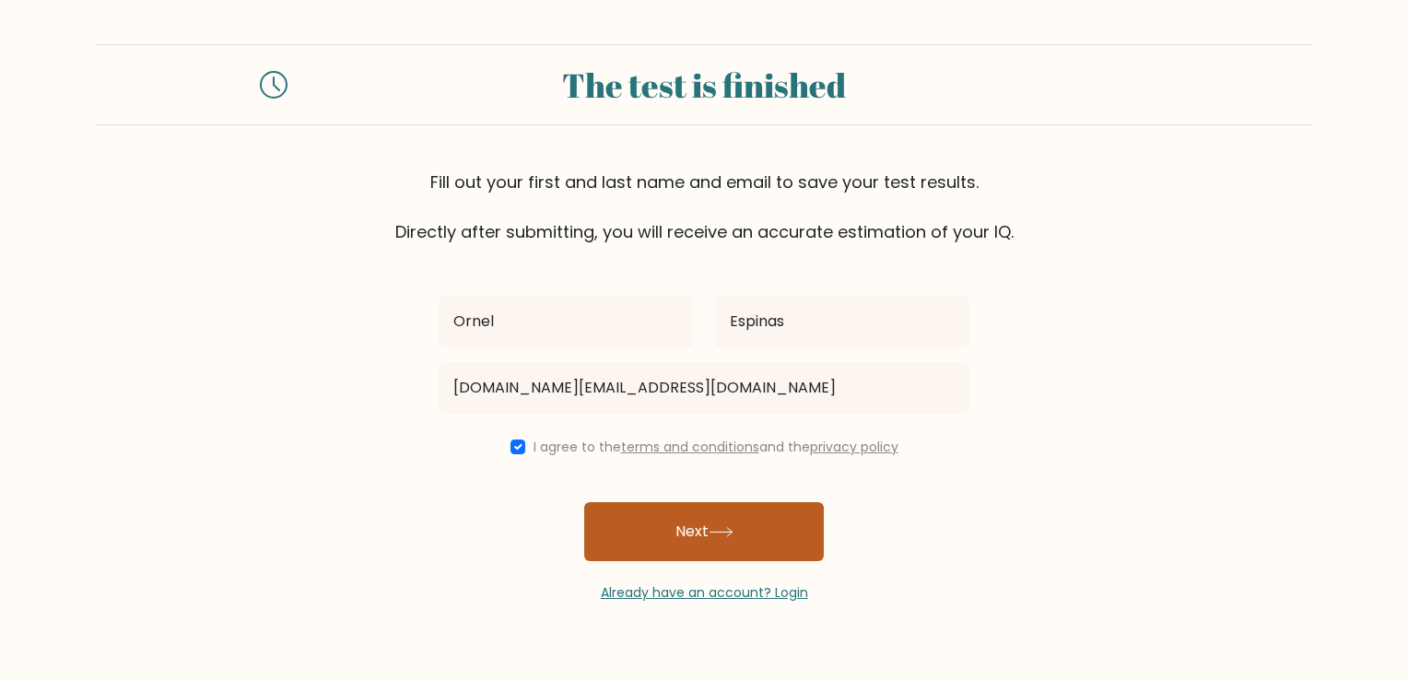
click at [715, 536] on icon at bounding box center [720, 532] width 25 height 10
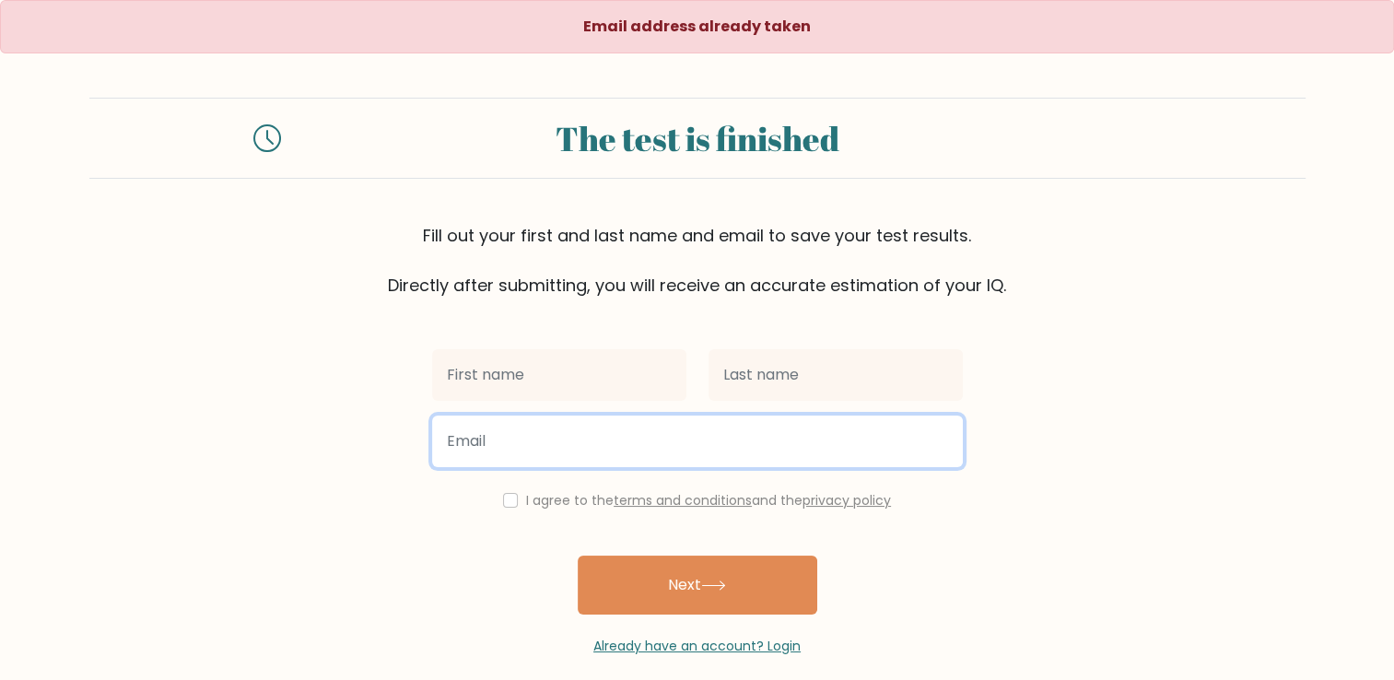
click at [660, 441] on input "email" at bounding box center [697, 441] width 531 height 52
type input "nichiespinas@gmail.com"
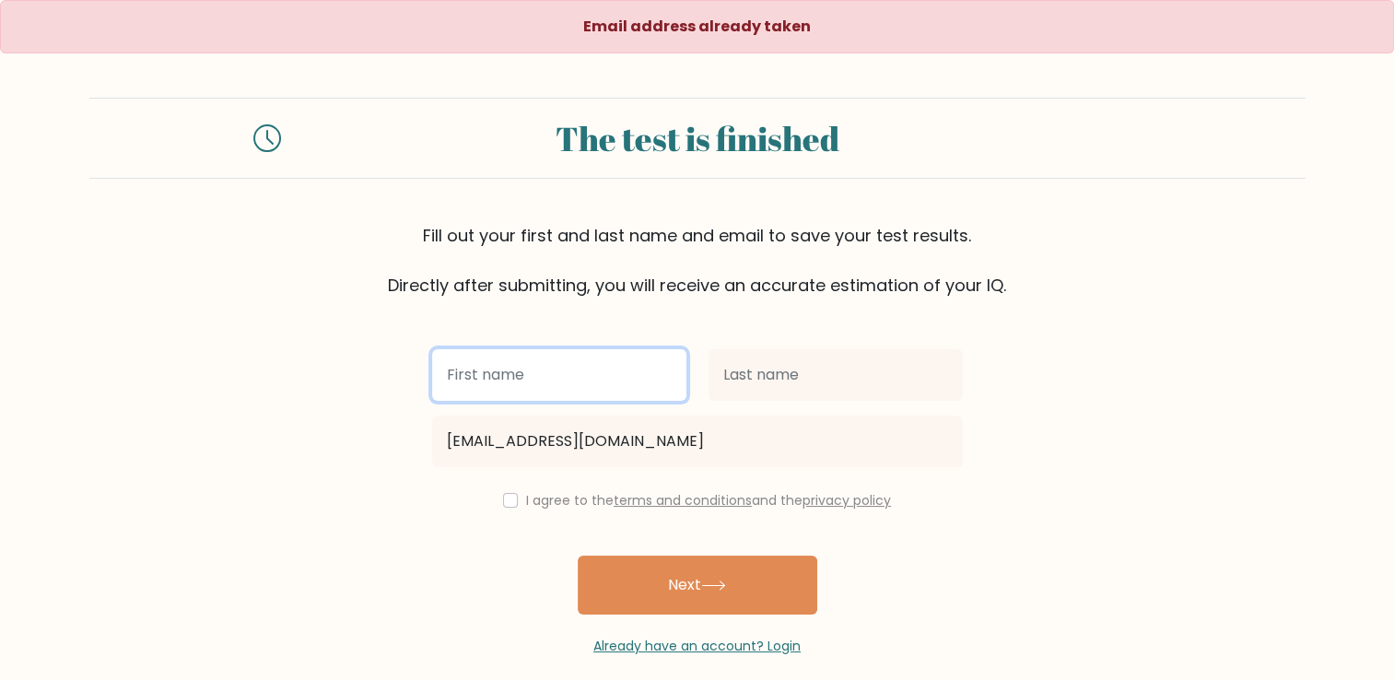
click at [547, 360] on input "text" at bounding box center [559, 375] width 254 height 52
type input "Ornel"
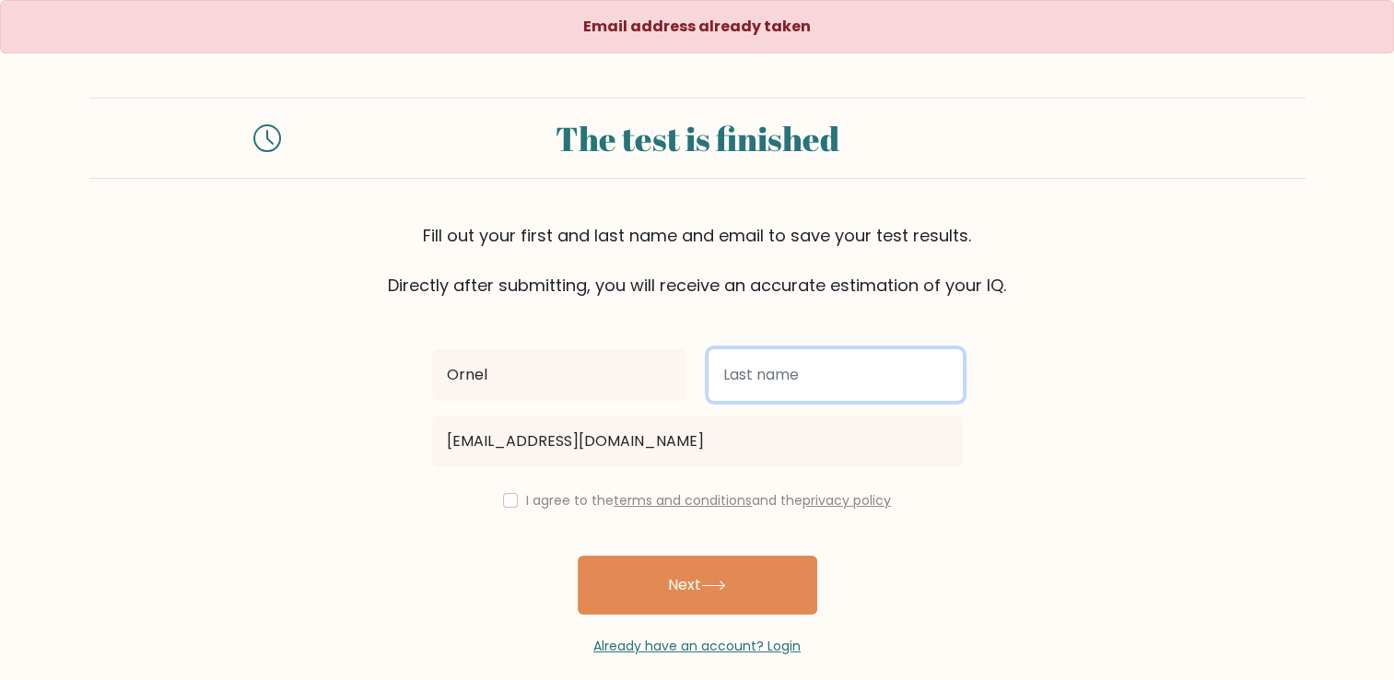
type input "Espinas"
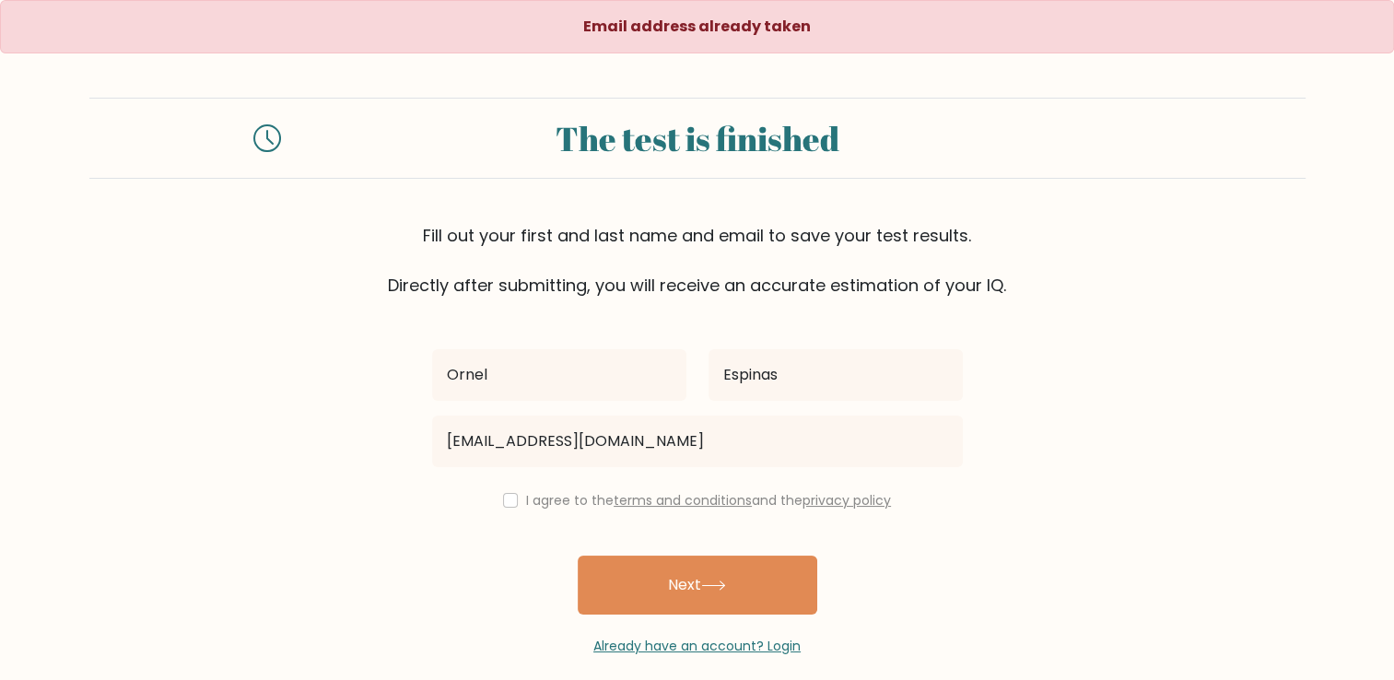
click at [498, 492] on div "I agree to the terms and conditions and the privacy policy" at bounding box center [697, 500] width 553 height 22
click at [503, 505] on input "checkbox" at bounding box center [510, 500] width 15 height 15
checkbox input "true"
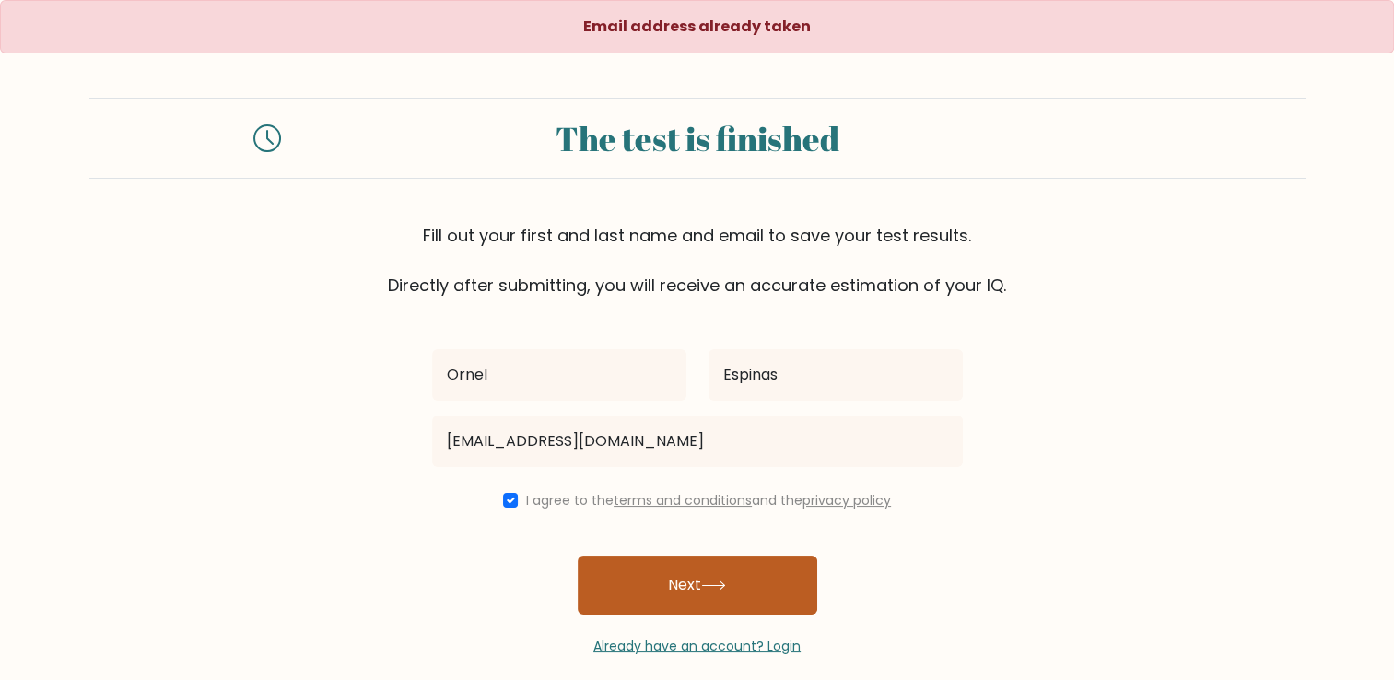
click at [621, 569] on button "Next" at bounding box center [698, 584] width 240 height 59
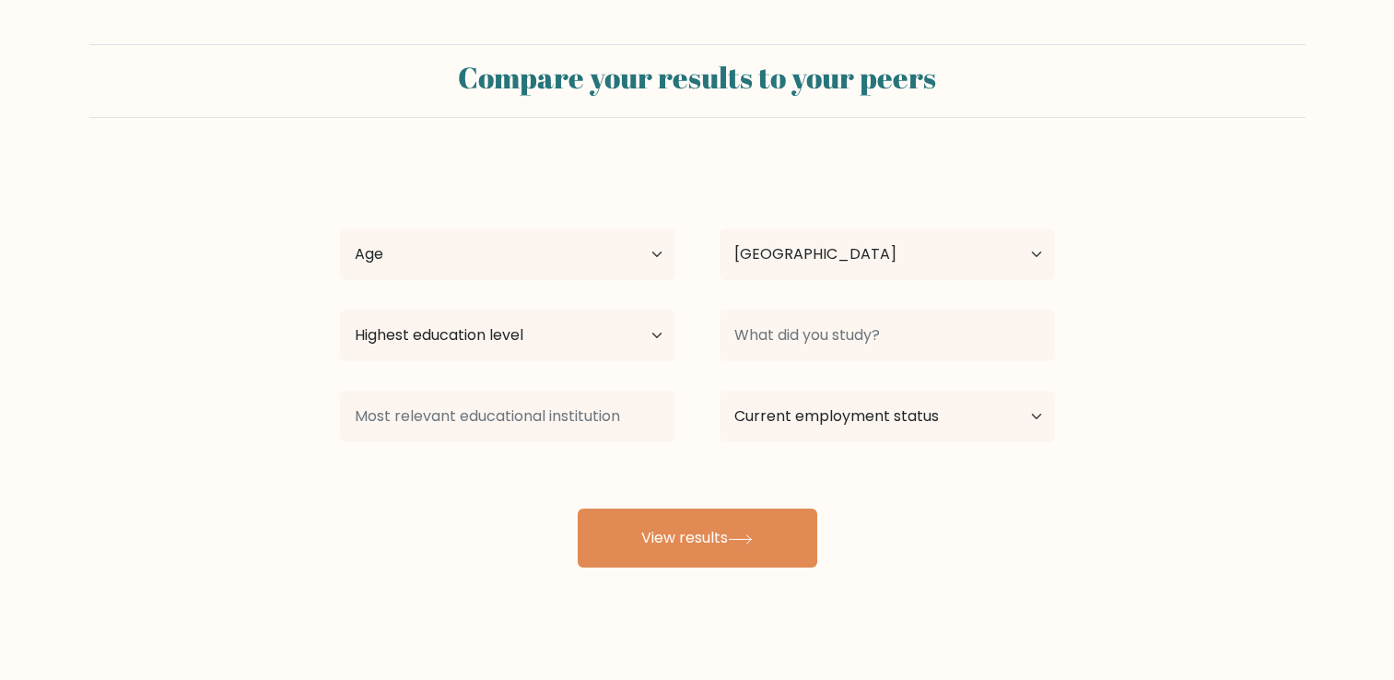
select select "PH"
click at [638, 247] on select "Age Under [DEMOGRAPHIC_DATA] [DEMOGRAPHIC_DATA] [DEMOGRAPHIC_DATA] [DEMOGRAPHIC…" at bounding box center [507, 254] width 335 height 52
select select "25_34"
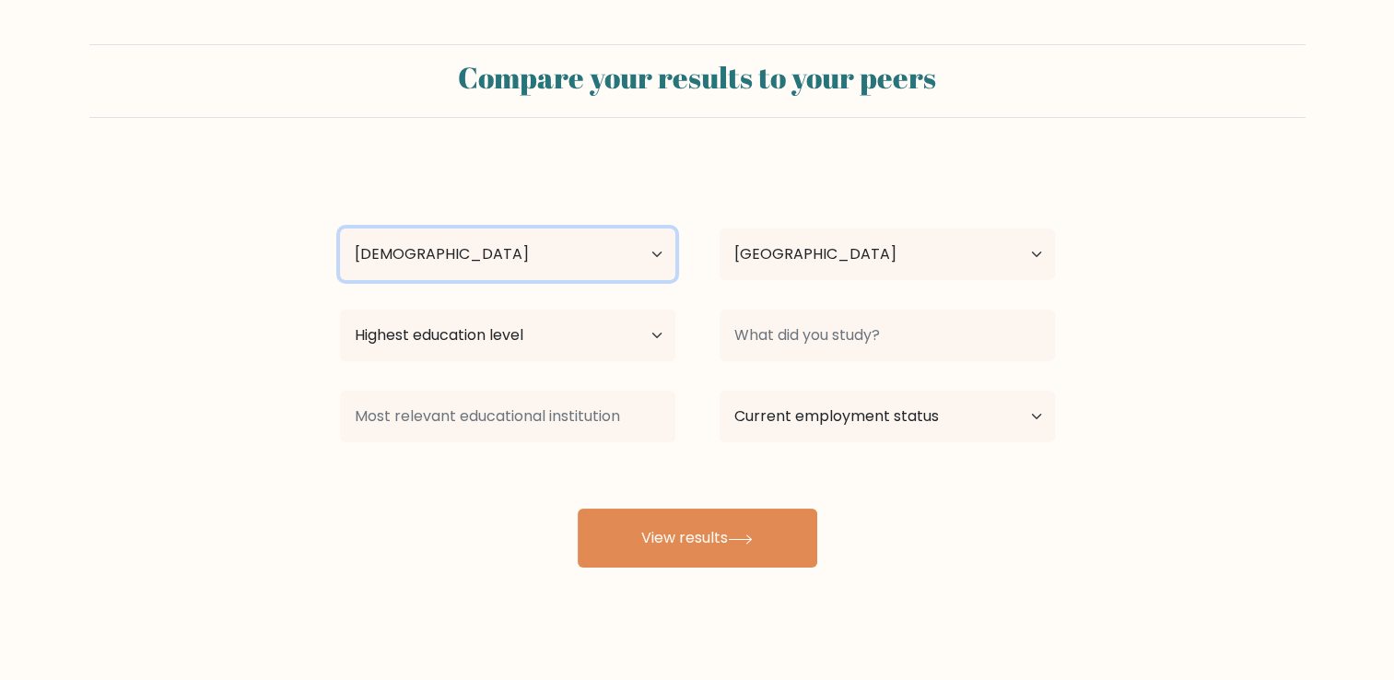
click at [340, 228] on select "Age Under [DEMOGRAPHIC_DATA] [DEMOGRAPHIC_DATA] [DEMOGRAPHIC_DATA] [DEMOGRAPHIC…" at bounding box center [507, 254] width 335 height 52
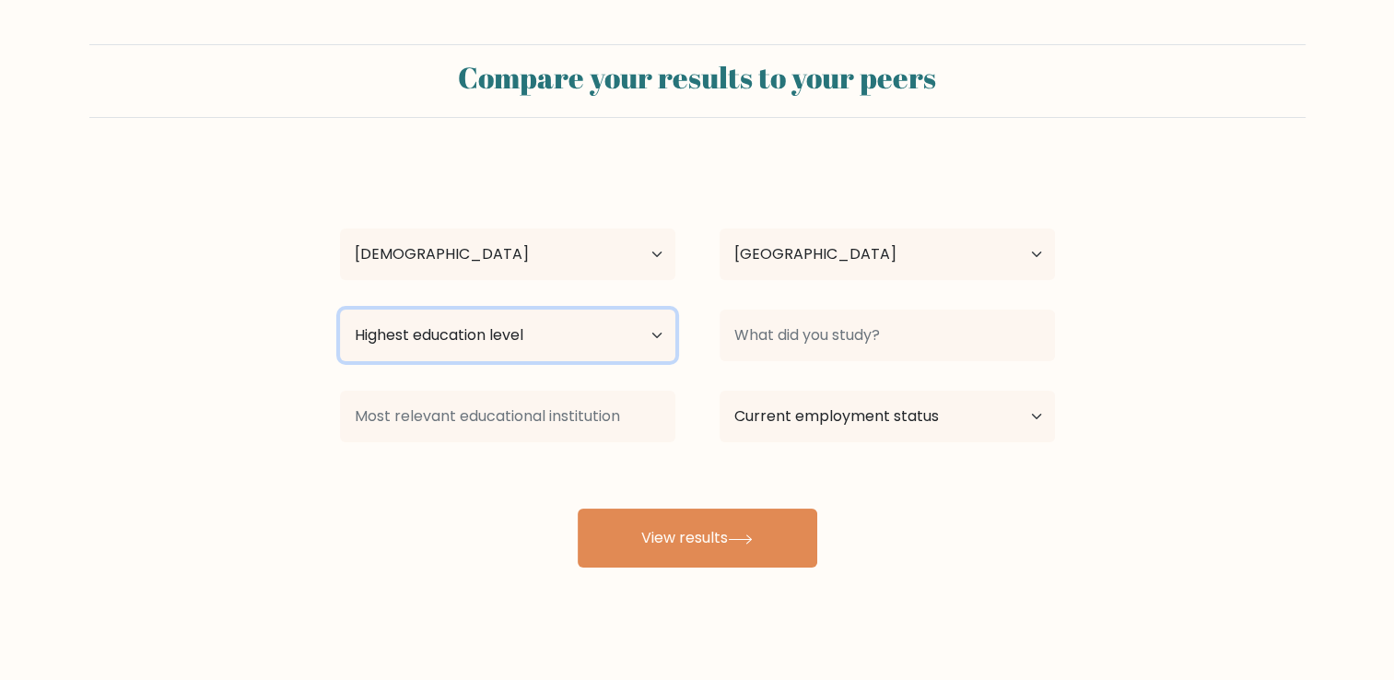
click at [612, 331] on select "Highest education level No schooling Primary Lower Secondary Upper Secondary Oc…" at bounding box center [507, 336] width 335 height 52
select select "upper_secondary"
click at [340, 310] on select "Highest education level No schooling Primary Lower Secondary Upper Secondary Oc…" at bounding box center [507, 336] width 335 height 52
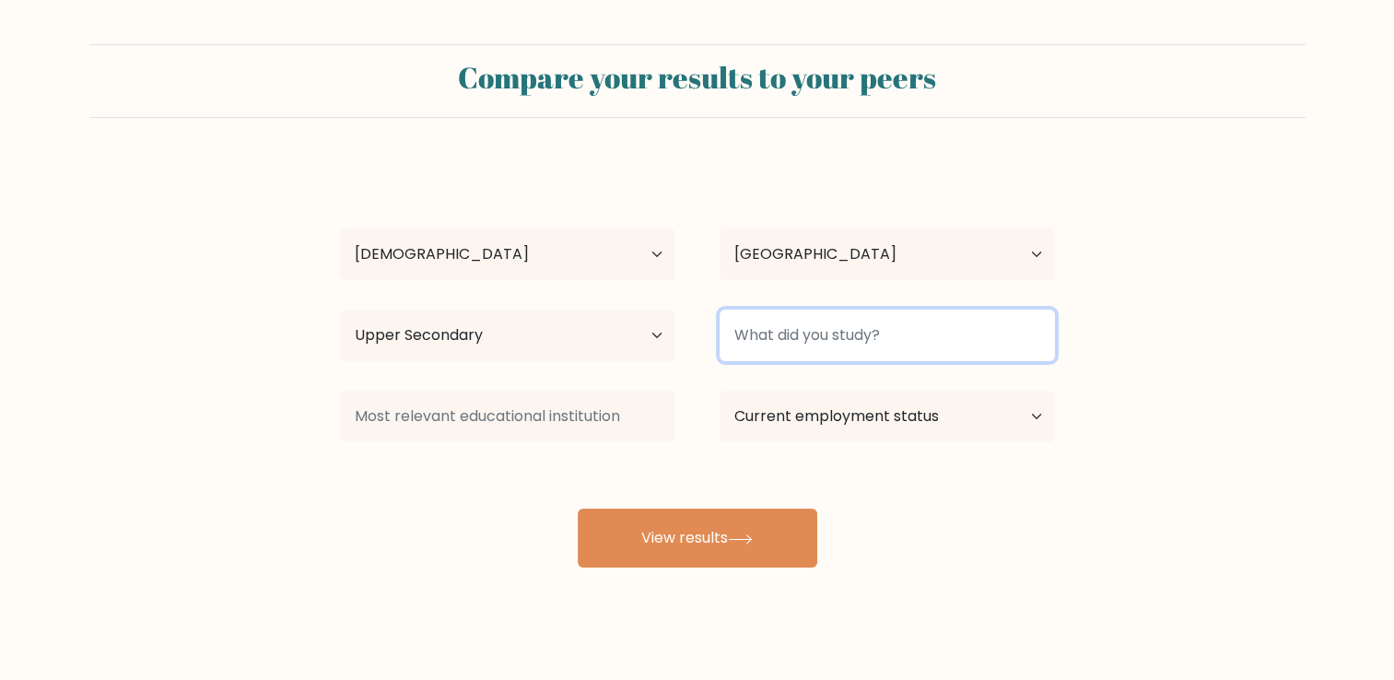
click at [976, 348] on input at bounding box center [886, 336] width 335 height 52
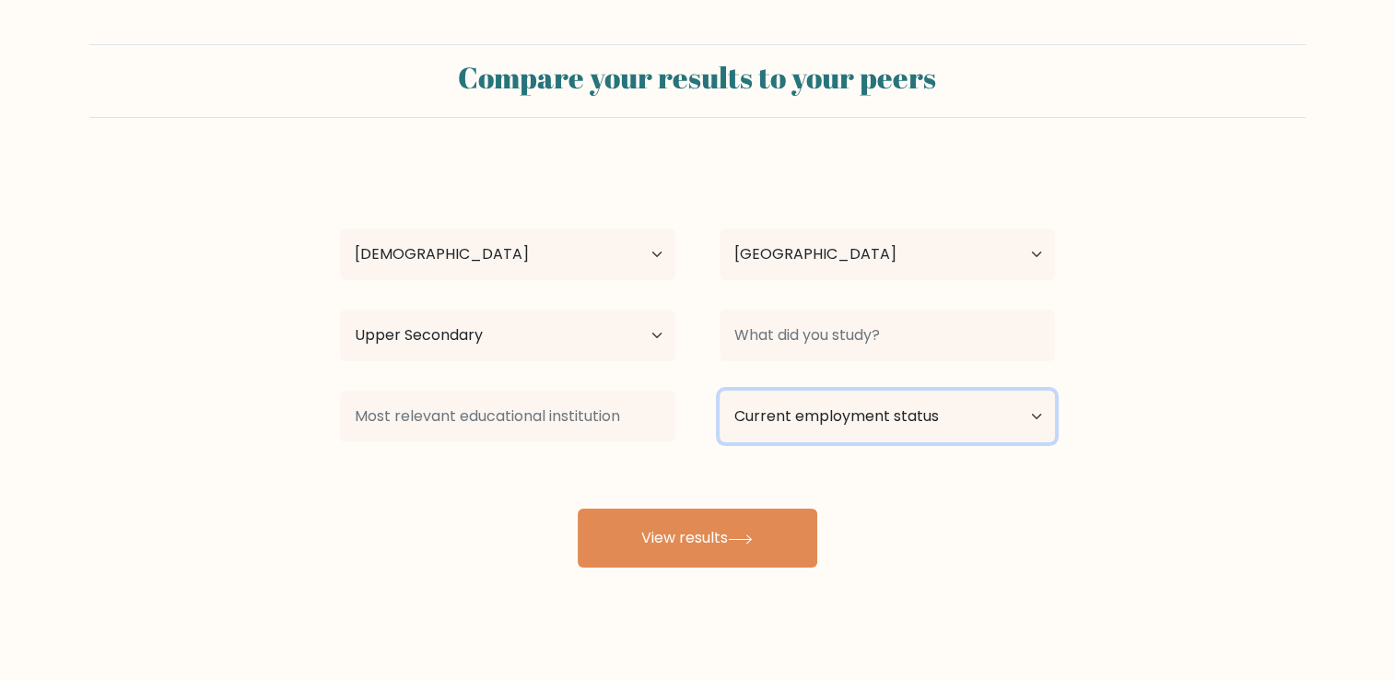
click at [1035, 415] on select "Current employment status Employed Student Retired Other / prefer not to answer" at bounding box center [886, 417] width 335 height 52
select select "other"
click at [719, 391] on select "Current employment status Employed Student Retired Other / prefer not to answer" at bounding box center [886, 417] width 335 height 52
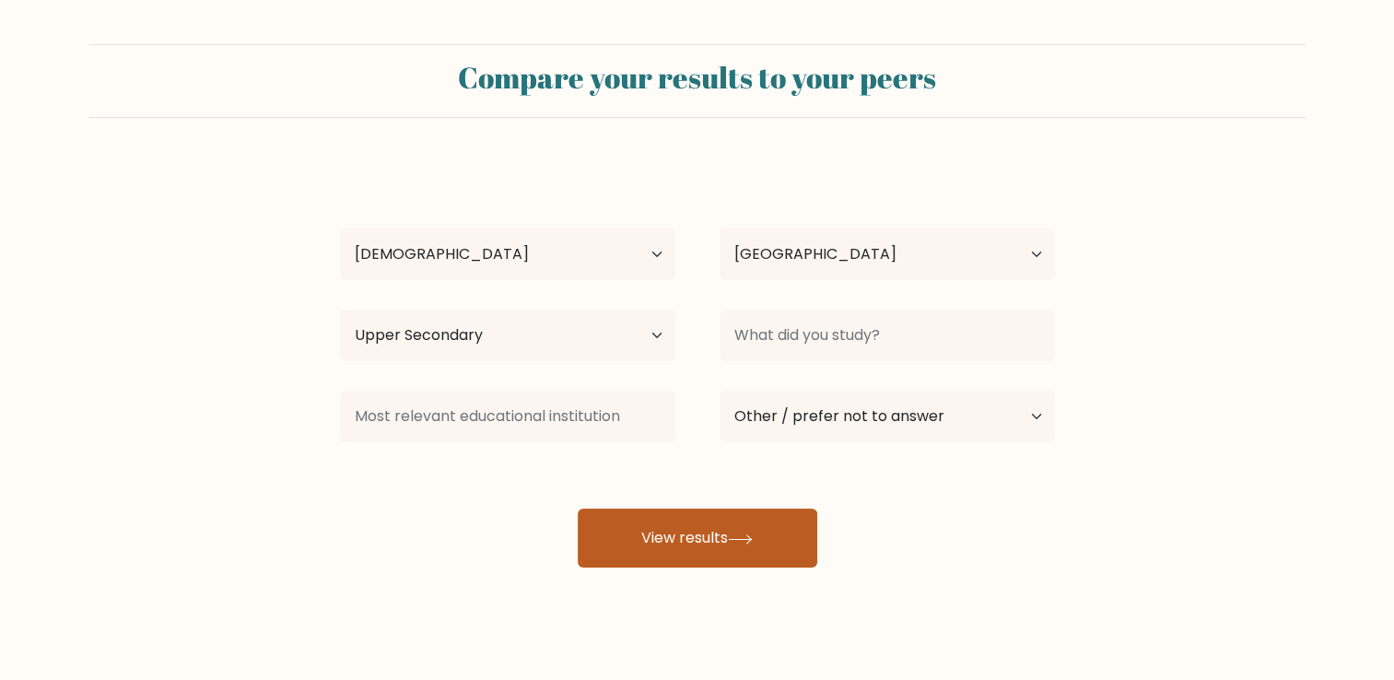
click at [633, 546] on button "View results" at bounding box center [698, 537] width 240 height 59
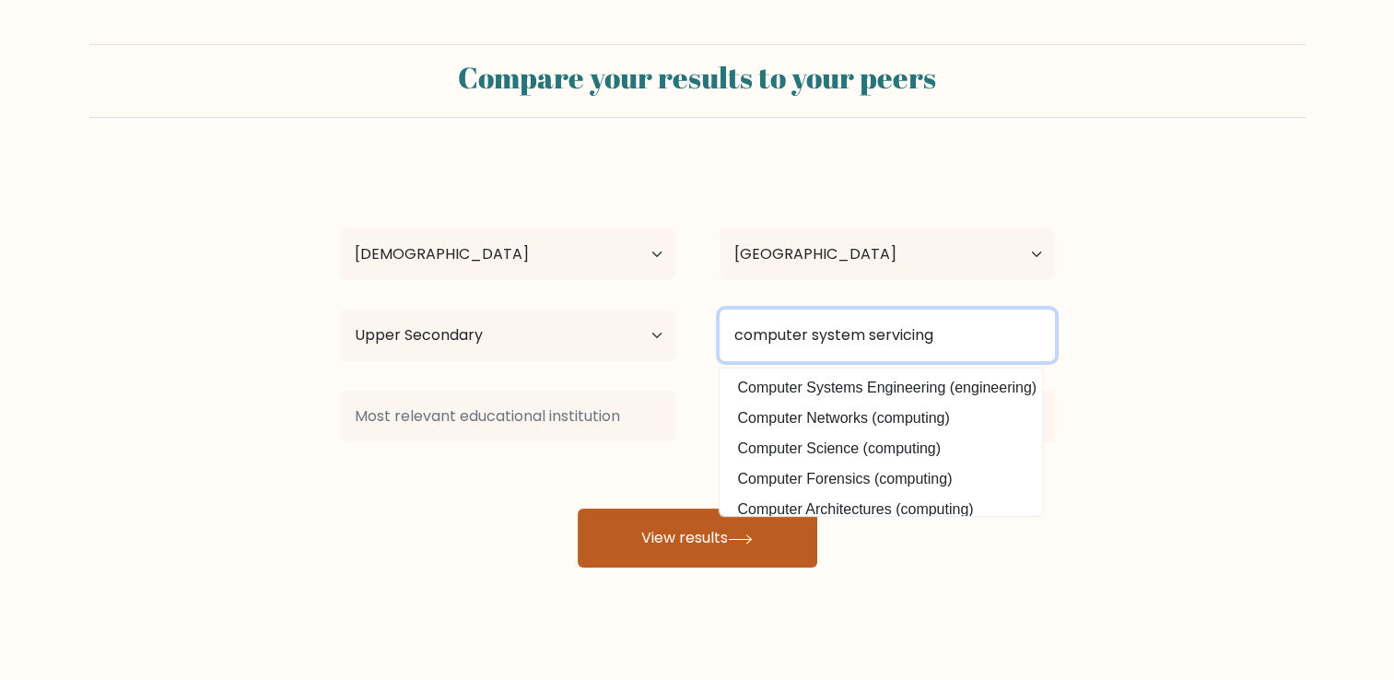
type input "computer system servicing"
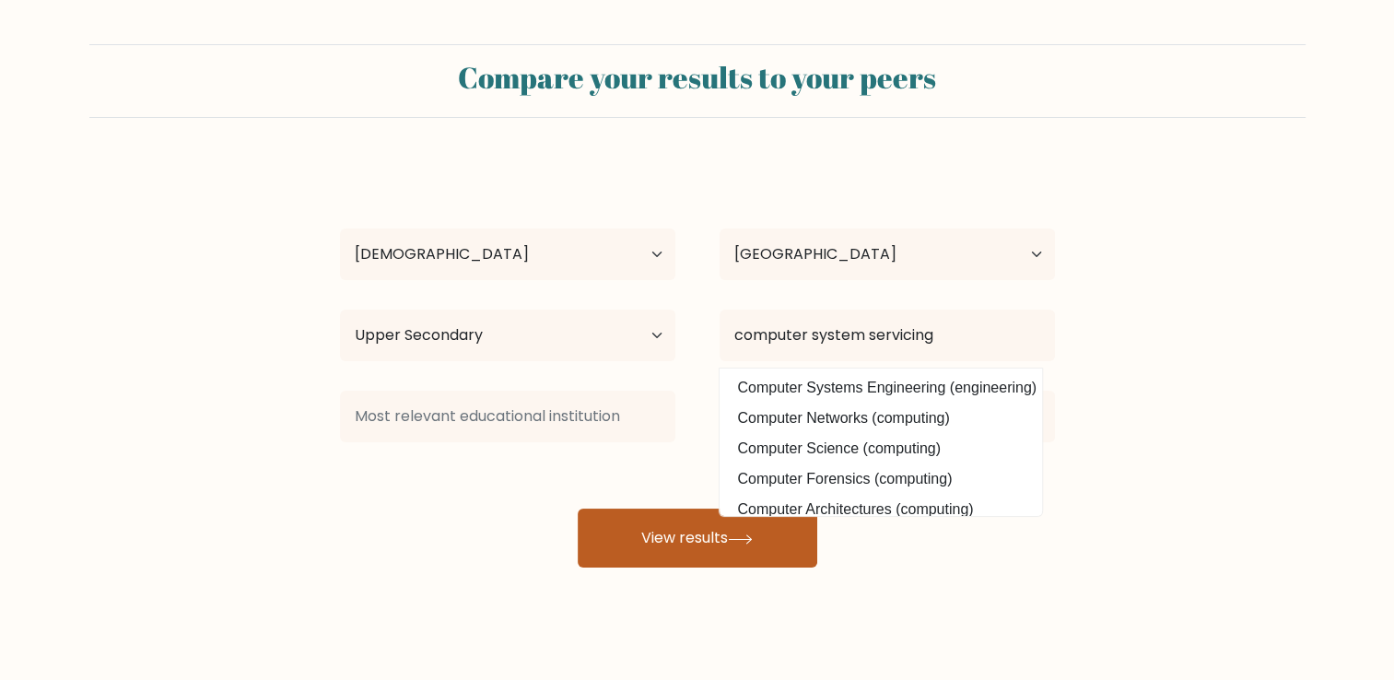
click at [641, 555] on button "View results" at bounding box center [698, 537] width 240 height 59
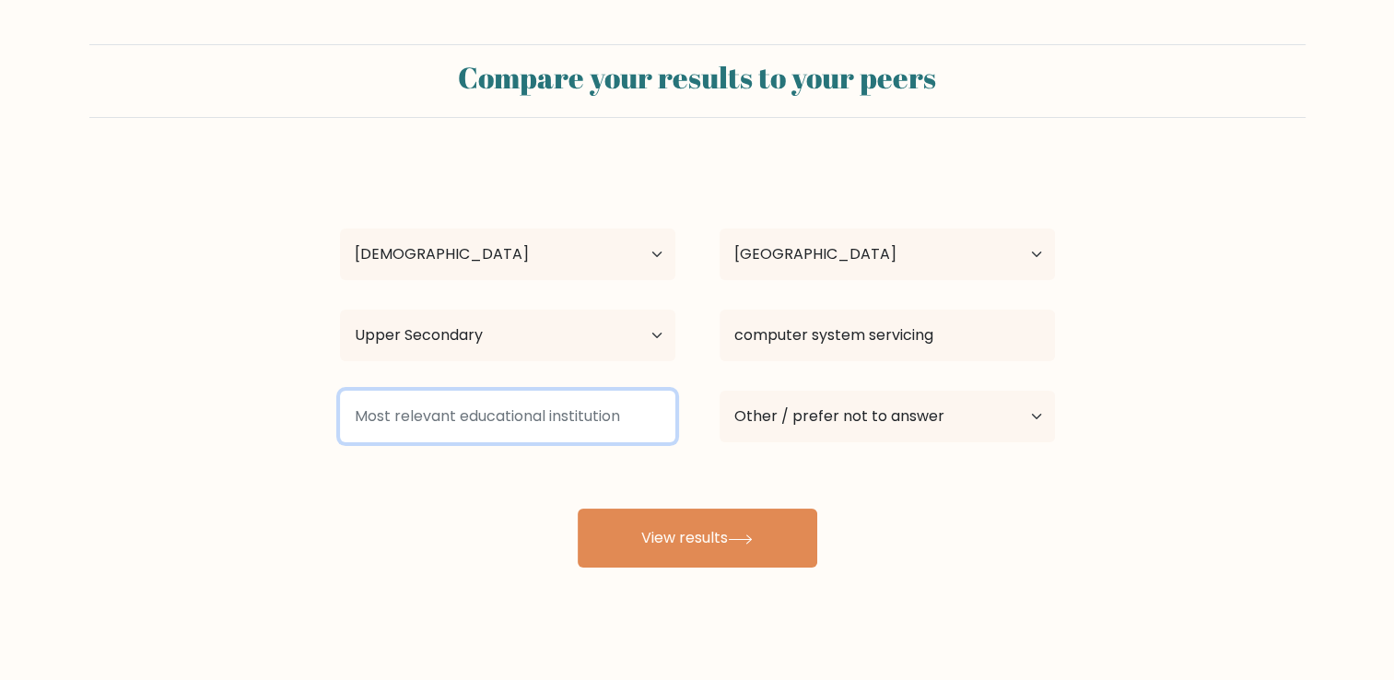
type input "c"
click at [408, 418] on input at bounding box center [507, 417] width 335 height 52
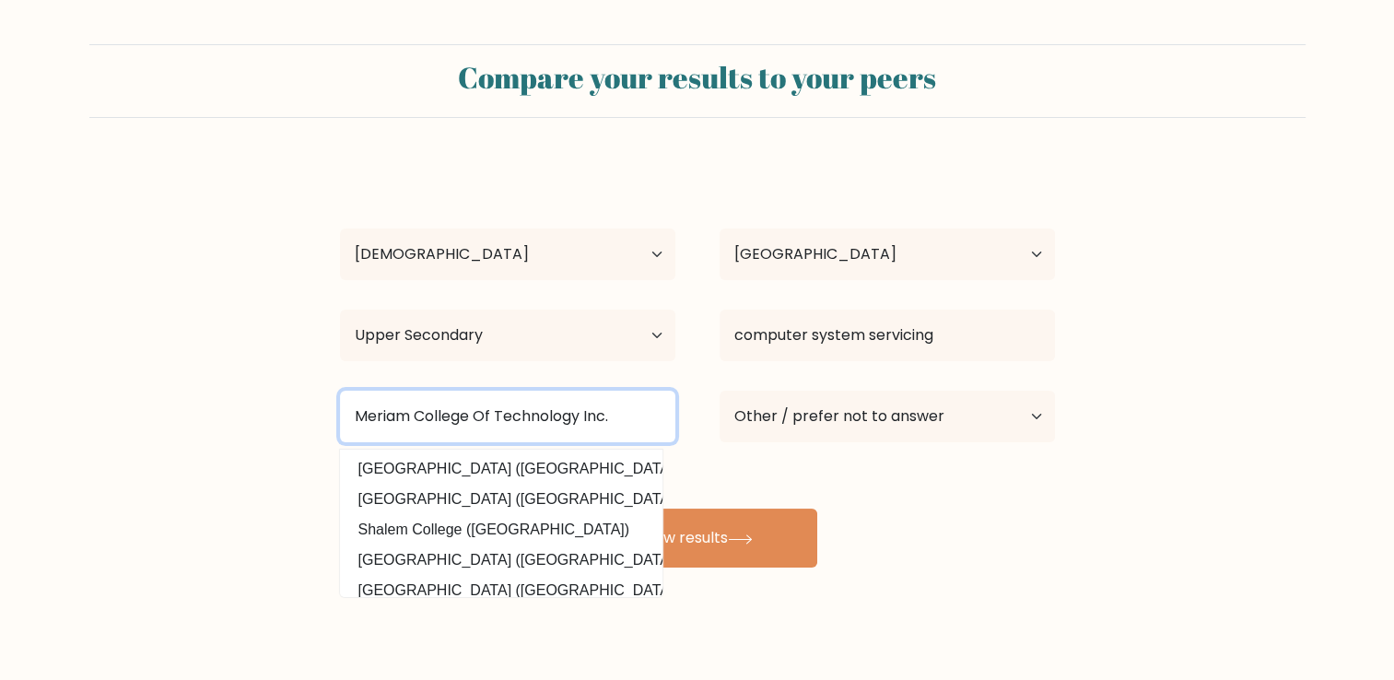
type input "Meriam College Of Technology Inc."
click at [578, 508] on button "View results" at bounding box center [698, 537] width 240 height 59
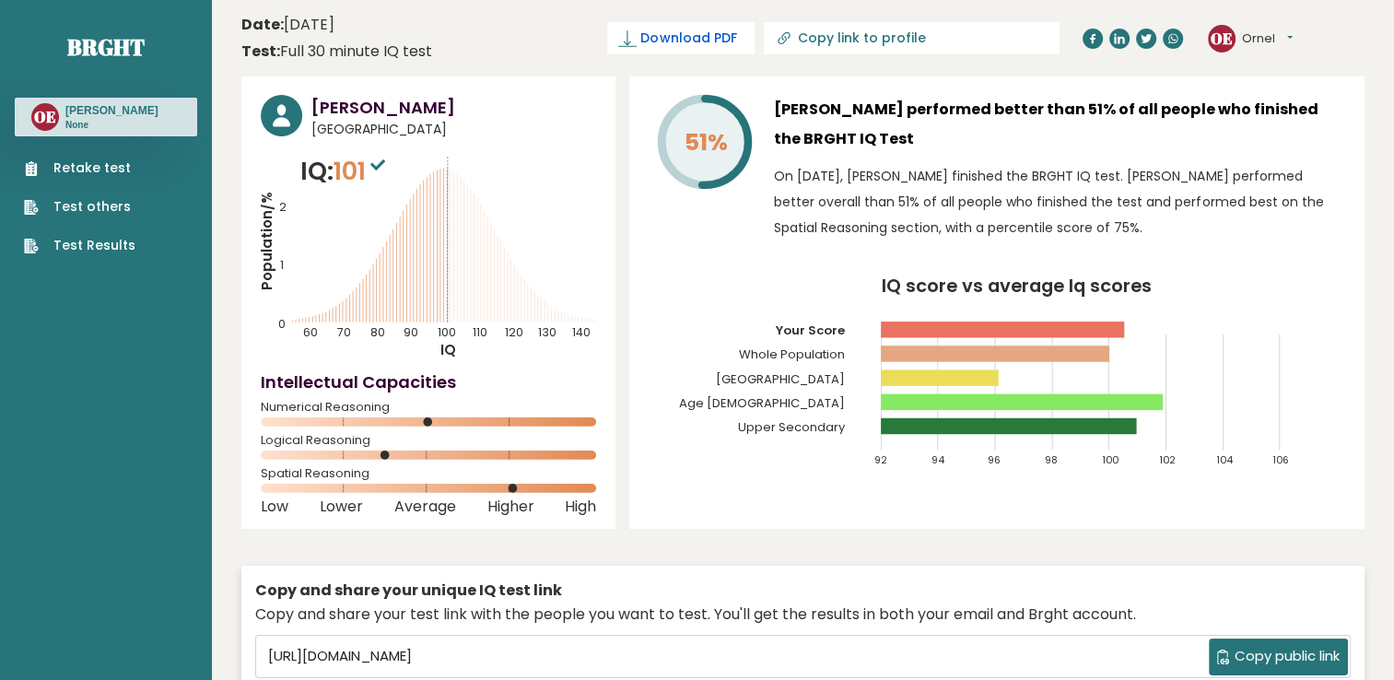
click at [733, 44] on span "Download PDF" at bounding box center [688, 38] width 96 height 19
drag, startPoint x: 383, startPoint y: 461, endPoint x: 462, endPoint y: 468, distance: 79.6
click at [462, 468] on div "Ornel Espinas Philippines IQ: 101 Population/% IQ 0 1 2 60 70 80 90 100 110 120…" at bounding box center [428, 302] width 374 height 452
click at [689, 489] on div "51% Ornel Espinas performed better than 51% of all people who finished the BRGH…" at bounding box center [996, 302] width 735 height 452
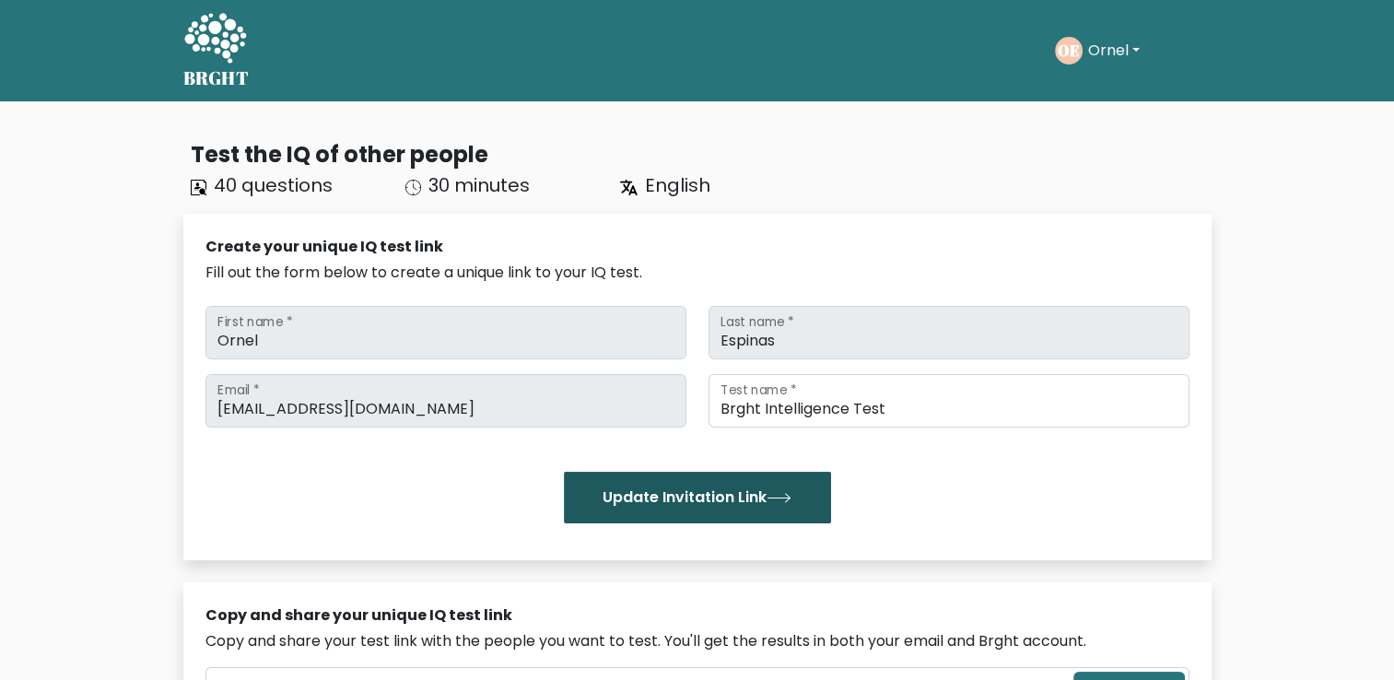
click at [781, 488] on button "Update Invitation Link" at bounding box center [697, 498] width 267 height 52
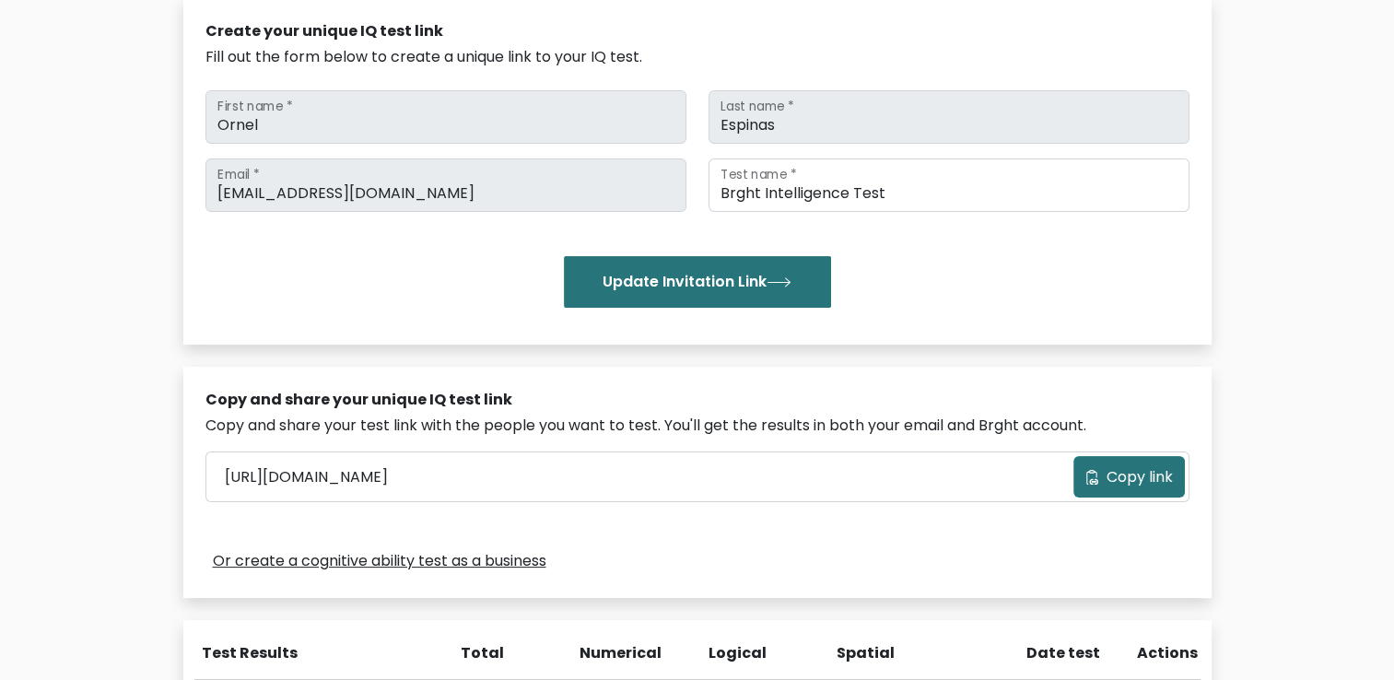
scroll to position [177, 0]
